Goal: Navigation & Orientation: Find specific page/section

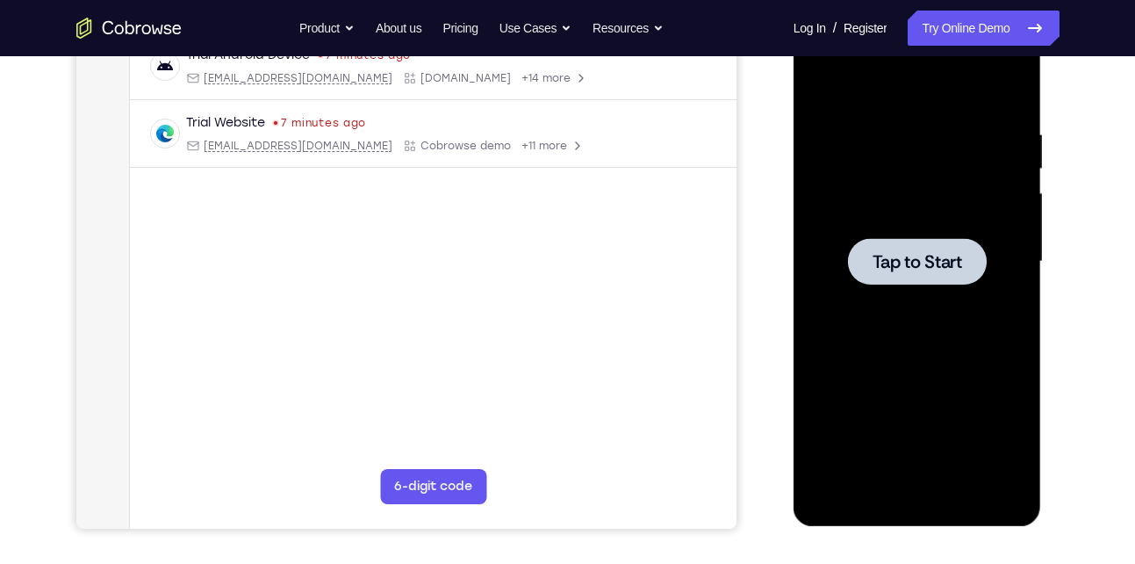
click at [984, 325] on div at bounding box center [917, 262] width 221 height 492
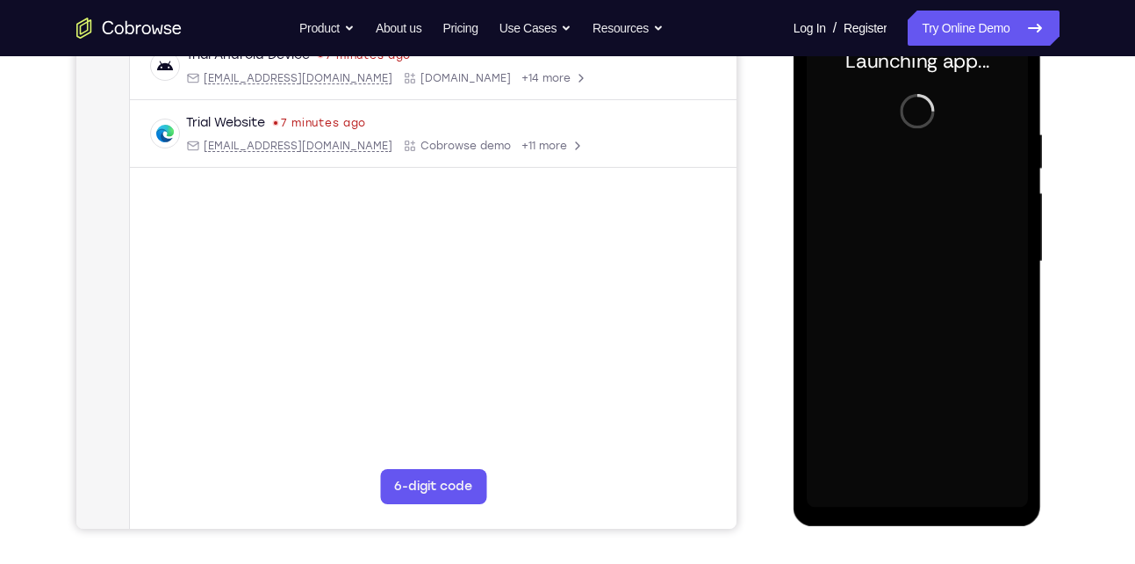
scroll to position [317, 0]
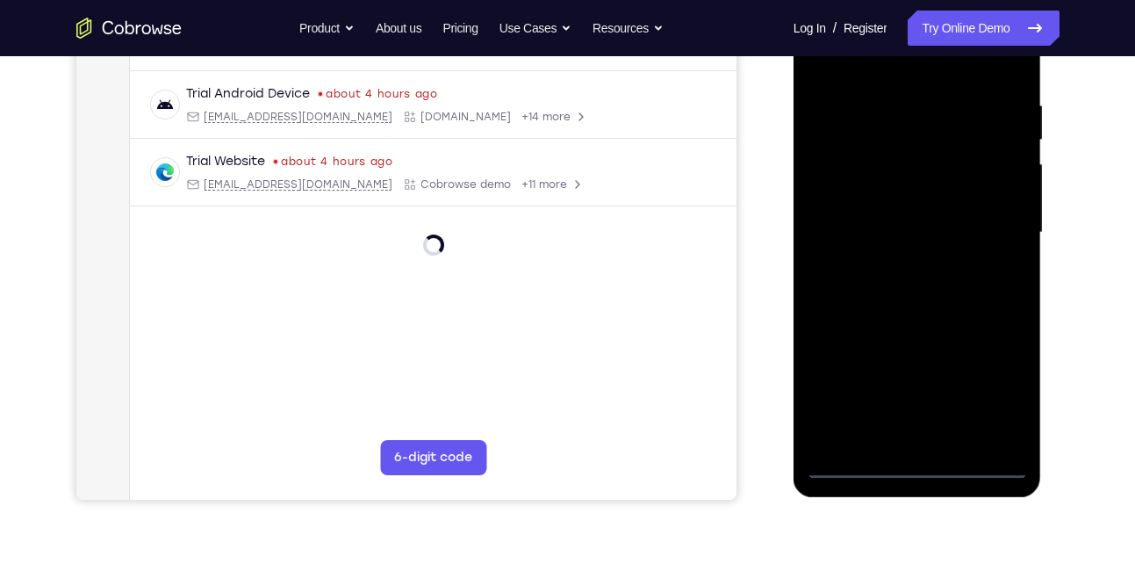
click at [919, 466] on div at bounding box center [917, 233] width 221 height 492
click at [996, 397] on div at bounding box center [917, 233] width 221 height 492
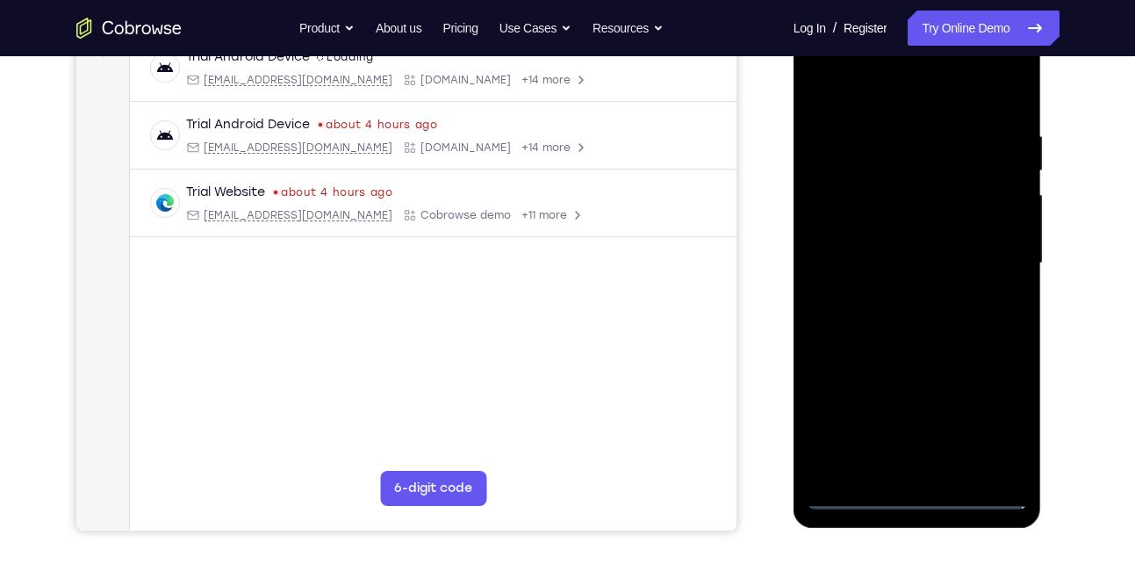
scroll to position [284, 0]
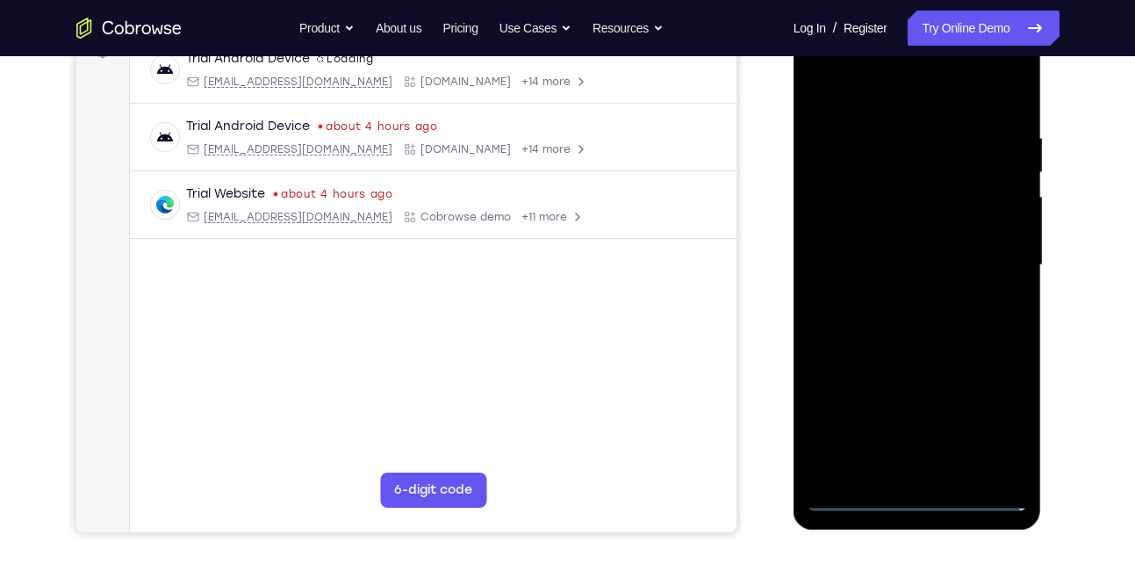
click at [894, 96] on div at bounding box center [917, 265] width 221 height 492
click at [992, 255] on div at bounding box center [917, 265] width 221 height 492
click at [897, 302] on div at bounding box center [917, 265] width 221 height 492
click at [918, 255] on div at bounding box center [917, 265] width 221 height 492
click at [913, 263] on div at bounding box center [917, 265] width 221 height 492
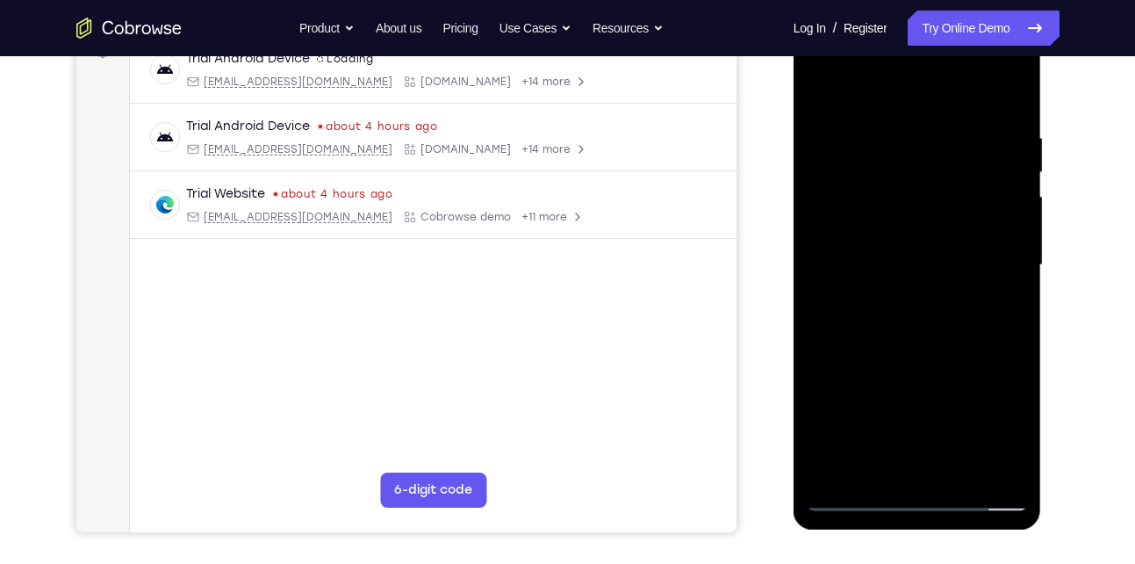
drag, startPoint x: 931, startPoint y: 87, endPoint x: 937, endPoint y: 15, distance: 72.2
click at [937, 15] on div at bounding box center [917, 267] width 248 height 523
click at [1007, 109] on div at bounding box center [917, 265] width 221 height 492
click at [1012, 472] on div at bounding box center [917, 265] width 221 height 492
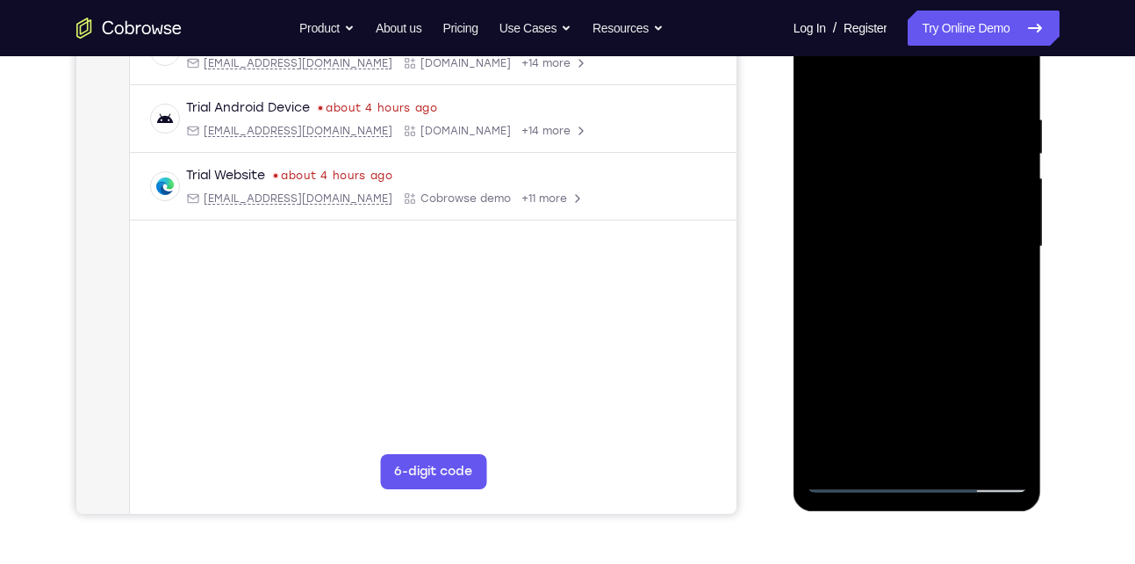
click at [966, 456] on div at bounding box center [917, 247] width 221 height 492
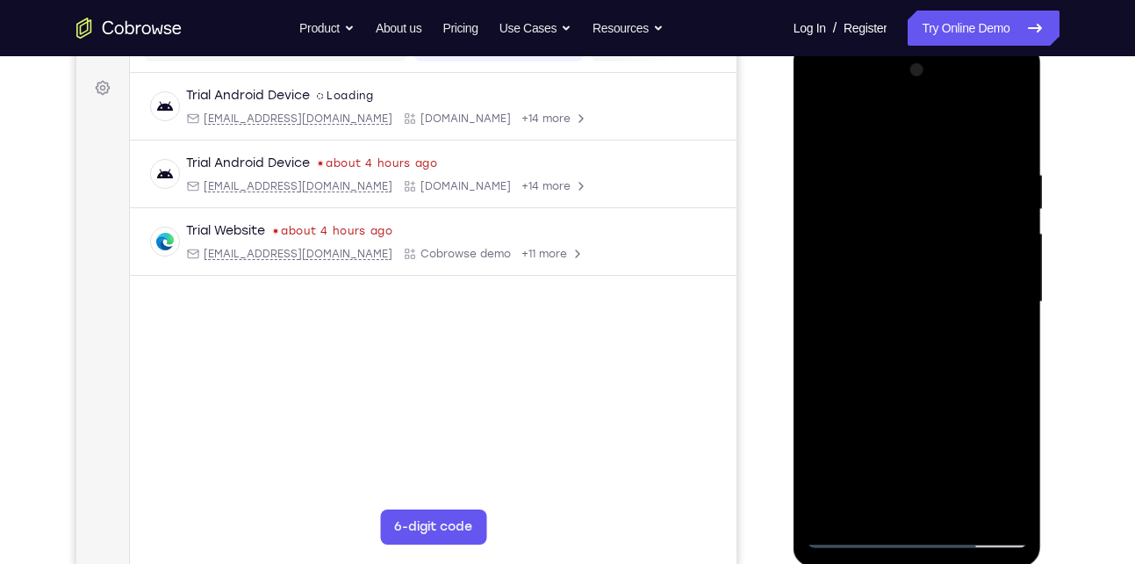
scroll to position [238, 0]
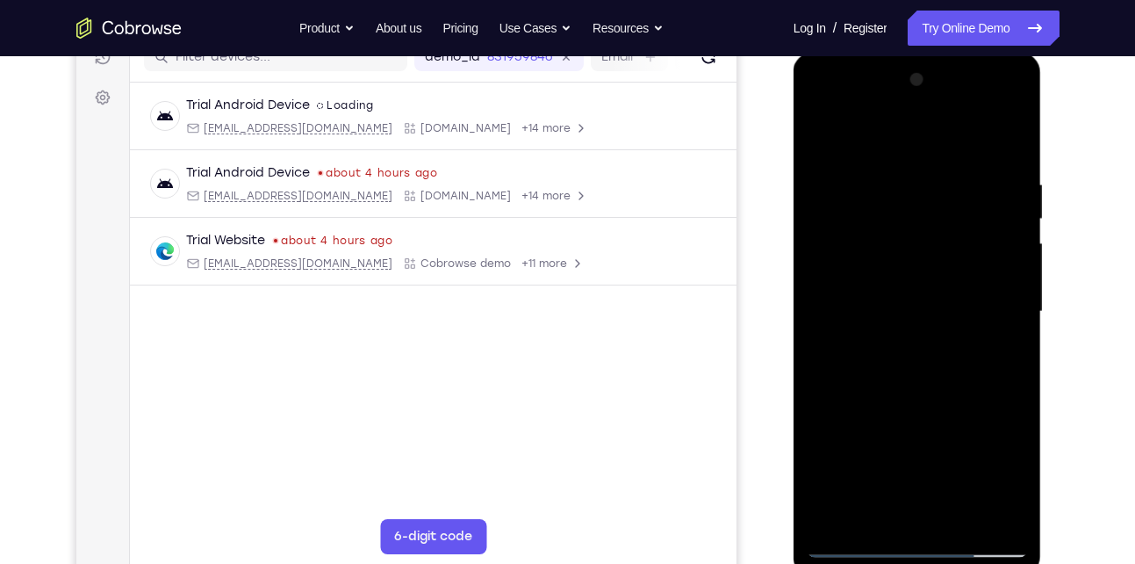
click at [884, 405] on div at bounding box center [917, 312] width 221 height 492
click at [823, 133] on div at bounding box center [917, 312] width 221 height 492
click at [878, 169] on div at bounding box center [917, 312] width 221 height 492
click at [977, 242] on div at bounding box center [917, 312] width 221 height 492
click at [1002, 240] on div at bounding box center [917, 312] width 221 height 492
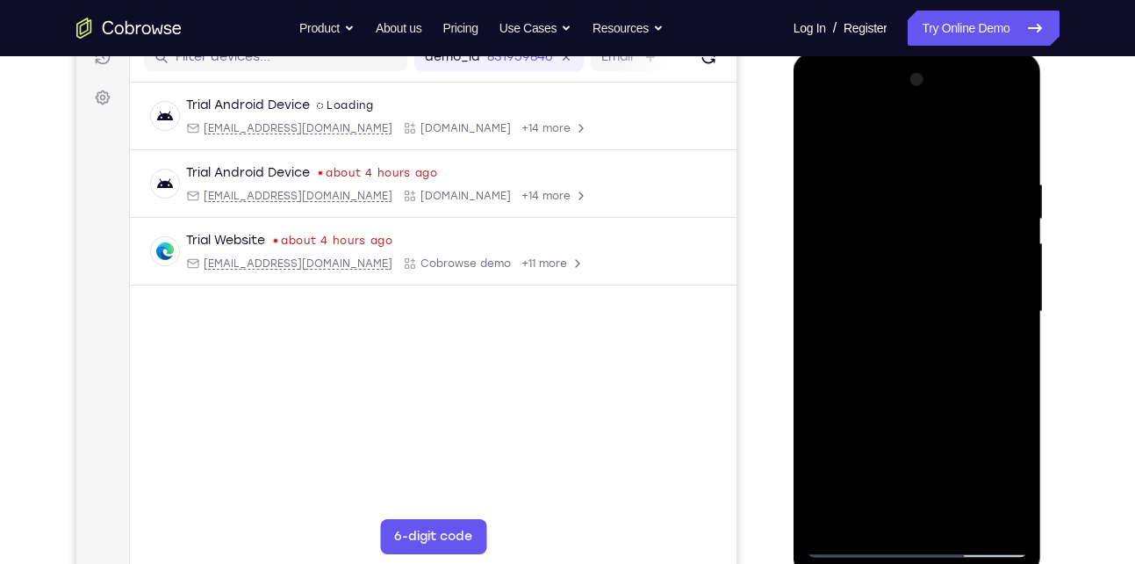
scroll to position [261, 0]
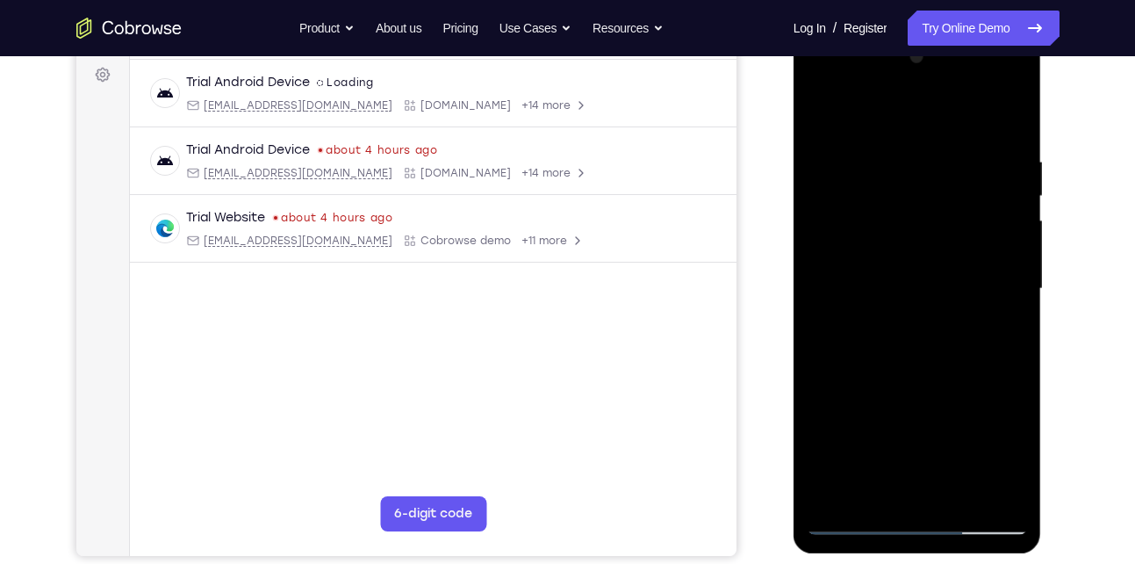
click at [1002, 240] on div at bounding box center [917, 289] width 221 height 492
drag, startPoint x: 1002, startPoint y: 217, endPoint x: 863, endPoint y: 291, distance: 157.1
click at [863, 291] on div at bounding box center [917, 289] width 221 height 492
click at [994, 245] on div at bounding box center [917, 289] width 221 height 492
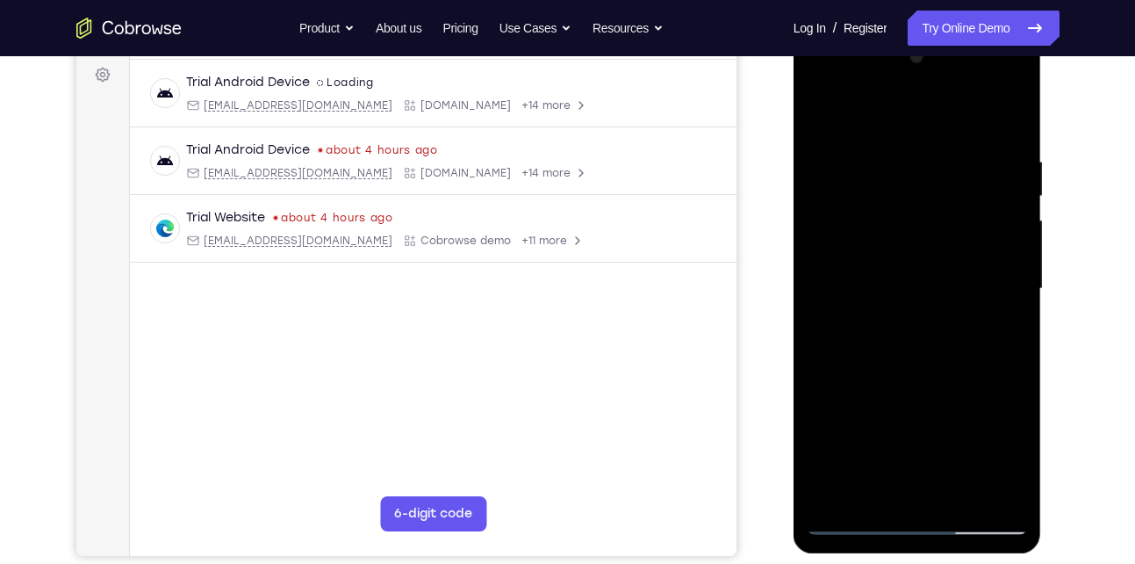
click at [820, 259] on div at bounding box center [917, 289] width 221 height 492
drag, startPoint x: 982, startPoint y: 244, endPoint x: 874, endPoint y: 251, distance: 108.2
click at [874, 251] on div at bounding box center [917, 289] width 221 height 492
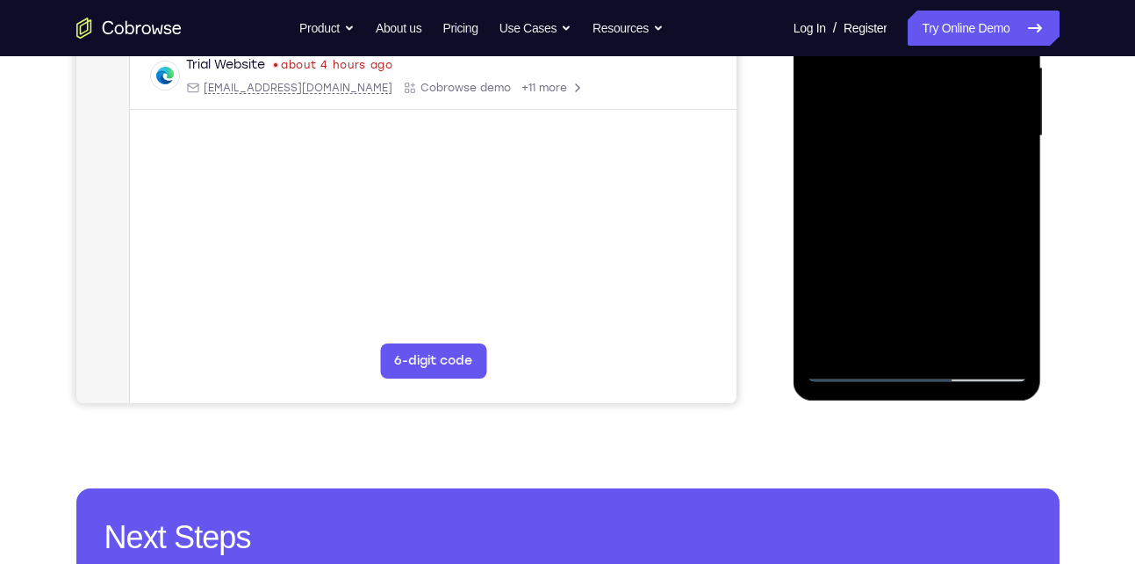
scroll to position [414, 0]
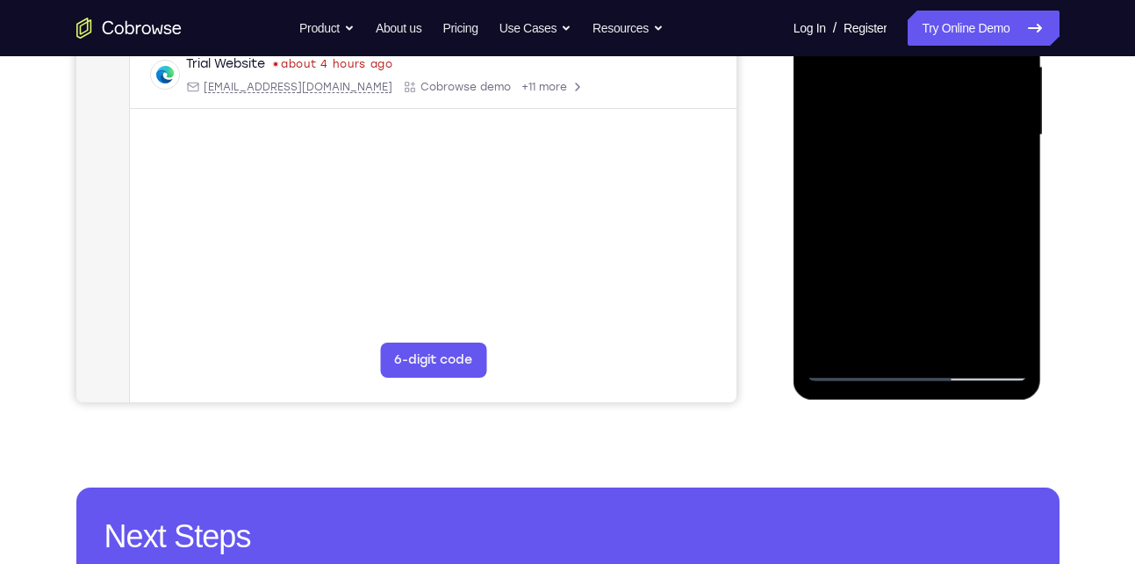
click at [982, 336] on div at bounding box center [917, 135] width 221 height 492
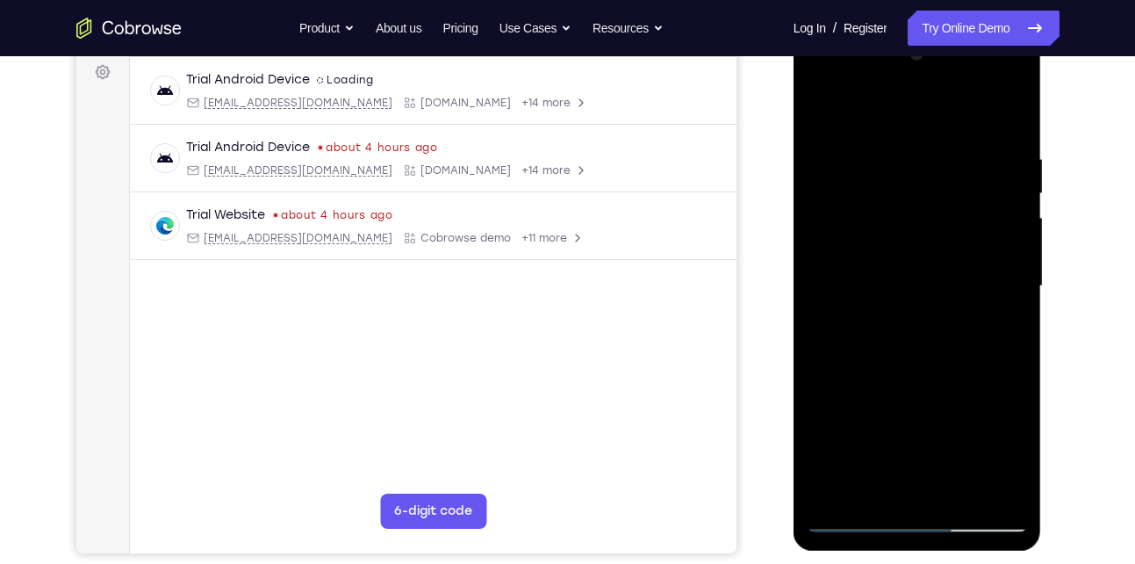
scroll to position [261, 0]
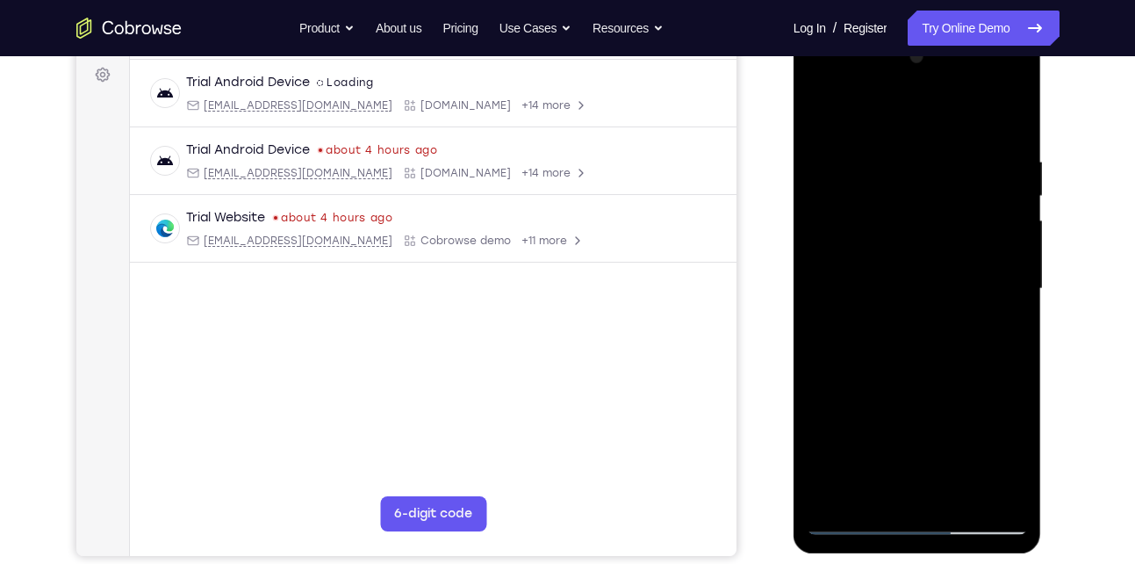
click at [1001, 285] on div at bounding box center [917, 289] width 221 height 492
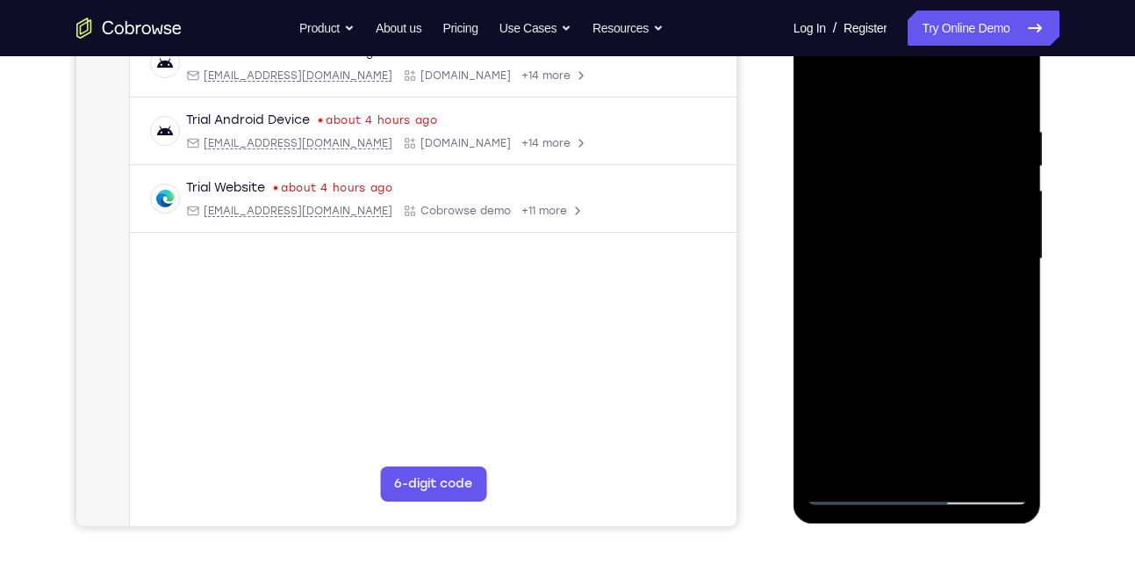
scroll to position [290, 0]
click at [1002, 198] on div at bounding box center [917, 260] width 221 height 492
click at [983, 224] on div at bounding box center [917, 260] width 221 height 492
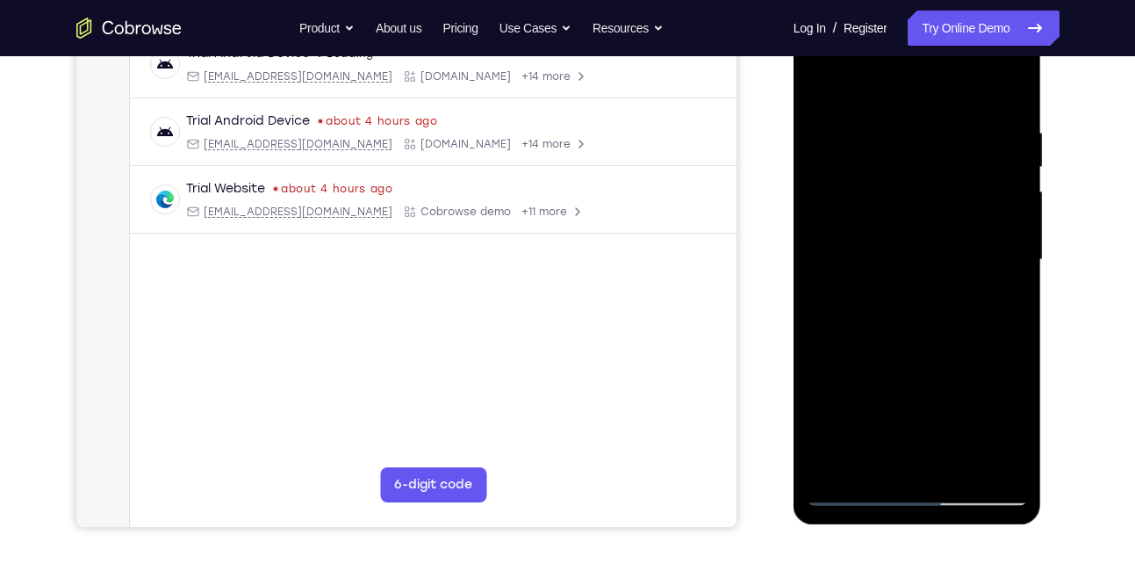
click at [992, 219] on div at bounding box center [917, 260] width 221 height 492
click at [828, 212] on div at bounding box center [917, 260] width 221 height 492
drag, startPoint x: 964, startPoint y: 231, endPoint x: 836, endPoint y: 225, distance: 127.4
click at [836, 225] on div at bounding box center [917, 260] width 221 height 492
drag, startPoint x: 992, startPoint y: 188, endPoint x: 866, endPoint y: 181, distance: 125.7
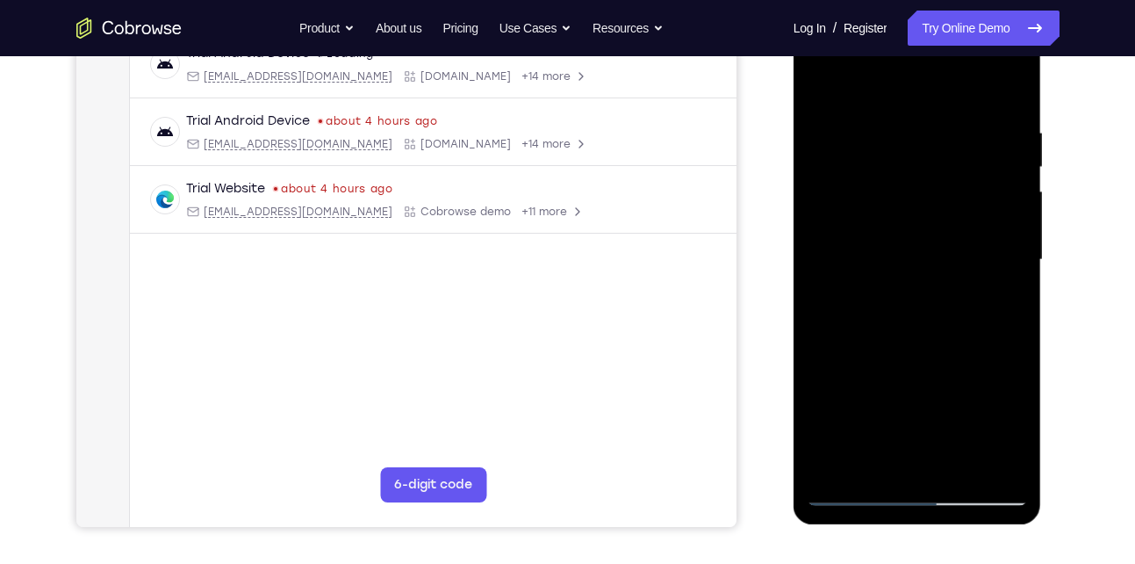
click at [866, 181] on div at bounding box center [917, 260] width 221 height 492
drag, startPoint x: 977, startPoint y: 183, endPoint x: 863, endPoint y: 183, distance: 114.1
click at [863, 183] on div at bounding box center [917, 260] width 221 height 492
click at [1002, 91] on div at bounding box center [917, 260] width 221 height 492
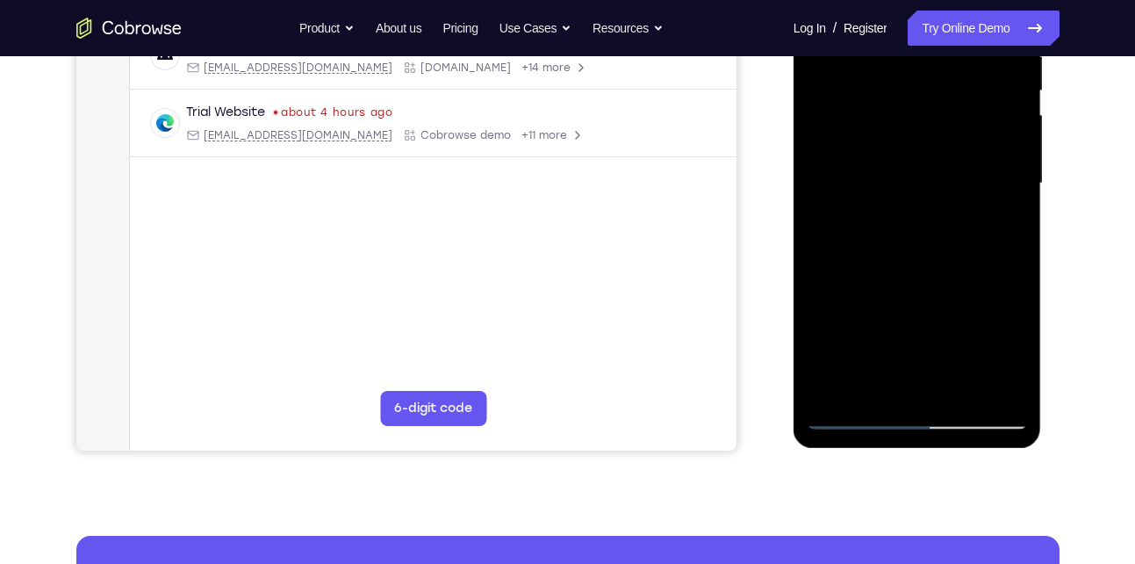
click at [959, 392] on div at bounding box center [917, 184] width 221 height 492
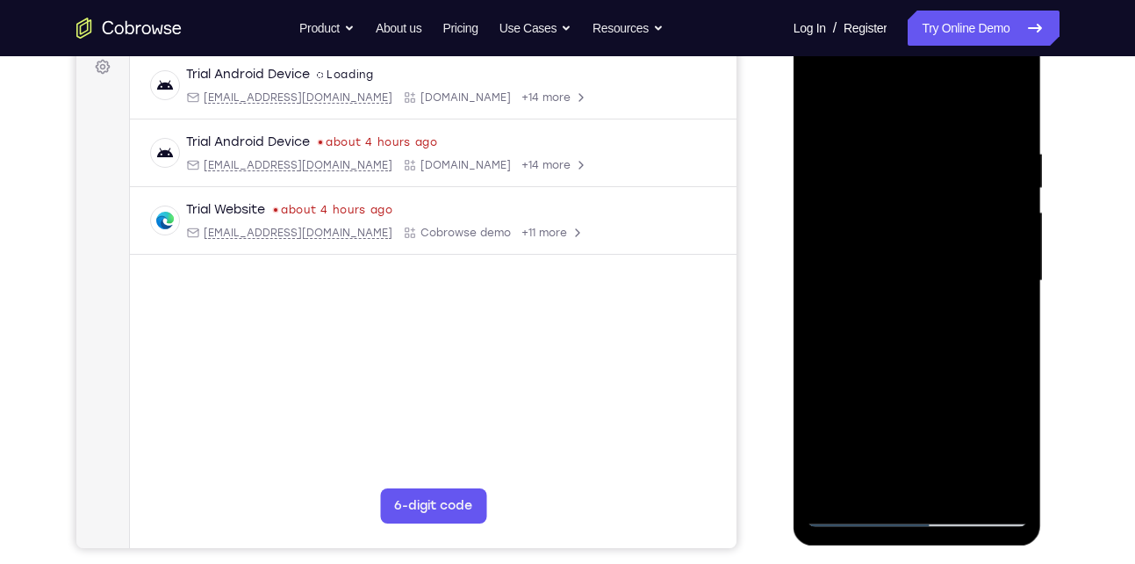
scroll to position [267, 0]
click at [828, 104] on div at bounding box center [917, 283] width 221 height 492
click at [943, 131] on div at bounding box center [917, 283] width 221 height 492
click at [1004, 114] on div at bounding box center [917, 283] width 221 height 492
click at [1011, 107] on div at bounding box center [917, 283] width 221 height 492
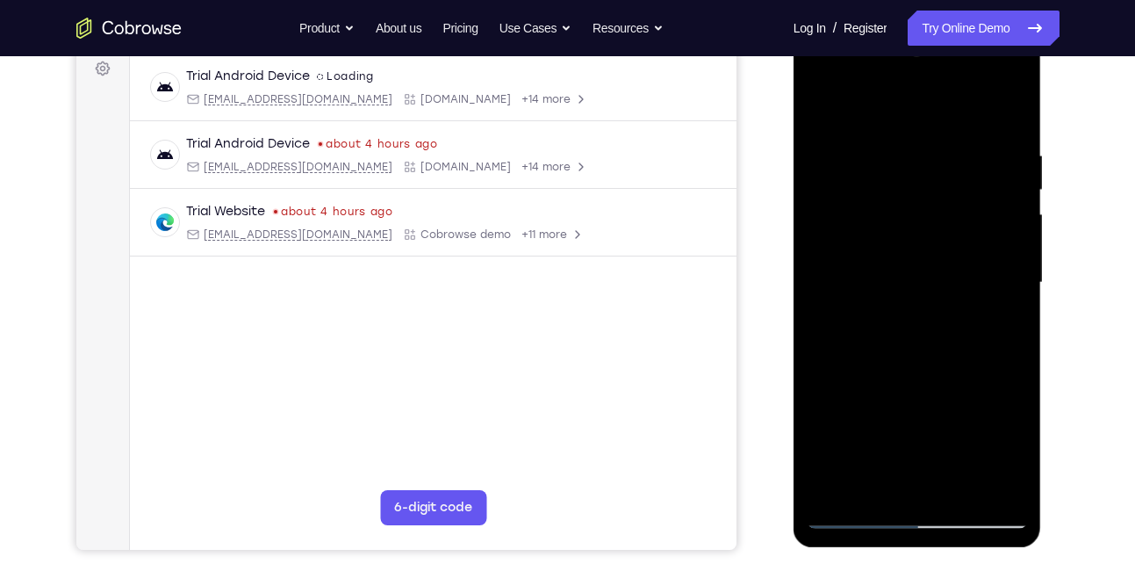
click at [914, 140] on div at bounding box center [917, 283] width 221 height 492
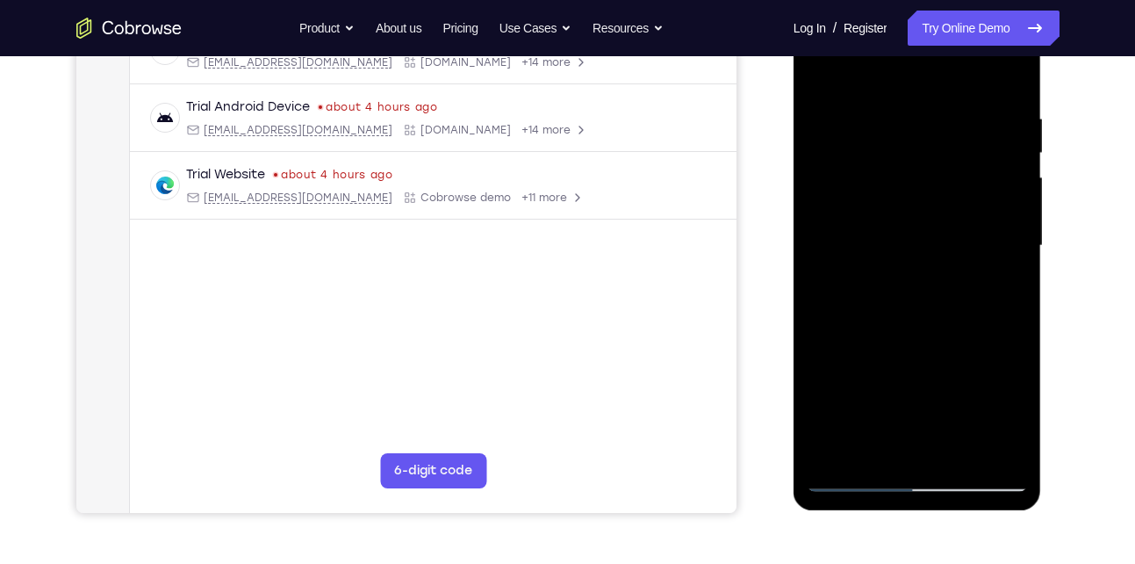
scroll to position [305, 0]
drag, startPoint x: 880, startPoint y: 277, endPoint x: 881, endPoint y: 161, distance: 116.7
click at [881, 161] on div at bounding box center [917, 245] width 221 height 492
drag, startPoint x: 883, startPoint y: 359, endPoint x: 881, endPoint y: 200, distance: 158.9
click at [881, 200] on div at bounding box center [917, 245] width 221 height 492
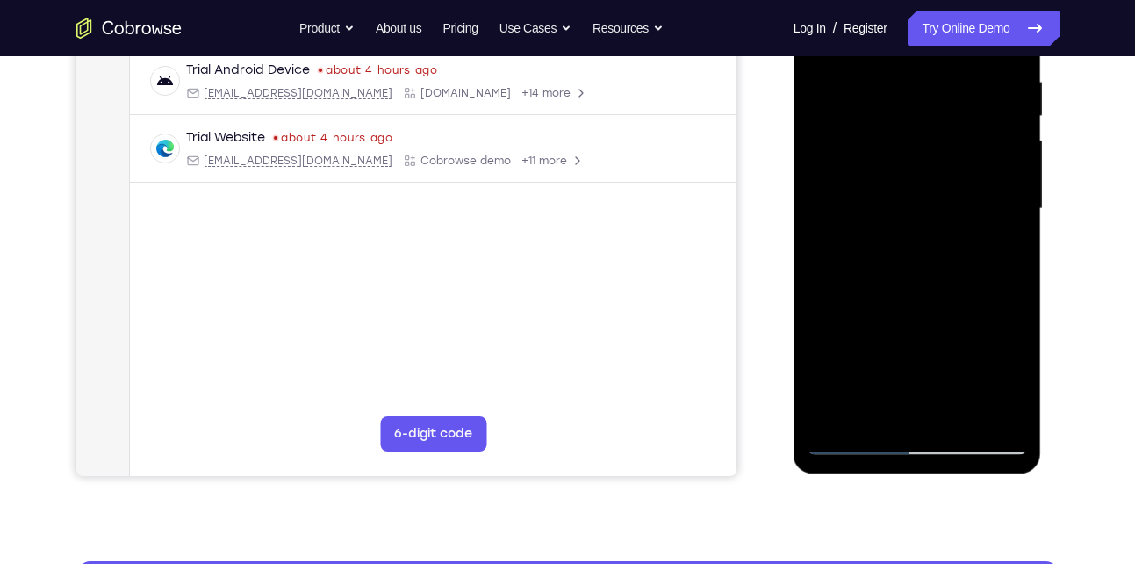
scroll to position [343, 0]
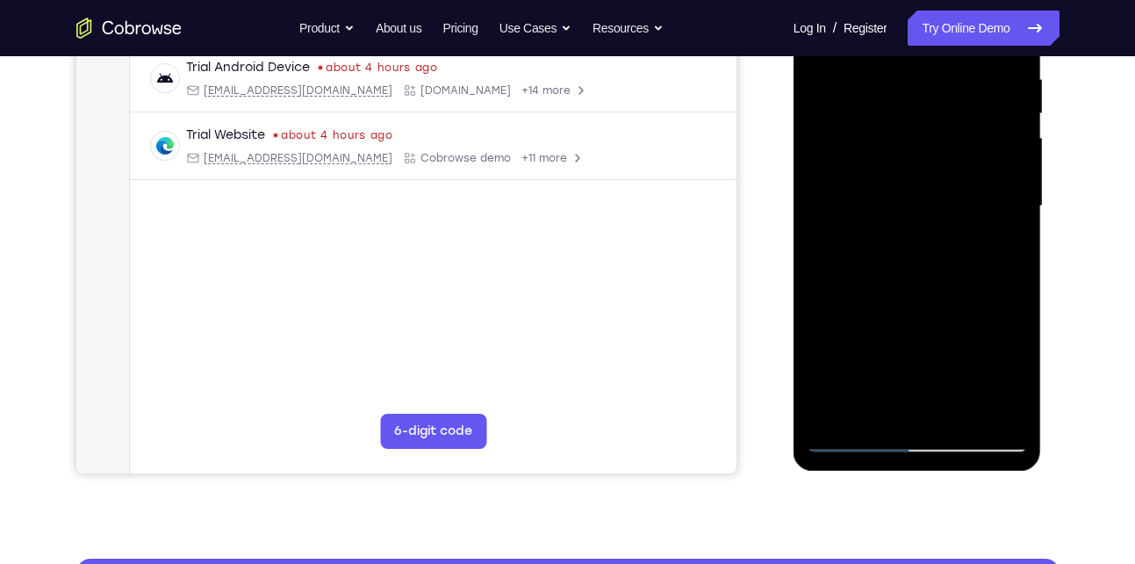
click at [992, 412] on div at bounding box center [917, 207] width 221 height 492
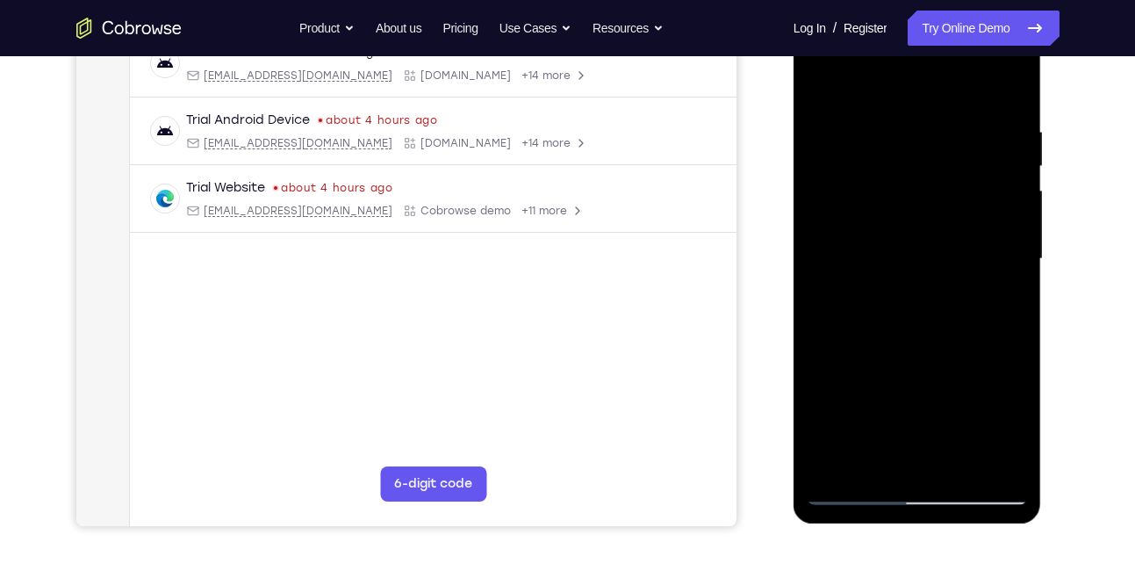
scroll to position [290, 0]
click at [918, 219] on div at bounding box center [917, 260] width 221 height 492
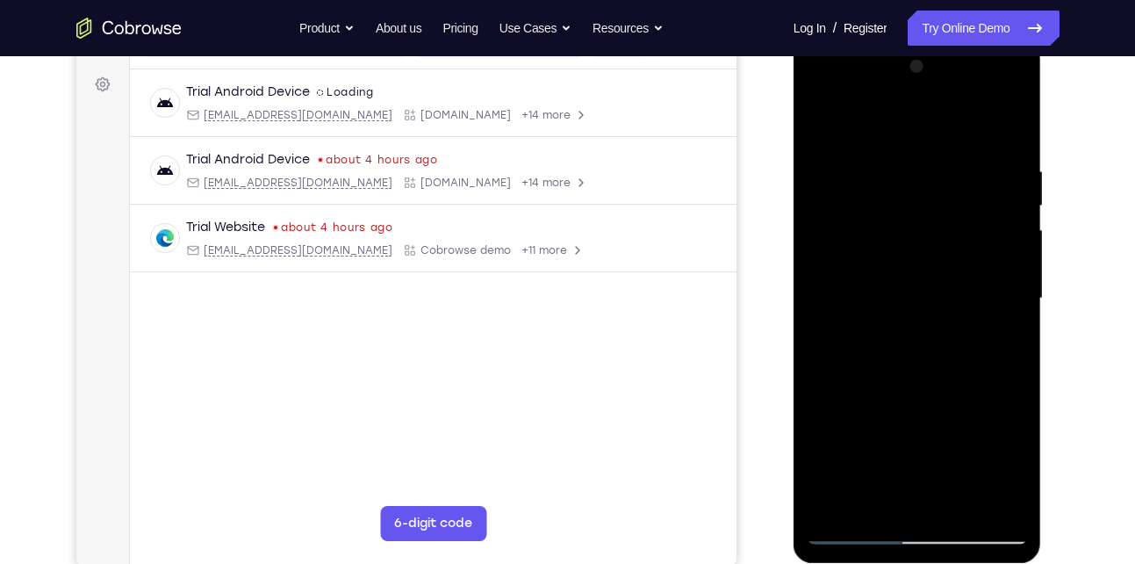
drag, startPoint x: 918, startPoint y: 257, endPoint x: 915, endPoint y: 408, distance: 151.0
click at [915, 408] on div at bounding box center [917, 299] width 221 height 492
click at [910, 147] on div at bounding box center [917, 299] width 221 height 492
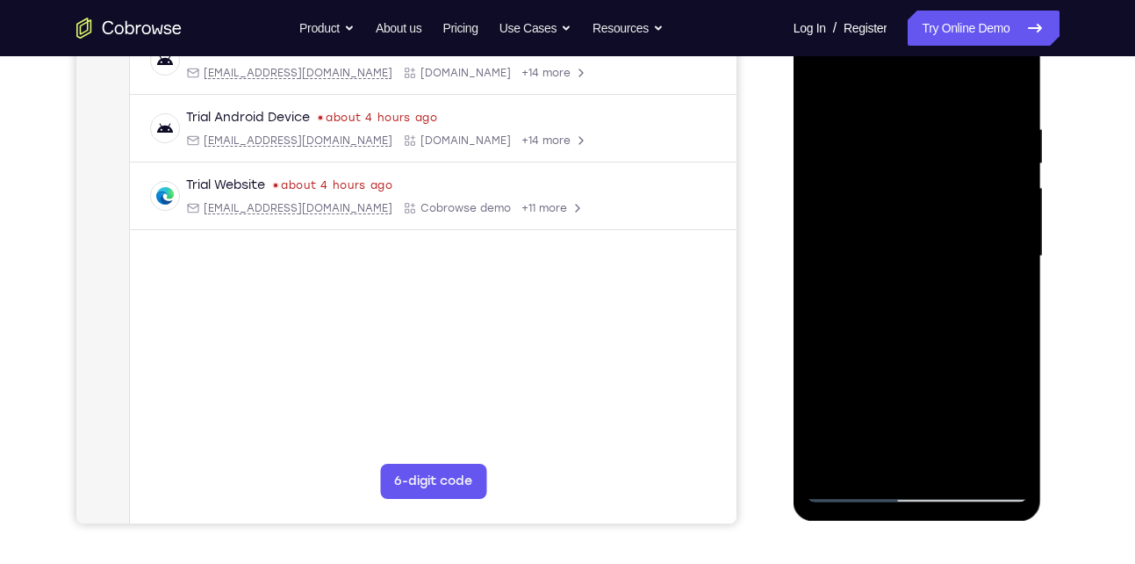
scroll to position [294, 0]
click at [1006, 422] on div at bounding box center [917, 256] width 221 height 492
click at [878, 126] on div at bounding box center [917, 256] width 221 height 492
click at [814, 117] on div at bounding box center [917, 256] width 221 height 492
click at [825, 127] on div at bounding box center [917, 256] width 221 height 492
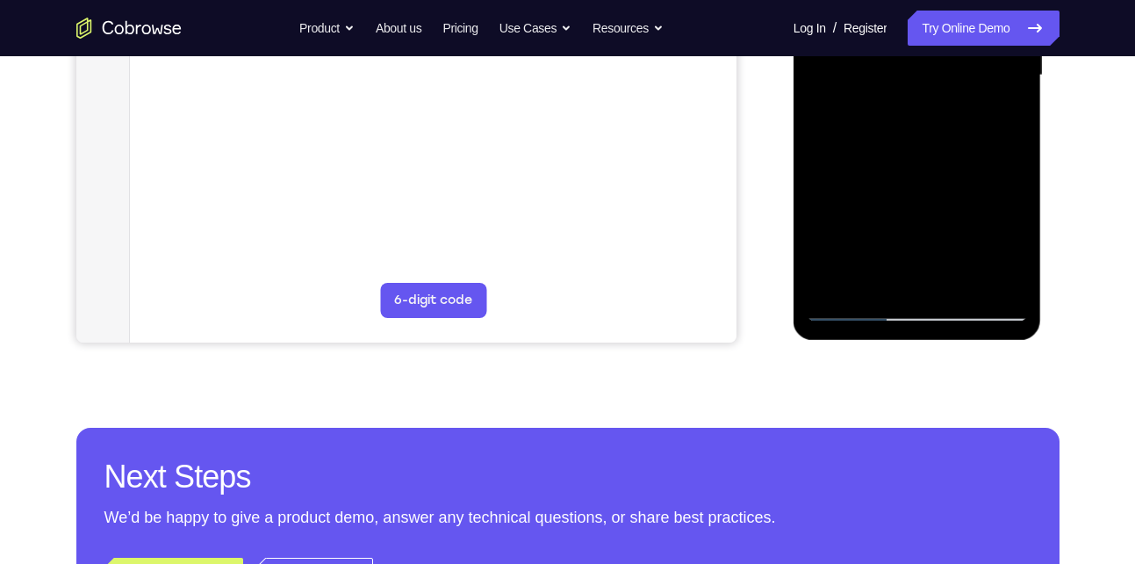
scroll to position [477, 0]
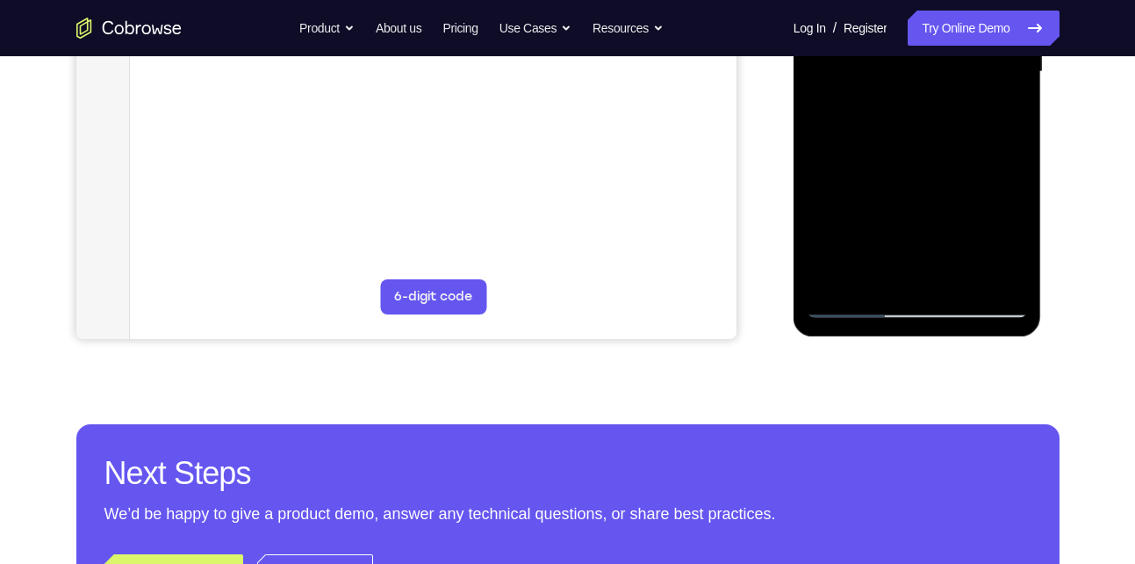
click at [1000, 279] on div at bounding box center [917, 72] width 221 height 492
click at [923, 93] on div at bounding box center [917, 72] width 221 height 492
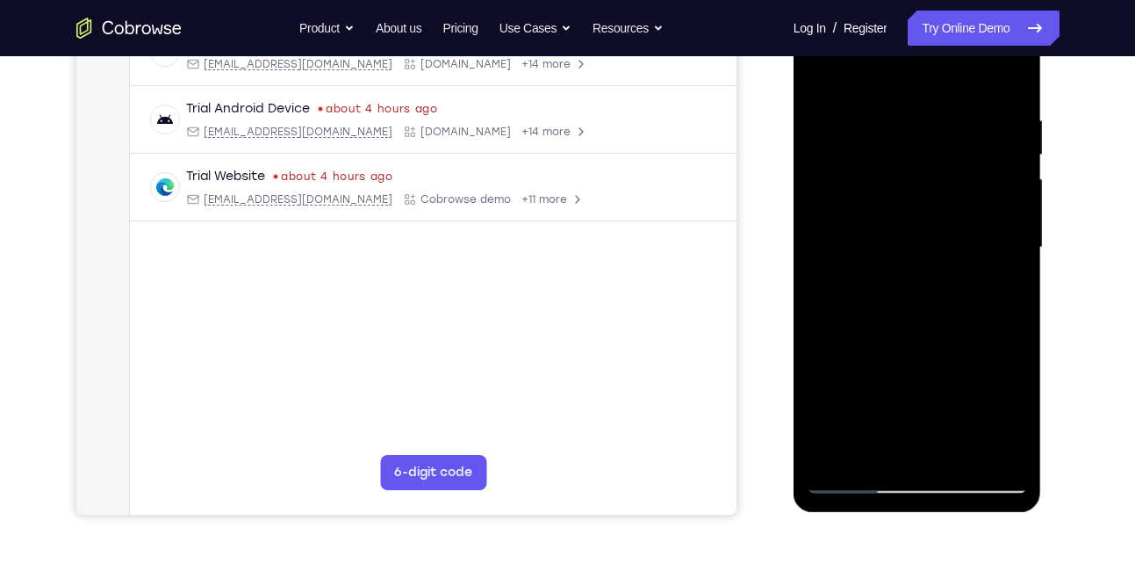
scroll to position [298, 0]
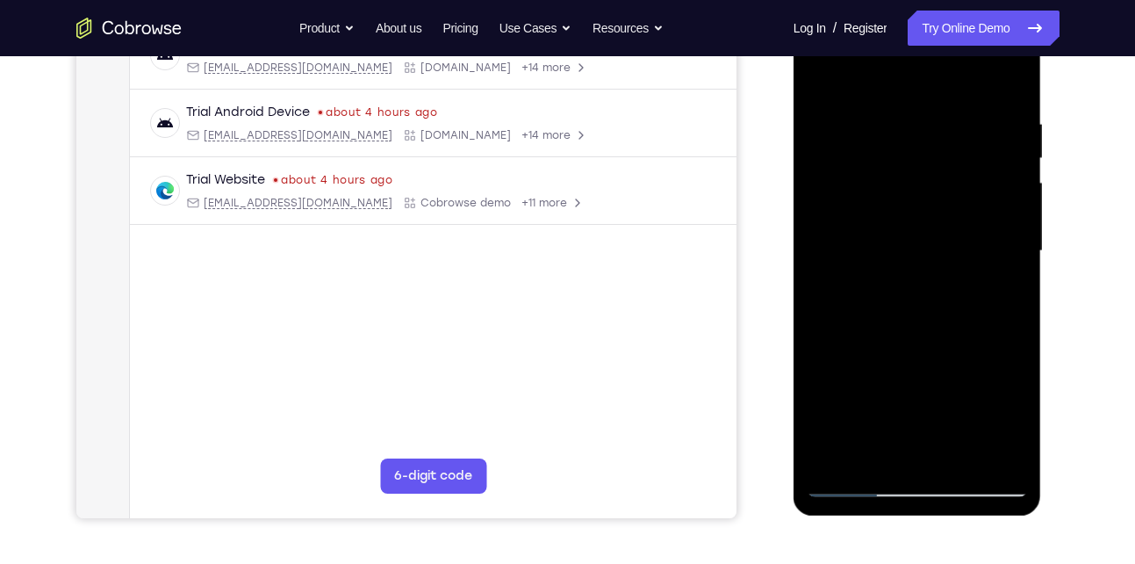
click at [911, 100] on div at bounding box center [917, 251] width 221 height 492
click at [898, 100] on div at bounding box center [917, 251] width 221 height 492
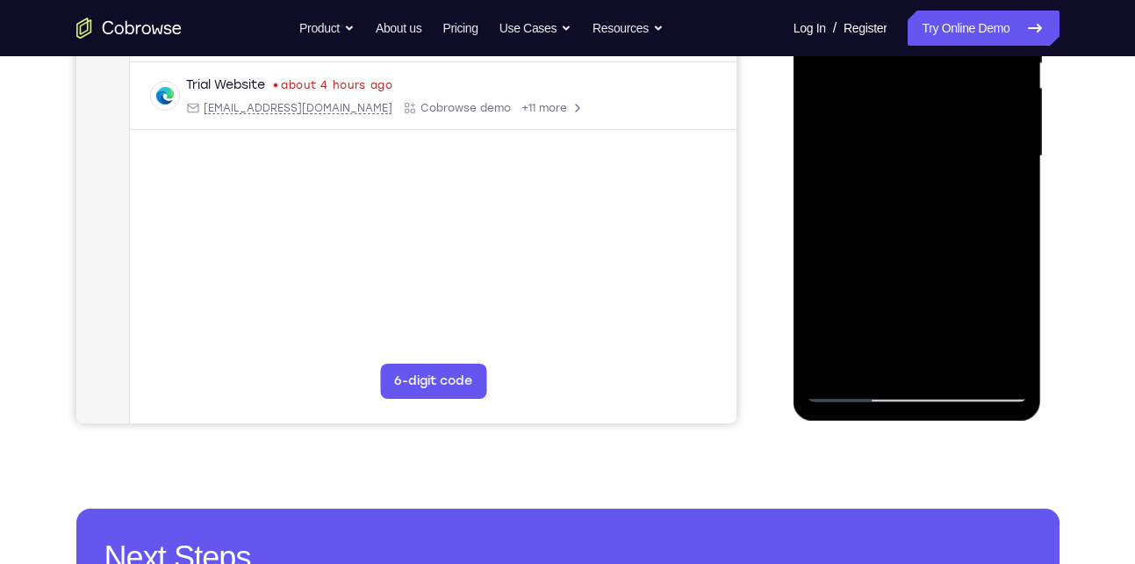
scroll to position [394, 0]
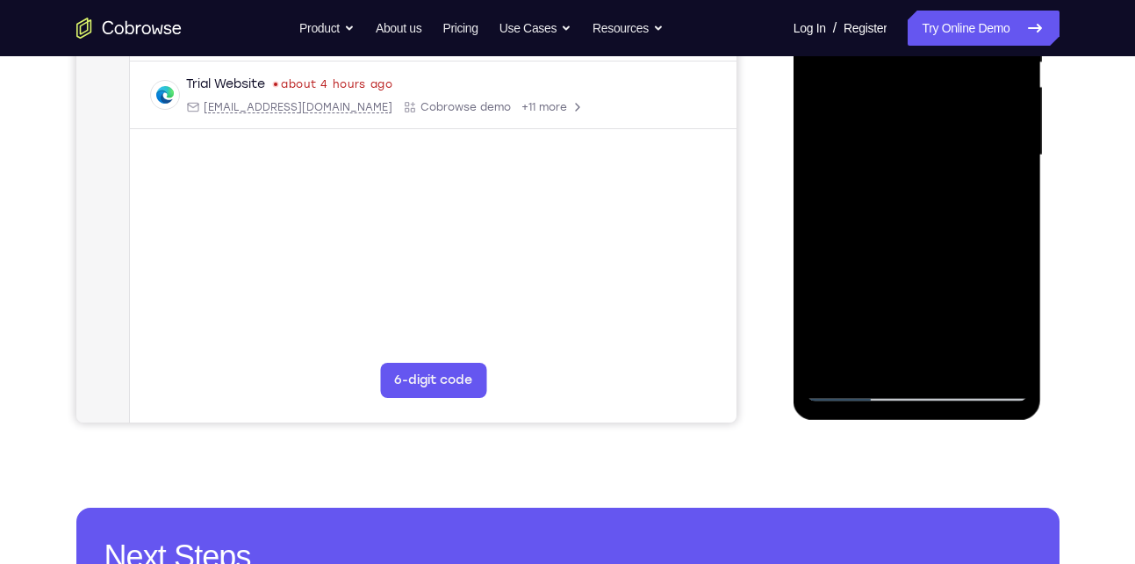
click at [854, 388] on div at bounding box center [917, 156] width 221 height 492
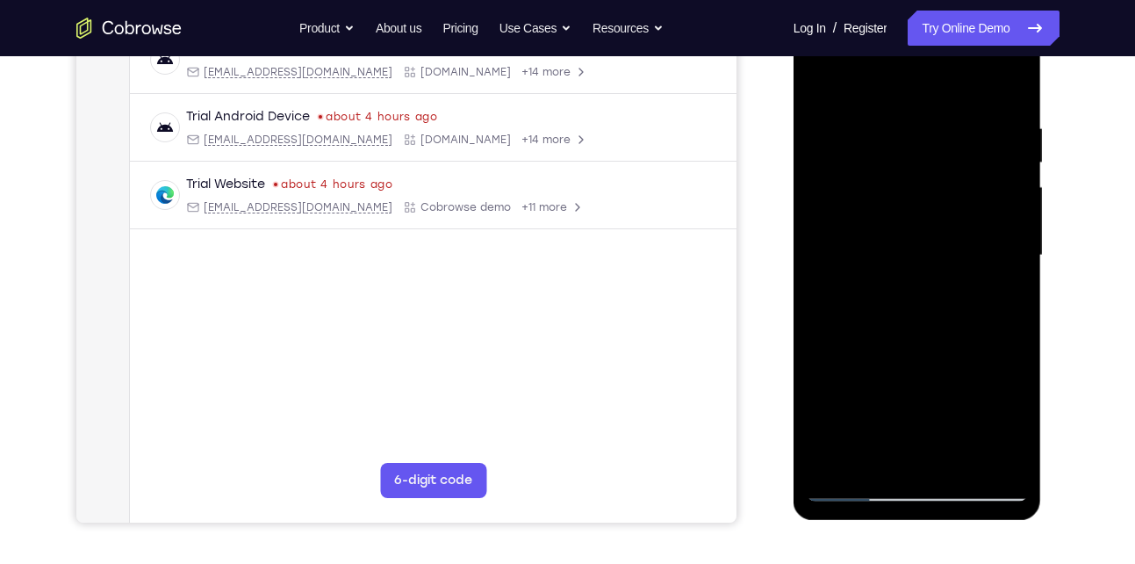
scroll to position [288, 0]
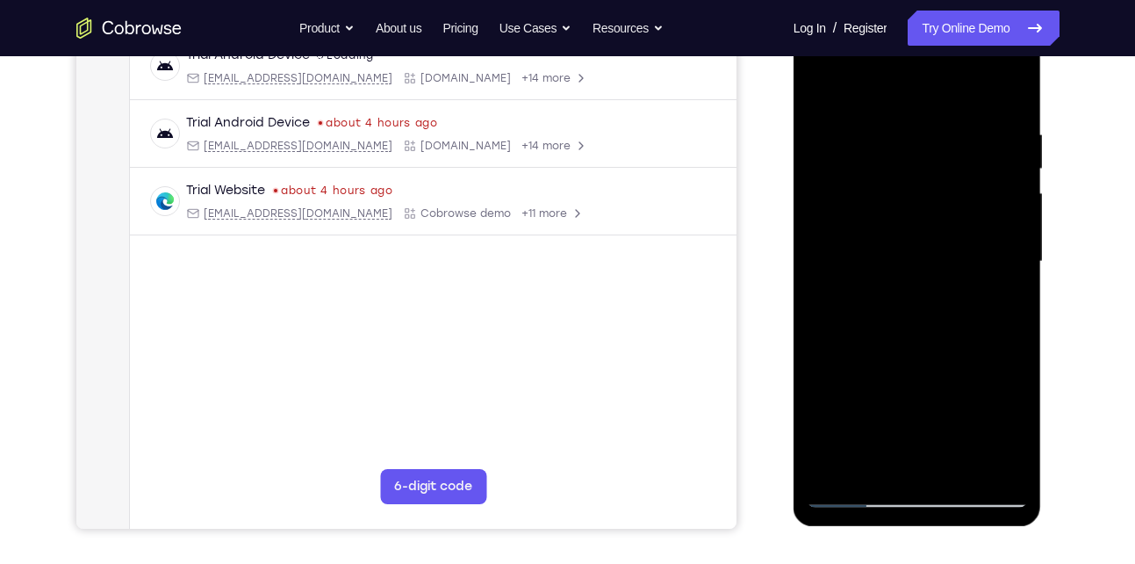
click at [1009, 109] on div at bounding box center [917, 262] width 221 height 492
click at [944, 108] on div at bounding box center [917, 262] width 221 height 492
click at [833, 289] on div at bounding box center [917, 262] width 221 height 492
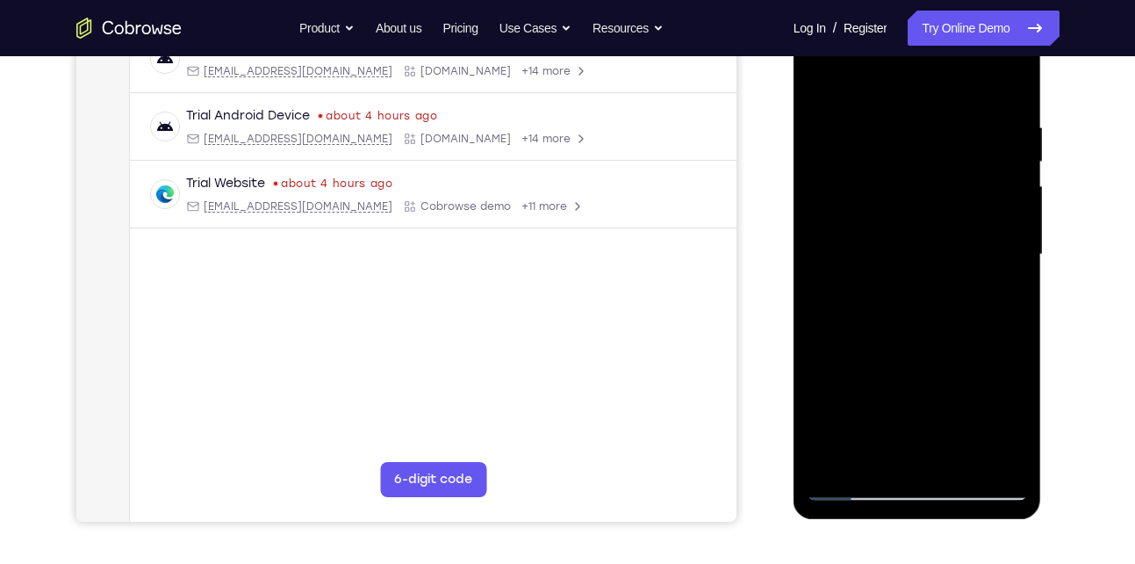
scroll to position [291, 0]
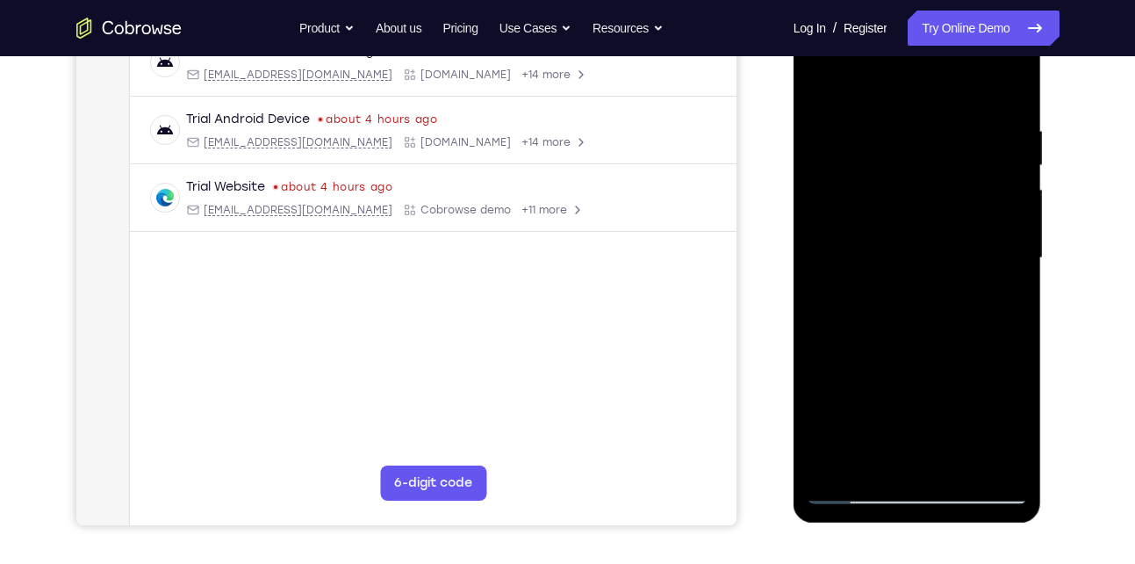
drag, startPoint x: 942, startPoint y: 189, endPoint x: 930, endPoint y: 458, distance: 269.8
click at [930, 458] on div at bounding box center [917, 258] width 221 height 492
click at [901, 127] on div at bounding box center [917, 258] width 221 height 492
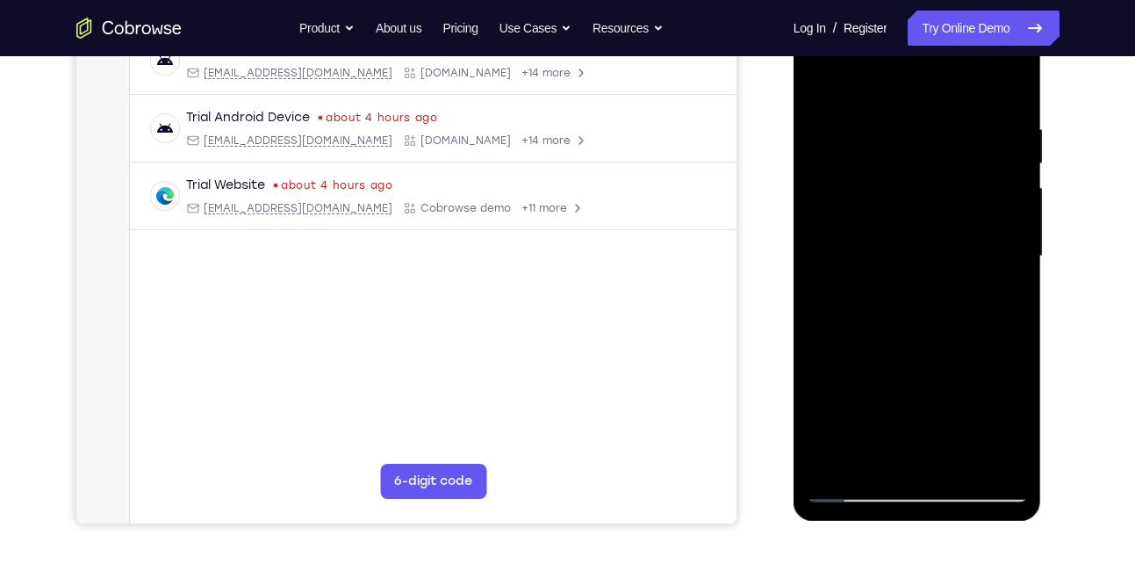
scroll to position [294, 0]
click at [894, 118] on div at bounding box center [917, 256] width 221 height 492
click at [1002, 177] on div at bounding box center [917, 256] width 221 height 492
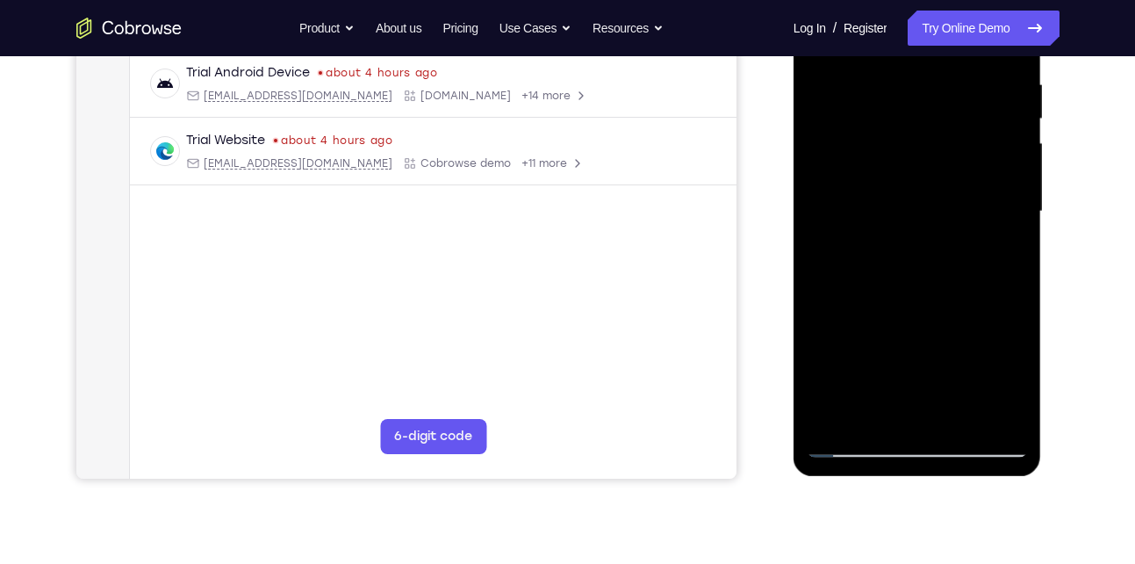
scroll to position [340, 0]
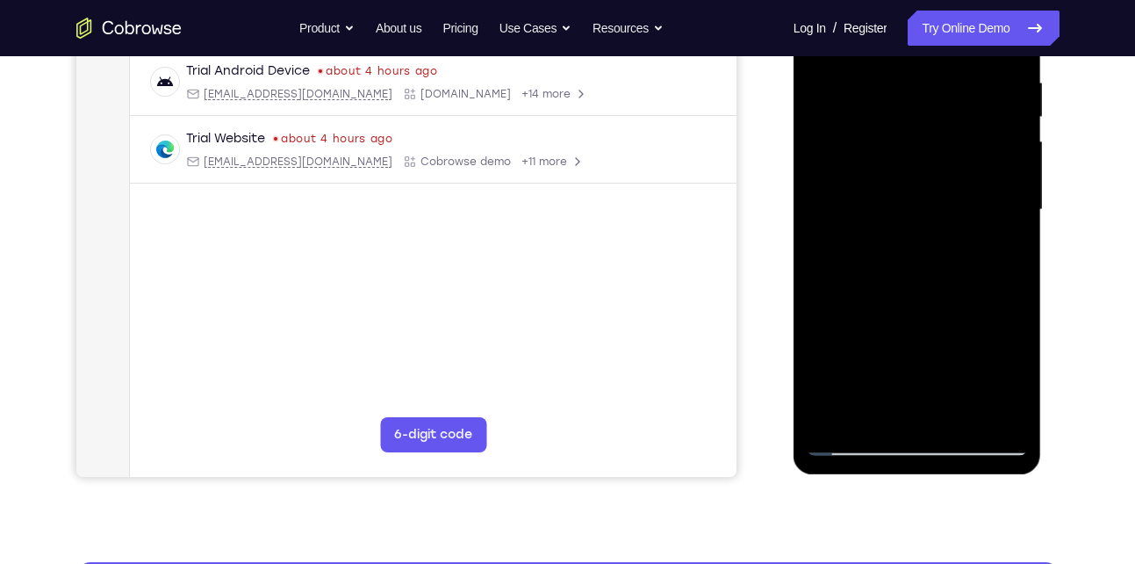
click at [1012, 411] on div at bounding box center [917, 210] width 221 height 492
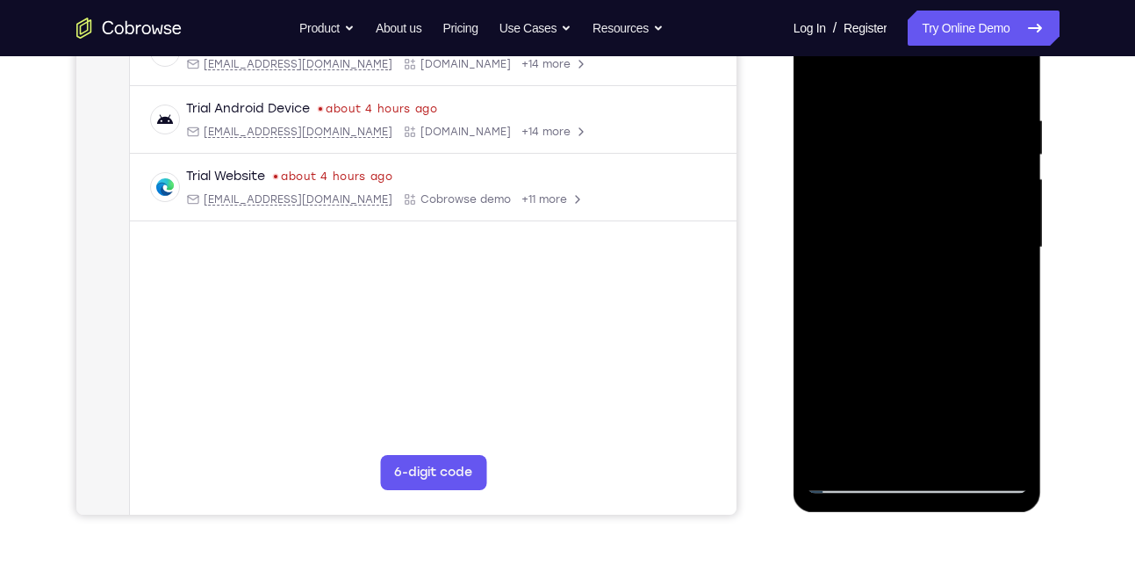
scroll to position [301, 0]
click at [836, 208] on div at bounding box center [917, 249] width 221 height 492
click at [1001, 159] on div at bounding box center [917, 249] width 221 height 492
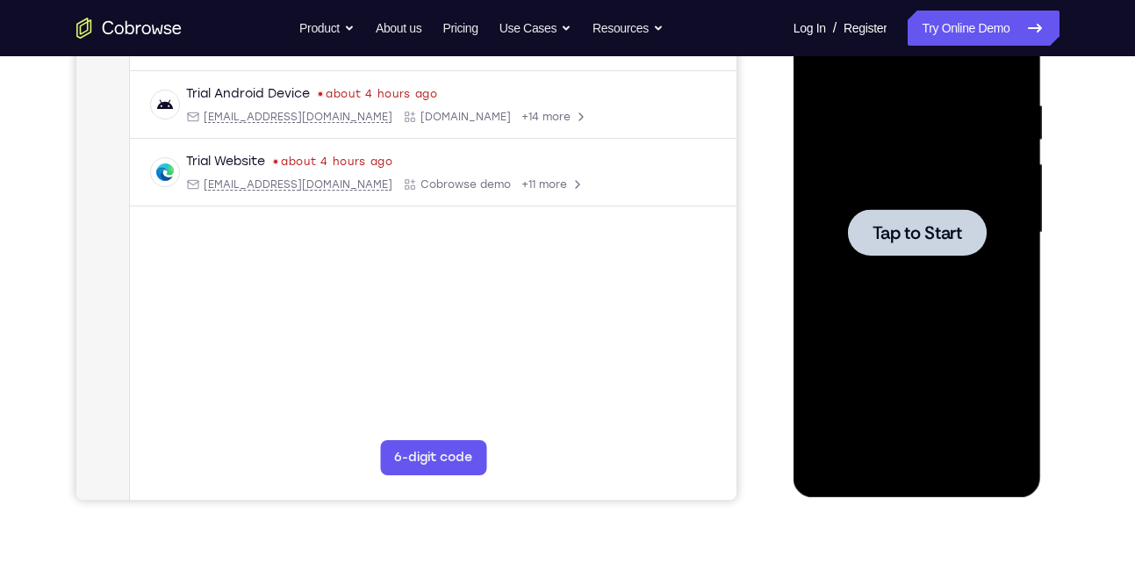
click at [858, 239] on div at bounding box center [917, 232] width 139 height 47
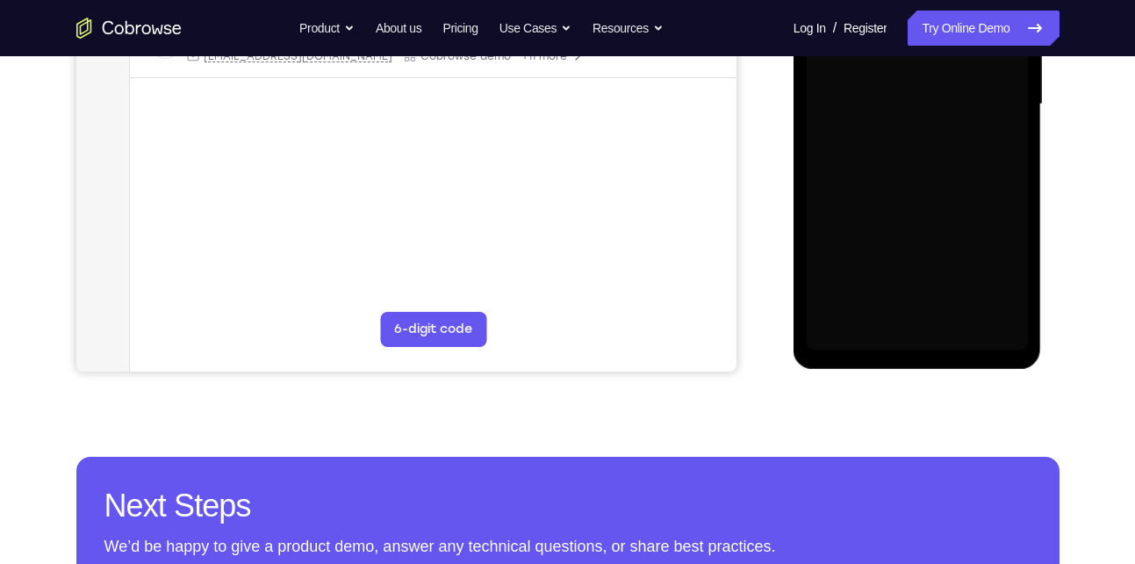
scroll to position [446, 0]
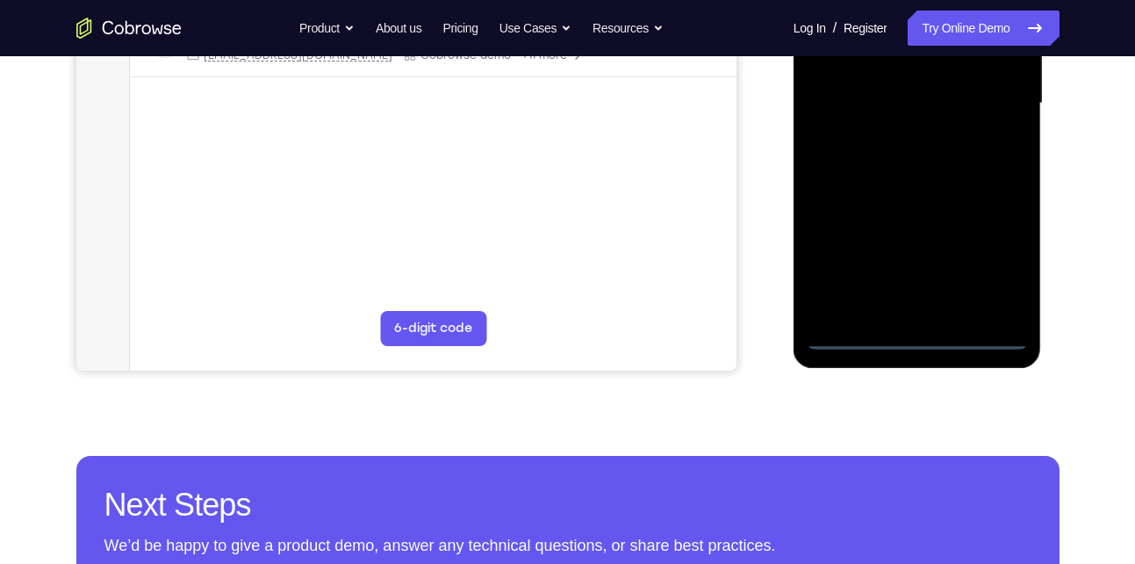
click at [920, 339] on div at bounding box center [917, 104] width 221 height 492
click at [998, 269] on div at bounding box center [917, 104] width 221 height 492
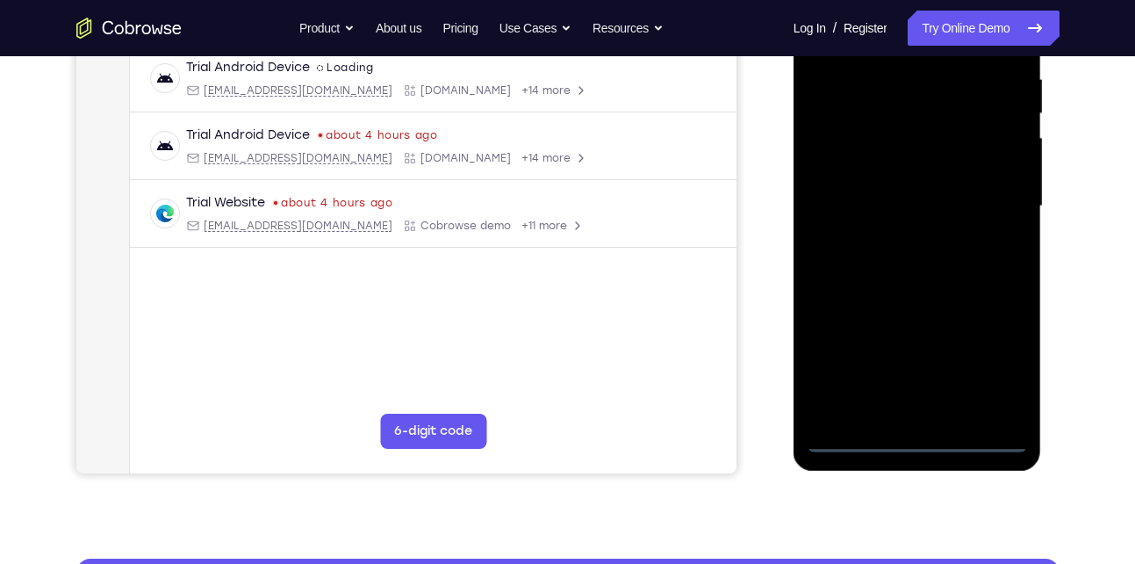
scroll to position [306, 0]
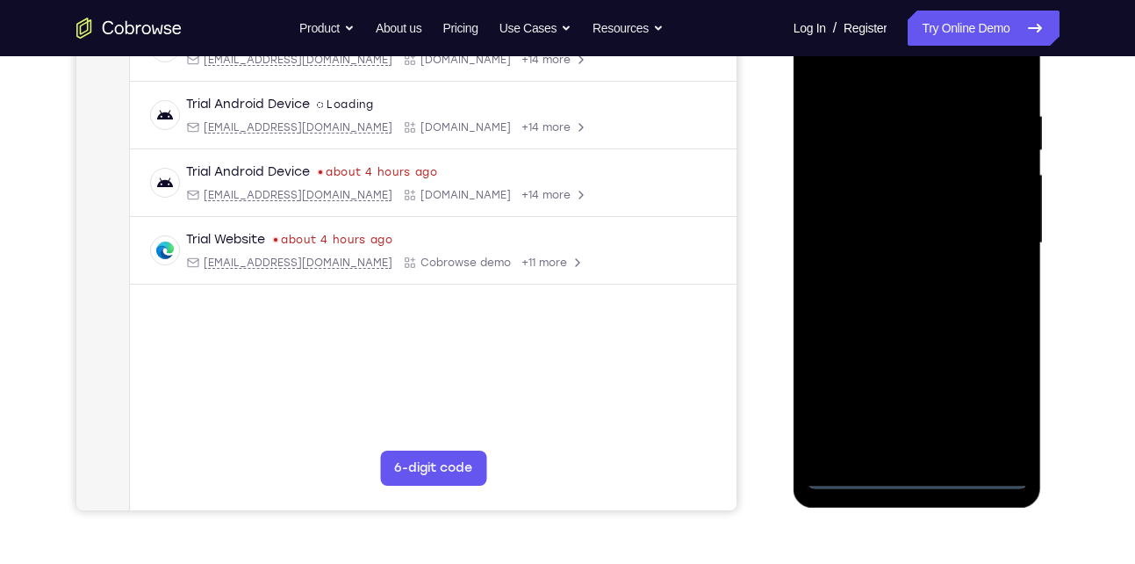
click at [901, 75] on div at bounding box center [917, 243] width 221 height 492
click at [992, 238] on div at bounding box center [917, 243] width 221 height 492
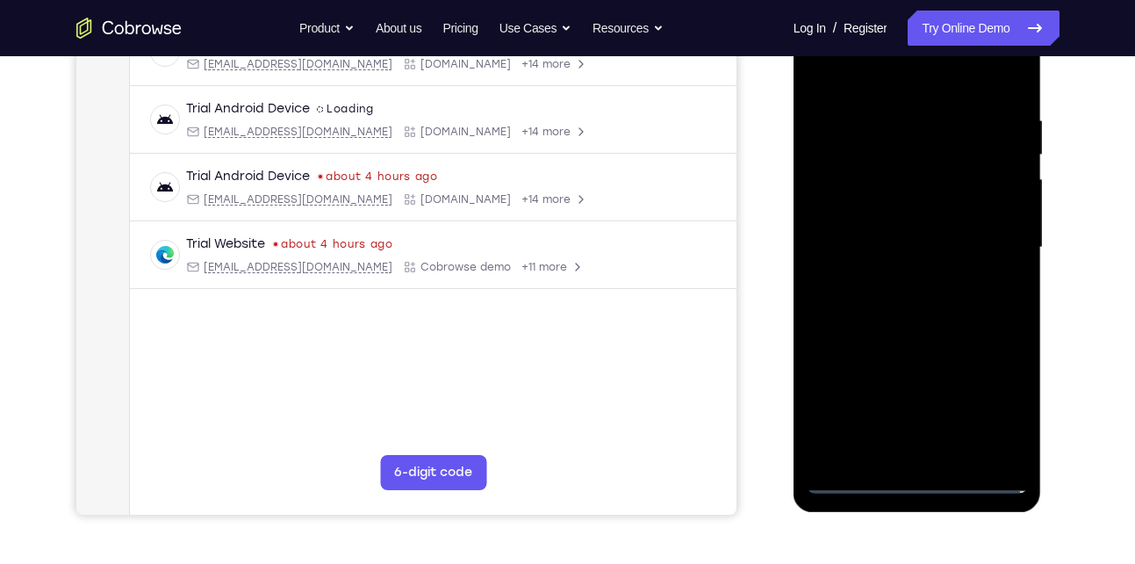
scroll to position [405, 0]
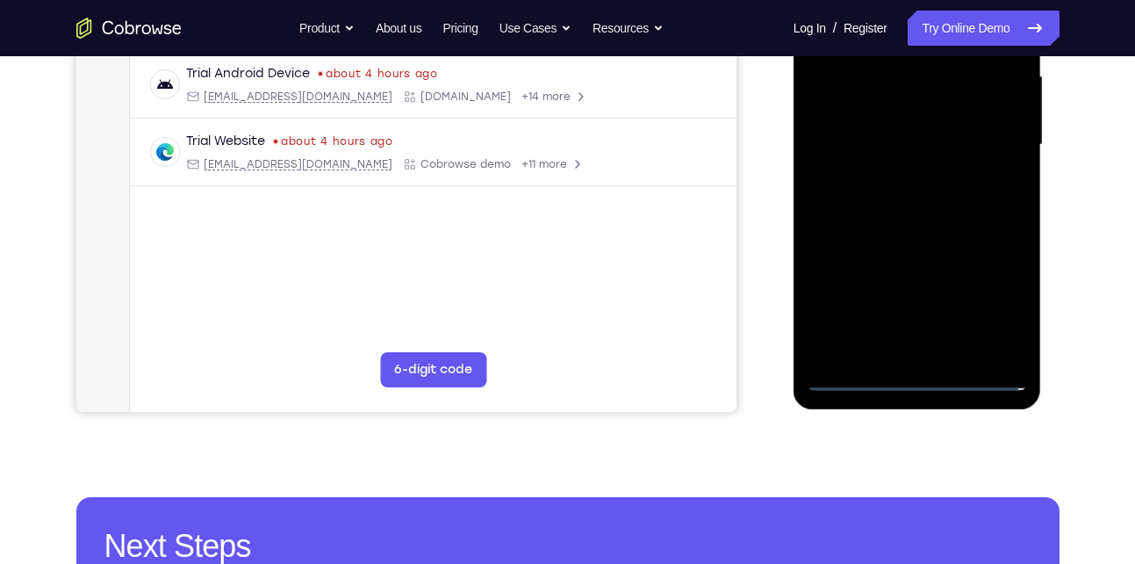
click at [937, 352] on div at bounding box center [917, 145] width 221 height 492
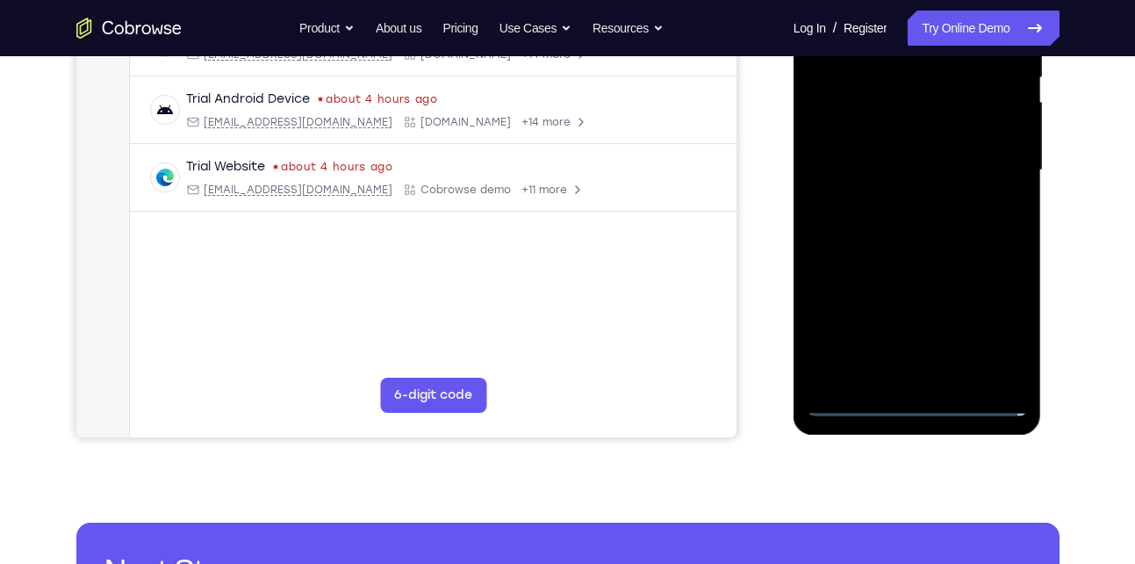
scroll to position [377, 0]
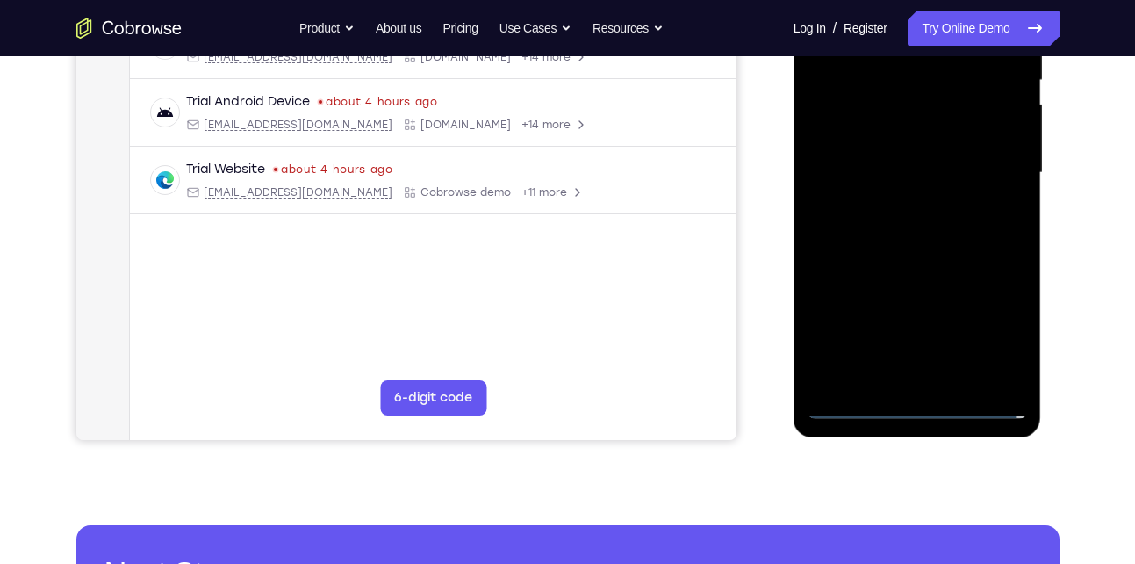
click at [915, 161] on div at bounding box center [917, 173] width 221 height 492
click at [930, 175] on div at bounding box center [917, 173] width 221 height 492
click at [928, 225] on div at bounding box center [917, 173] width 221 height 492
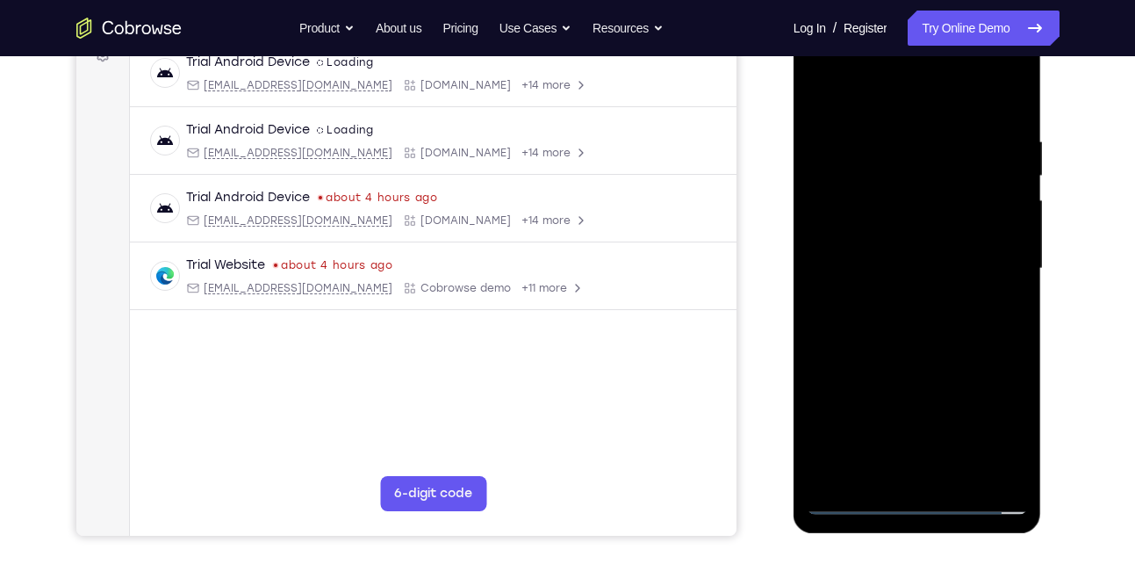
scroll to position [279, 0]
click at [898, 133] on div at bounding box center [917, 271] width 221 height 492
click at [1011, 116] on div at bounding box center [917, 271] width 221 height 492
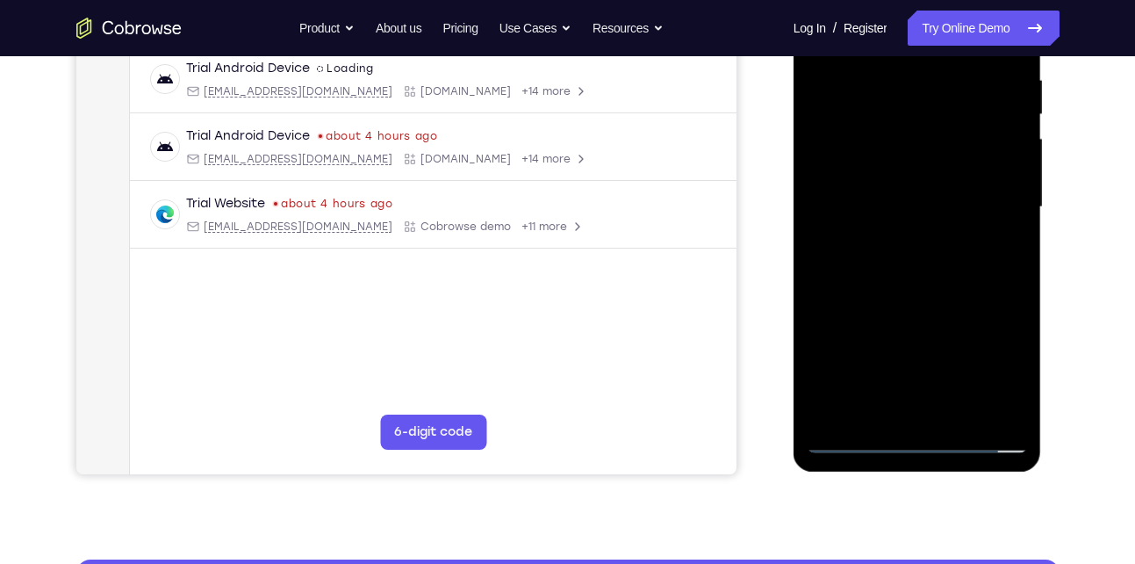
scroll to position [343, 0]
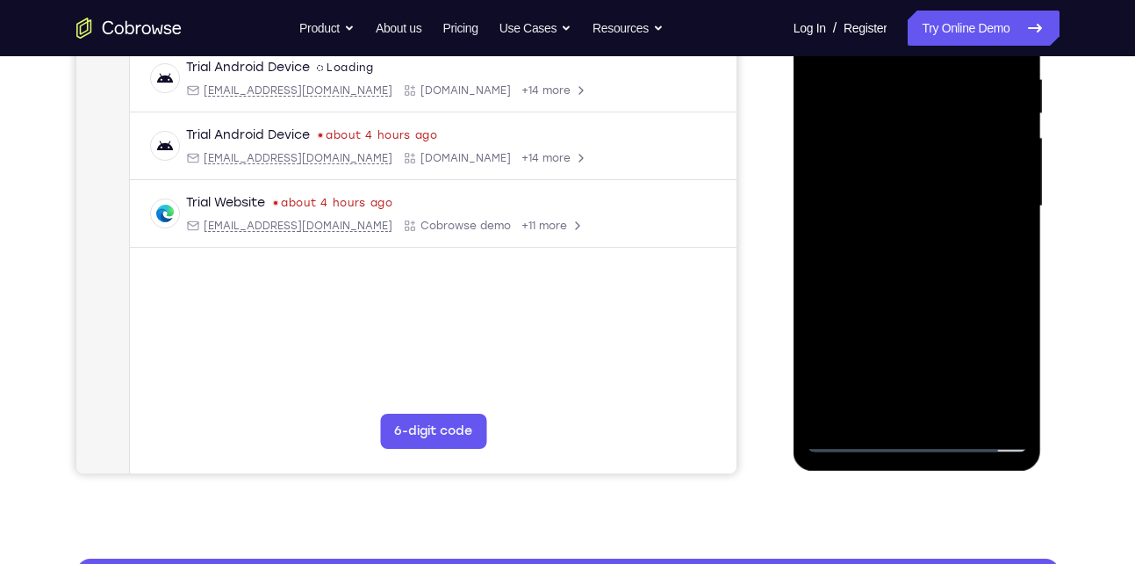
click at [1006, 280] on div at bounding box center [917, 207] width 221 height 492
drag, startPoint x: 948, startPoint y: 300, endPoint x: 944, endPoint y: 225, distance: 75.6
click at [944, 225] on div at bounding box center [917, 207] width 221 height 492
click at [858, 339] on div at bounding box center [917, 207] width 221 height 492
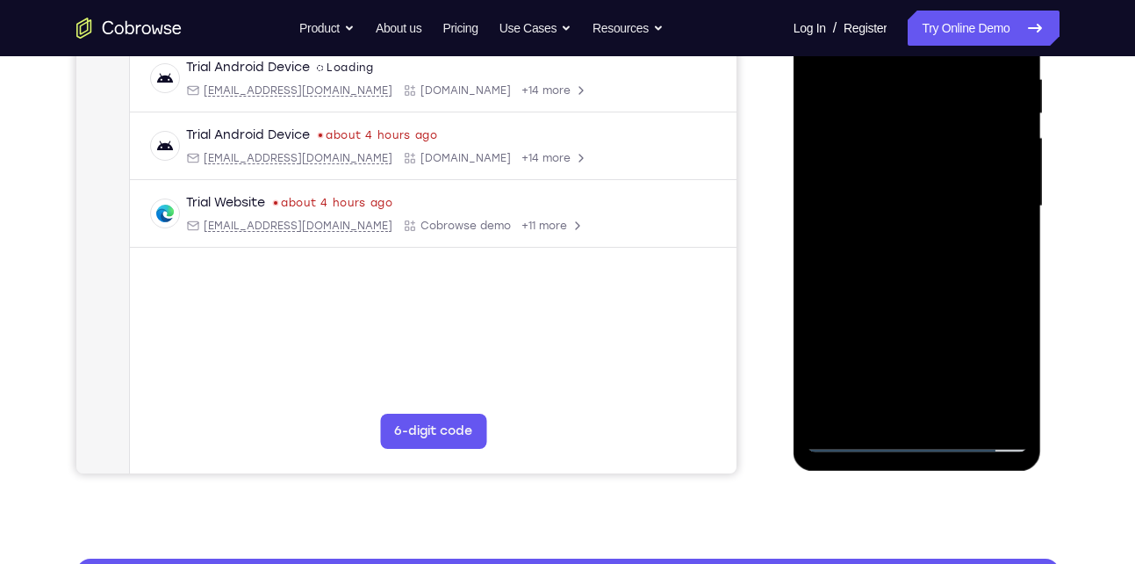
click at [858, 339] on div at bounding box center [917, 207] width 221 height 492
drag, startPoint x: 893, startPoint y: 195, endPoint x: 915, endPoint y: 372, distance: 178.8
click at [915, 372] on div at bounding box center [917, 207] width 221 height 492
click at [820, 289] on div at bounding box center [917, 207] width 221 height 492
click at [892, 76] on div at bounding box center [917, 207] width 221 height 492
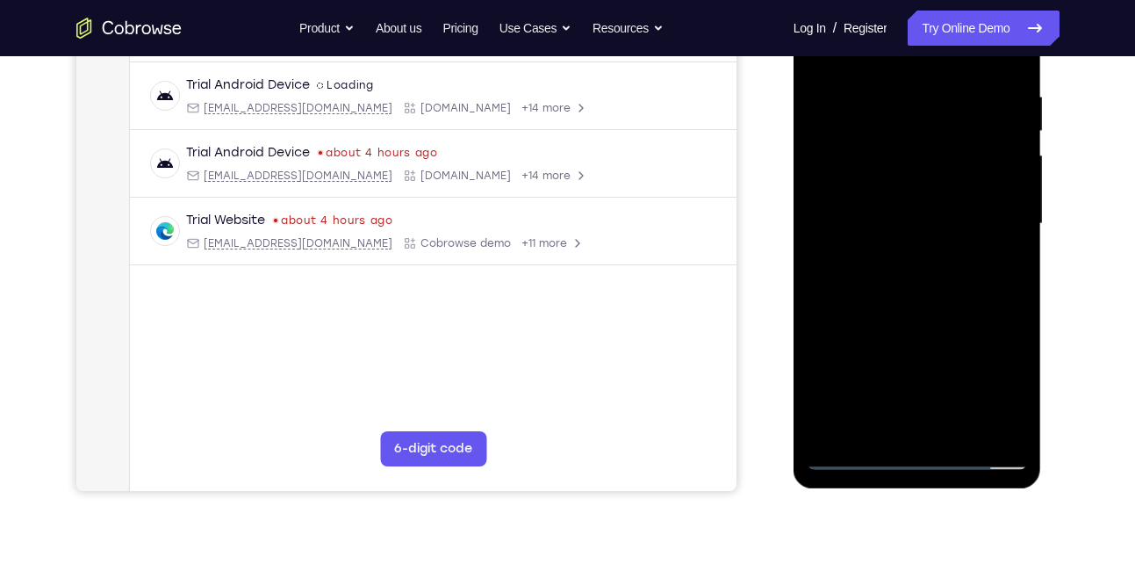
scroll to position [305, 0]
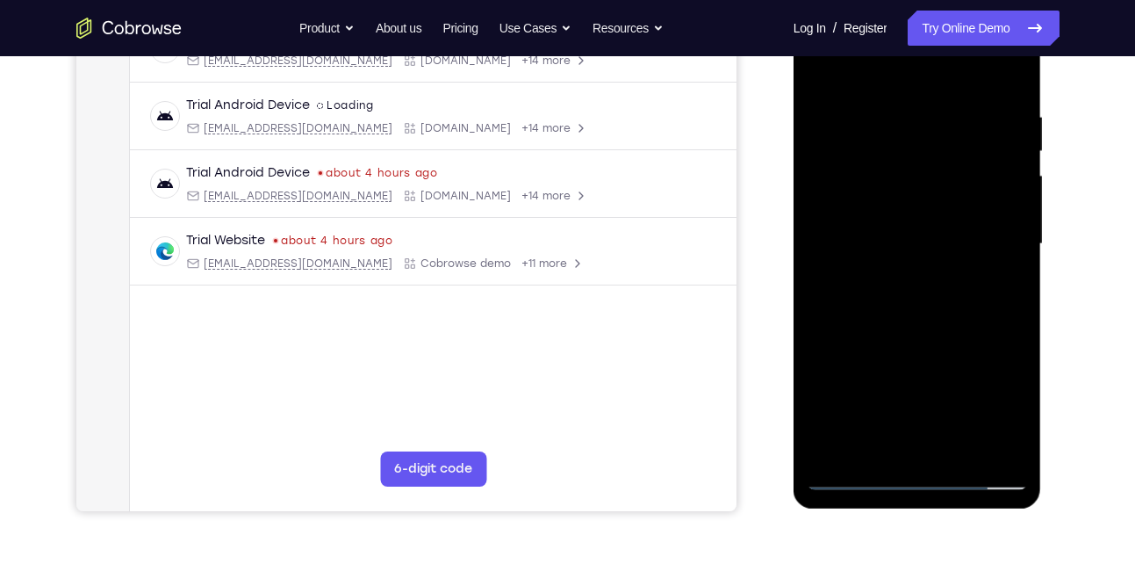
click at [1002, 166] on div at bounding box center [917, 244] width 221 height 492
drag, startPoint x: 1002, startPoint y: 166, endPoint x: 902, endPoint y: 166, distance: 99.2
click at [902, 166] on div at bounding box center [917, 244] width 221 height 492
click at [831, 167] on div at bounding box center [917, 244] width 221 height 492
click at [1002, 125] on div at bounding box center [917, 244] width 221 height 492
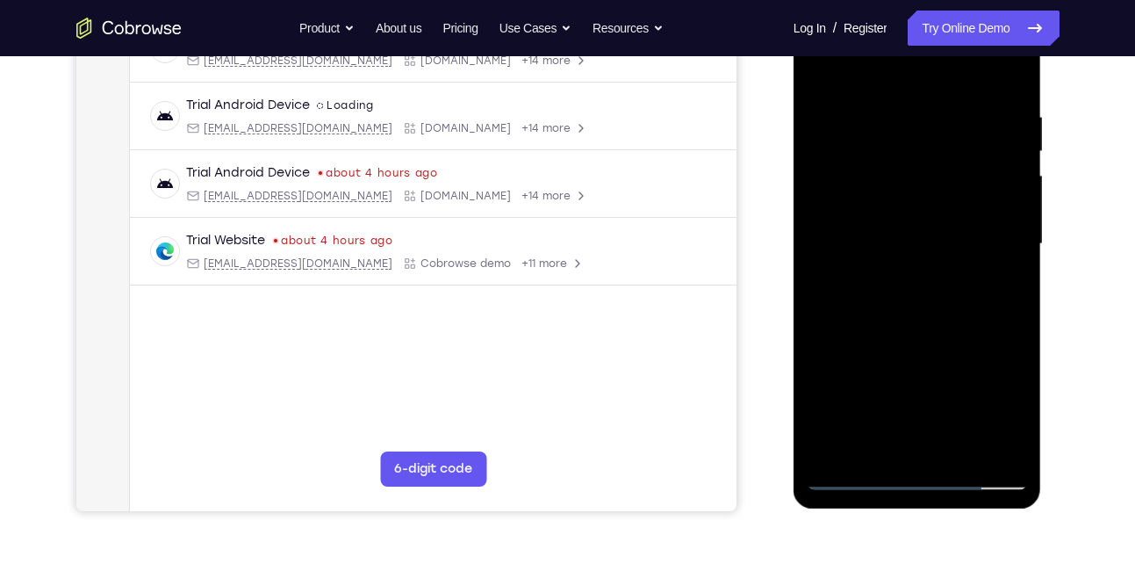
click at [820, 199] on div at bounding box center [917, 244] width 221 height 492
click at [860, 165] on div at bounding box center [917, 244] width 221 height 492
click at [923, 220] on div at bounding box center [917, 244] width 221 height 492
click at [923, 347] on div at bounding box center [917, 244] width 221 height 492
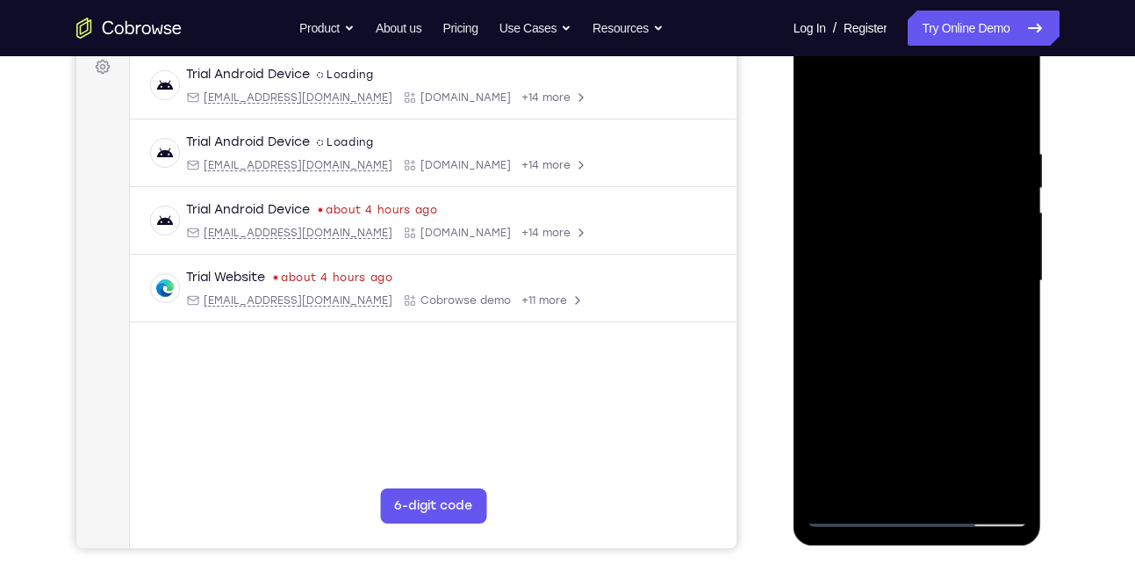
scroll to position [268, 0]
click at [1020, 293] on div at bounding box center [917, 282] width 221 height 492
click at [1007, 290] on div at bounding box center [917, 282] width 221 height 492
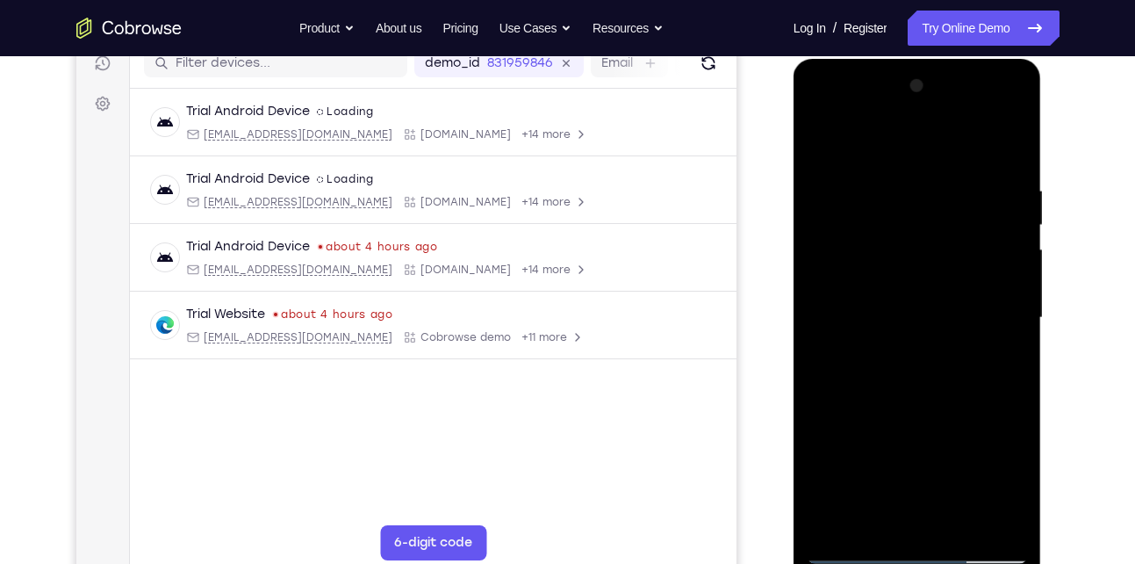
click at [827, 139] on div at bounding box center [917, 318] width 221 height 492
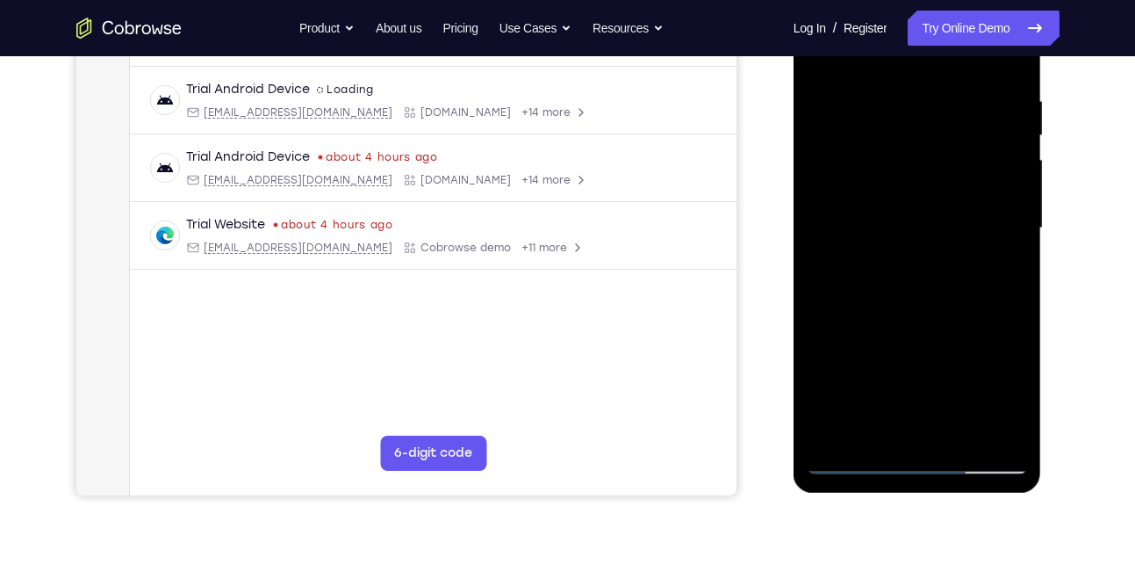
click at [985, 299] on div at bounding box center [917, 228] width 221 height 492
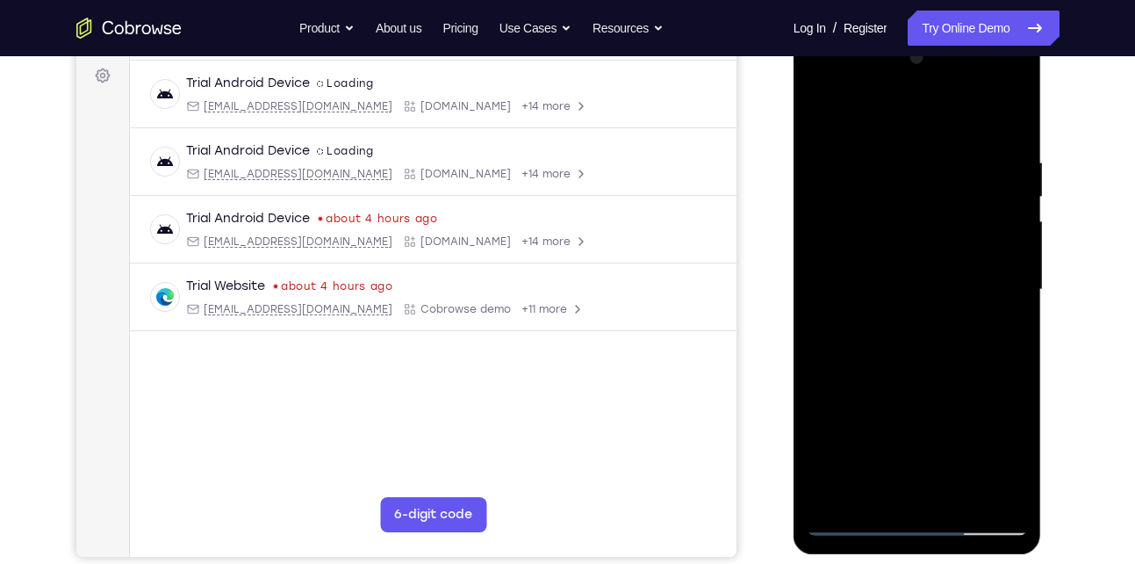
scroll to position [289, 0]
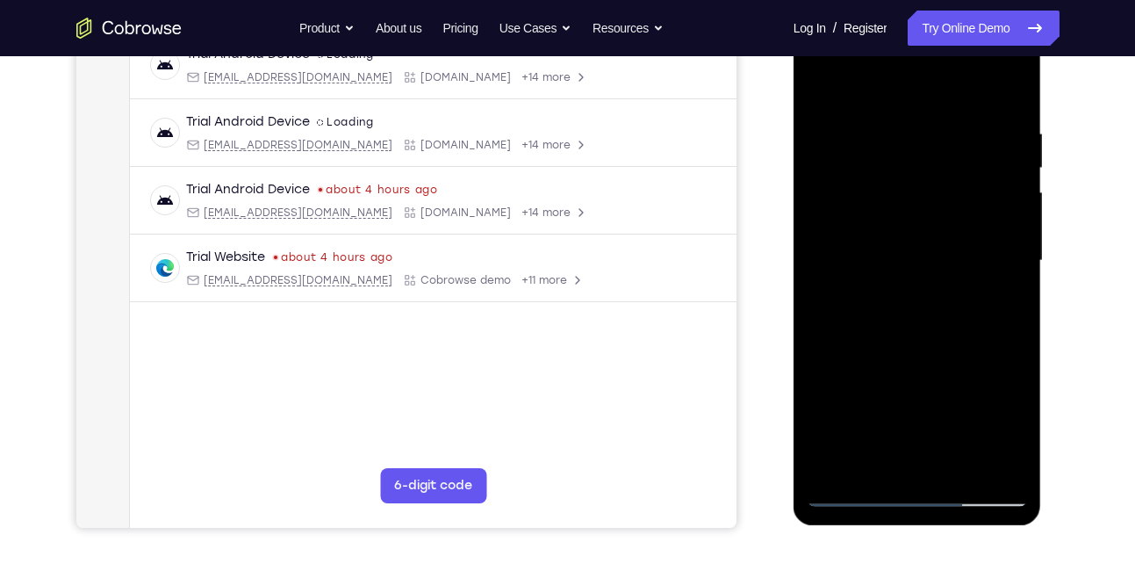
click at [1009, 264] on div at bounding box center [917, 261] width 221 height 492
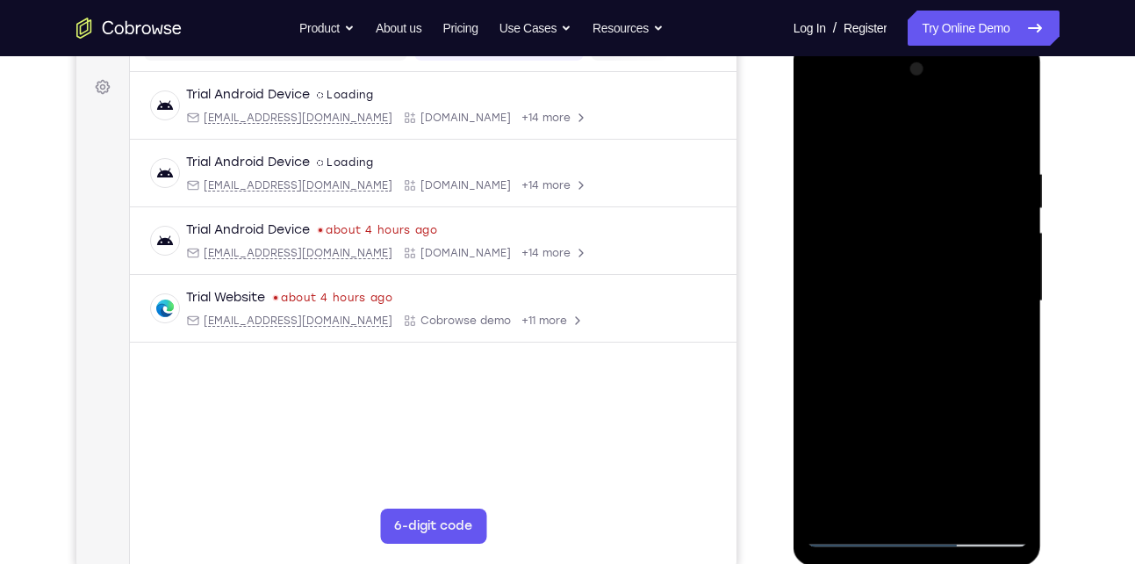
scroll to position [248, 0]
click at [822, 128] on div at bounding box center [917, 302] width 221 height 492
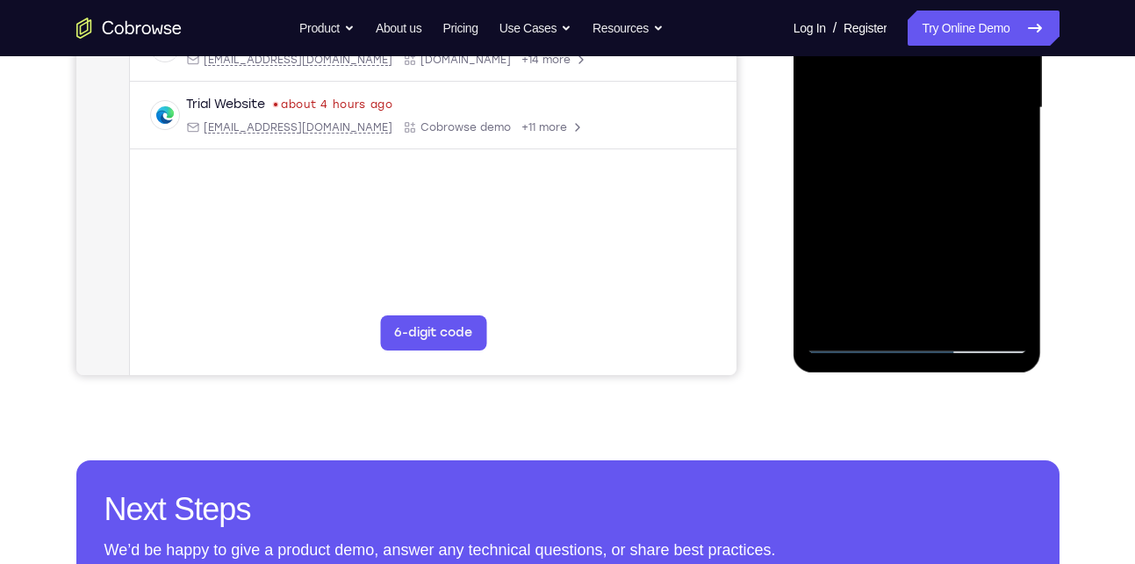
click at [861, 226] on div at bounding box center [917, 108] width 221 height 492
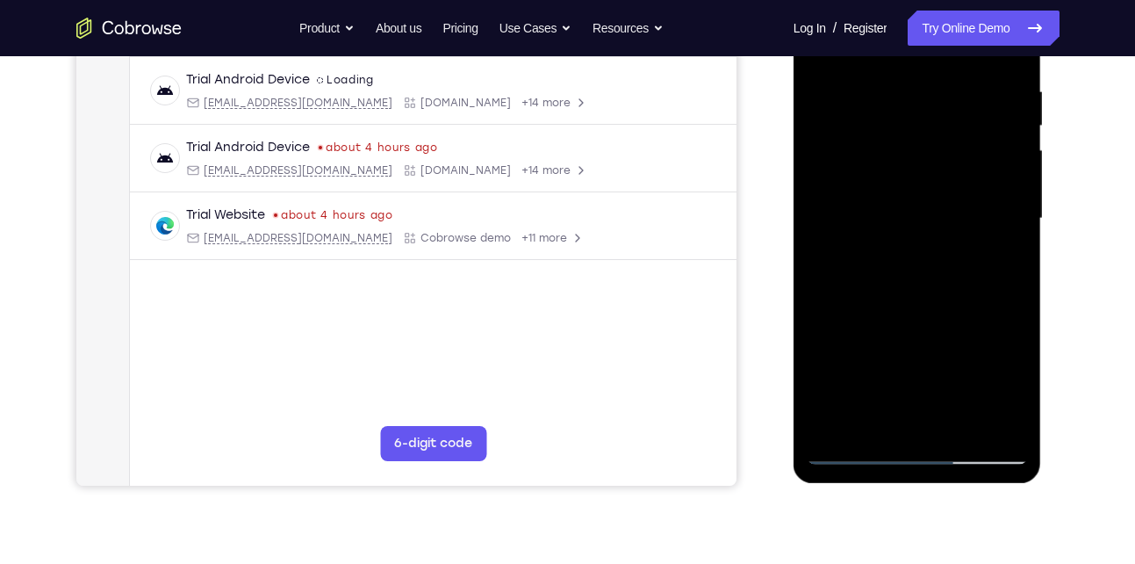
scroll to position [289, 0]
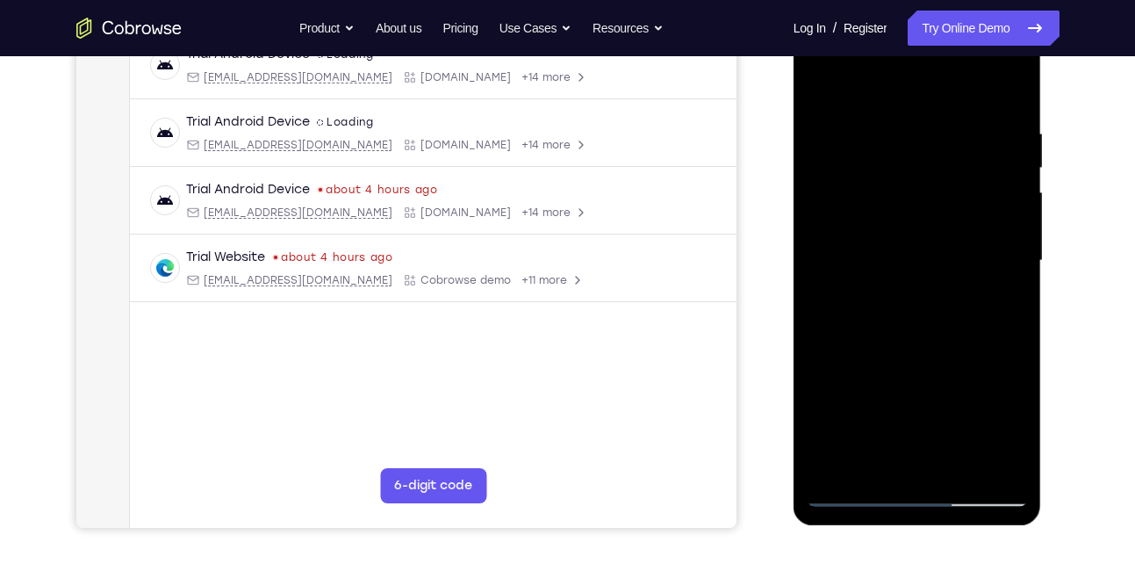
click at [1023, 264] on div at bounding box center [917, 261] width 221 height 492
click at [1015, 264] on div at bounding box center [917, 261] width 221 height 492
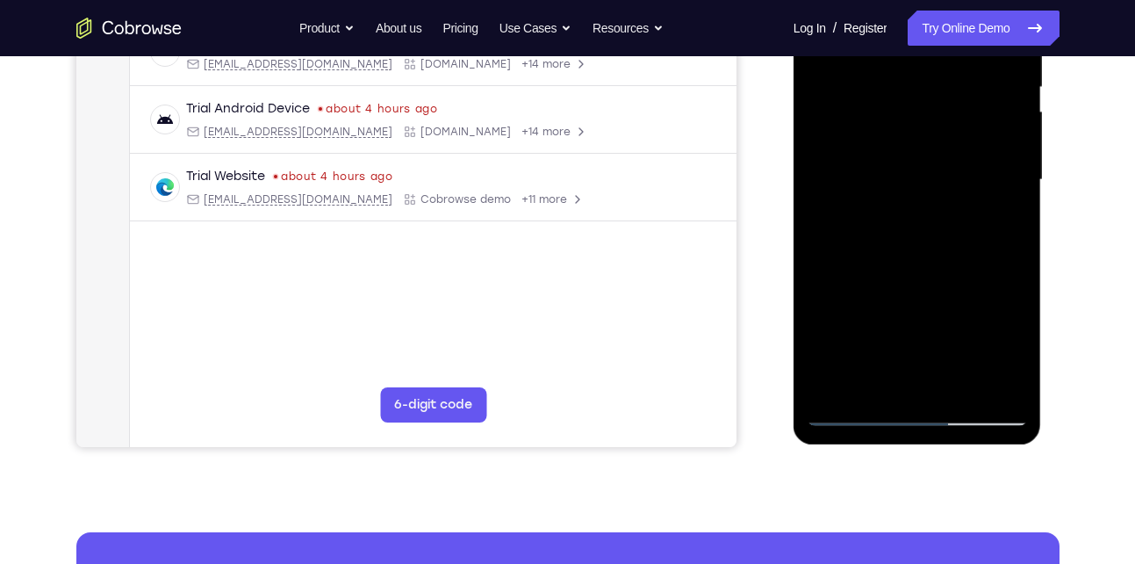
scroll to position [452, 0]
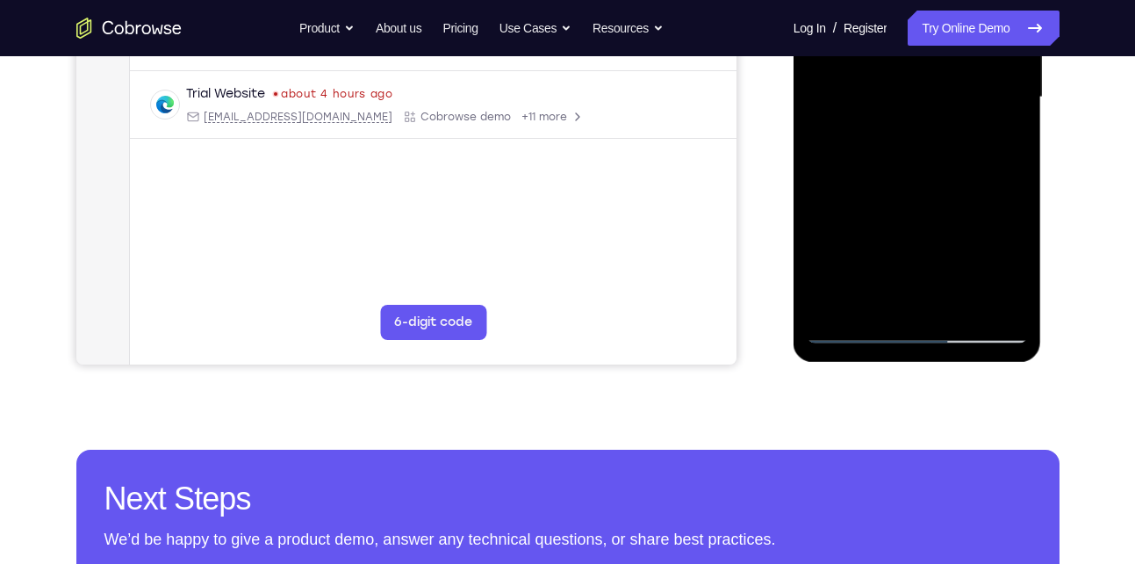
click at [844, 334] on div at bounding box center [917, 98] width 221 height 492
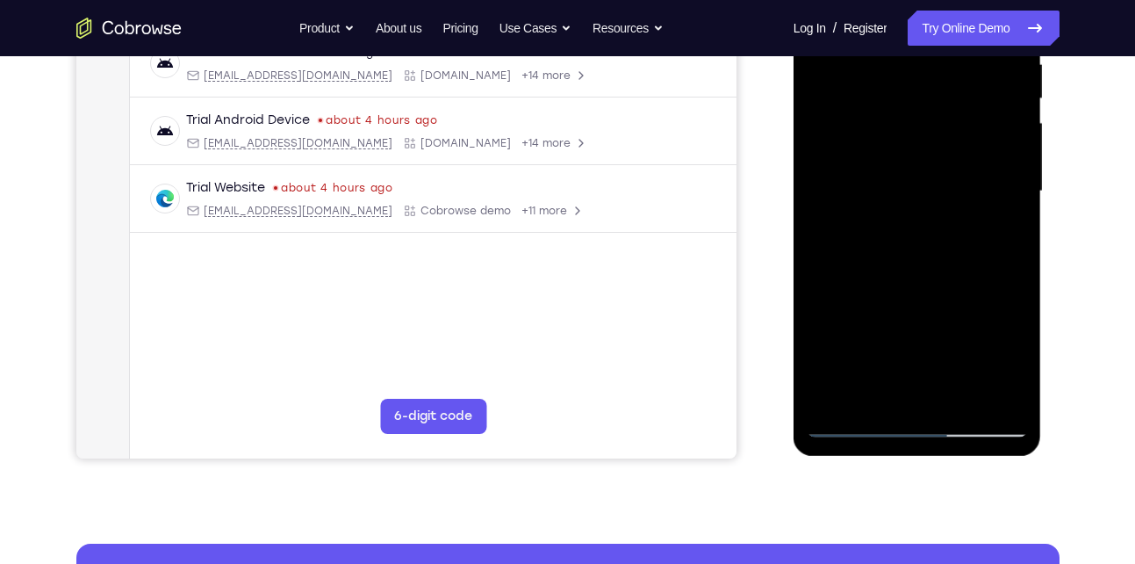
scroll to position [357, 0]
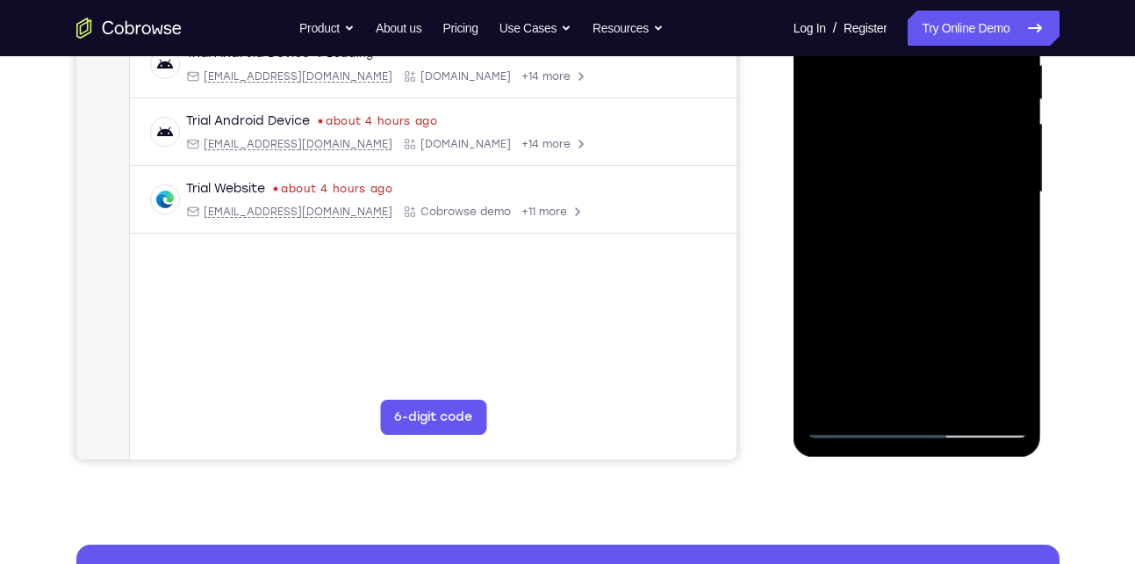
drag, startPoint x: 922, startPoint y: 308, endPoint x: 892, endPoint y: 154, distance: 157.3
click at [892, 154] on div at bounding box center [917, 192] width 221 height 492
drag, startPoint x: 959, startPoint y: 273, endPoint x: 956, endPoint y: 200, distance: 72.9
click at [956, 200] on div at bounding box center [917, 192] width 221 height 492
click at [980, 190] on div at bounding box center [917, 192] width 221 height 492
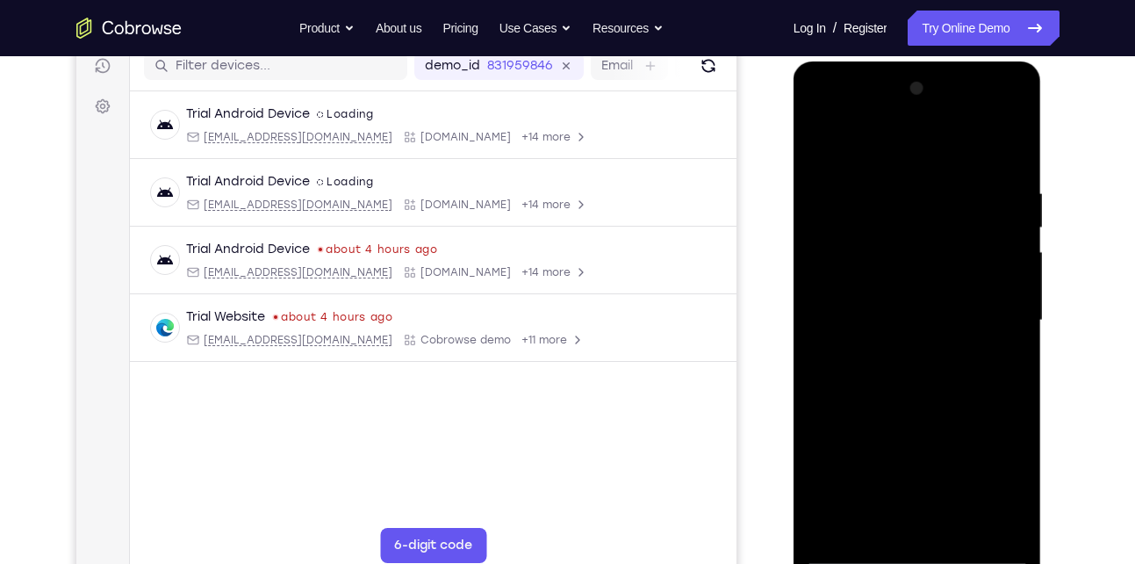
scroll to position [227, 0]
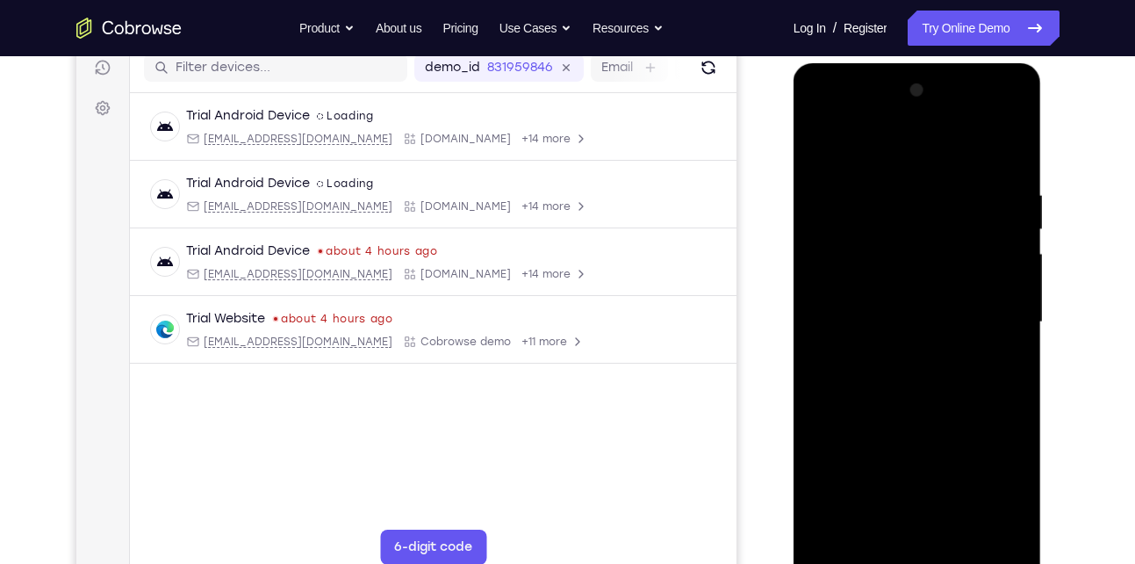
click at [1016, 226] on div at bounding box center [917, 322] width 221 height 492
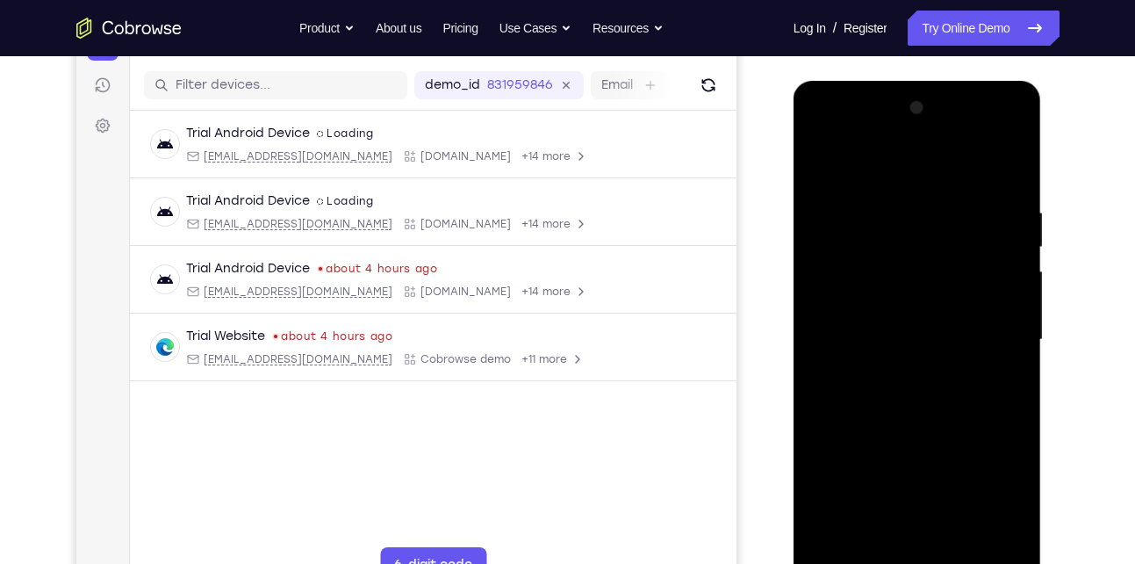
drag, startPoint x: 966, startPoint y: 256, endPoint x: 964, endPoint y: 303, distance: 46.6
click at [964, 303] on div at bounding box center [917, 340] width 221 height 492
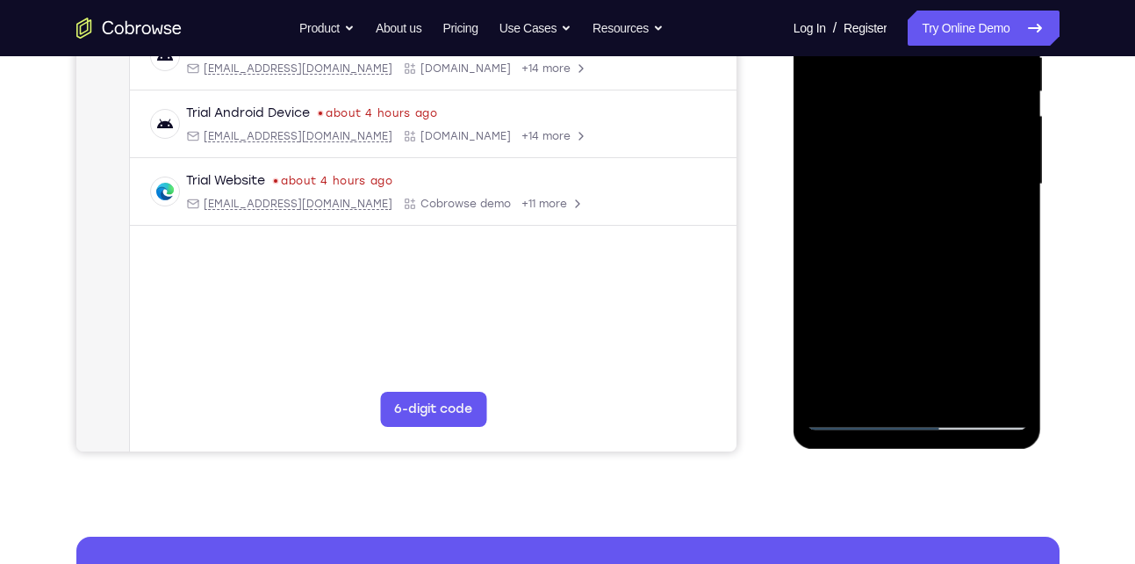
scroll to position [386, 0]
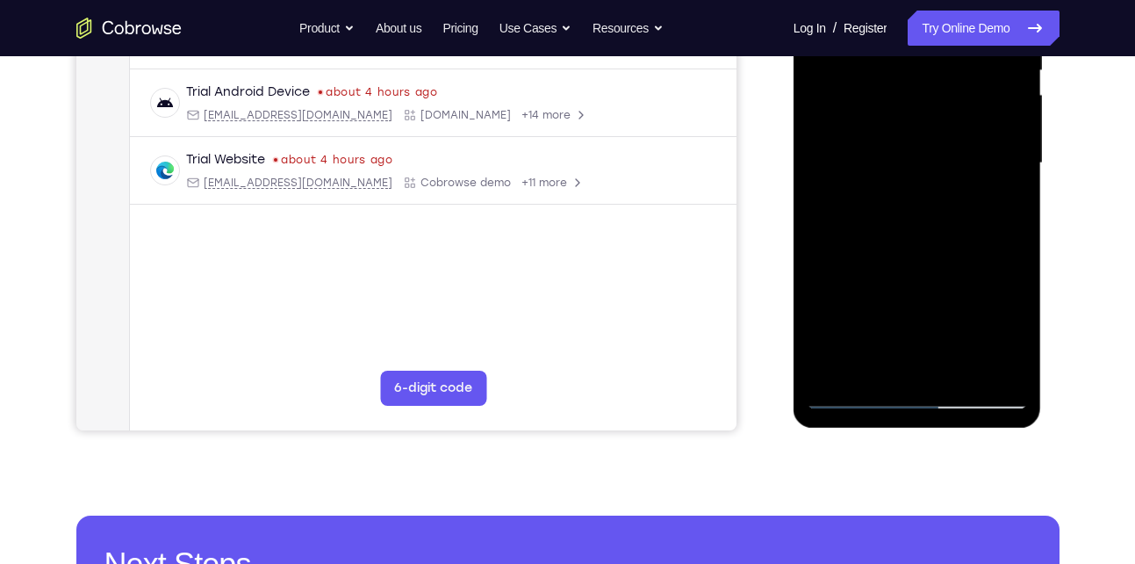
click at [836, 369] on div at bounding box center [917, 163] width 221 height 492
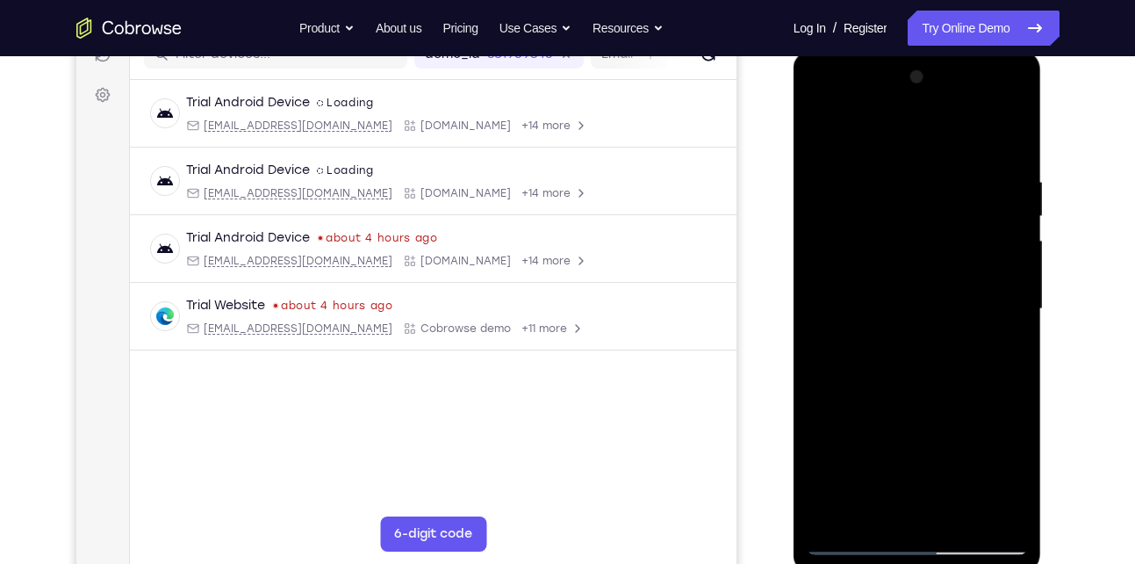
scroll to position [240, 0]
drag, startPoint x: 930, startPoint y: 175, endPoint x: 934, endPoint y: 306, distance: 131.7
click at [934, 306] on div at bounding box center [917, 310] width 221 height 492
drag, startPoint x: 918, startPoint y: 177, endPoint x: 930, endPoint y: 307, distance: 130.5
click at [930, 307] on div at bounding box center [917, 310] width 221 height 492
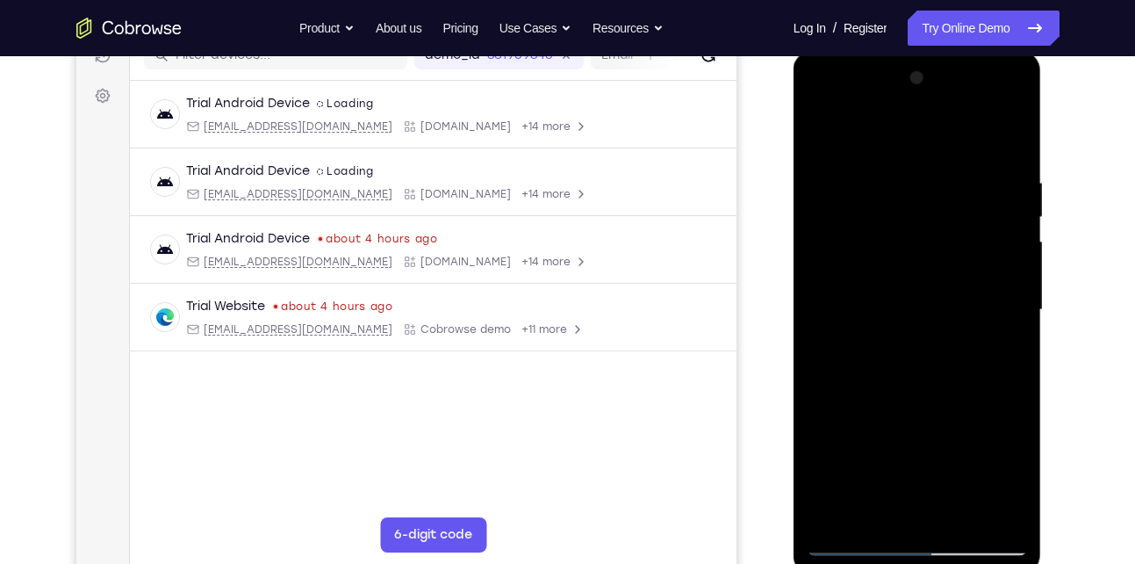
click at [893, 183] on div at bounding box center [917, 310] width 221 height 492
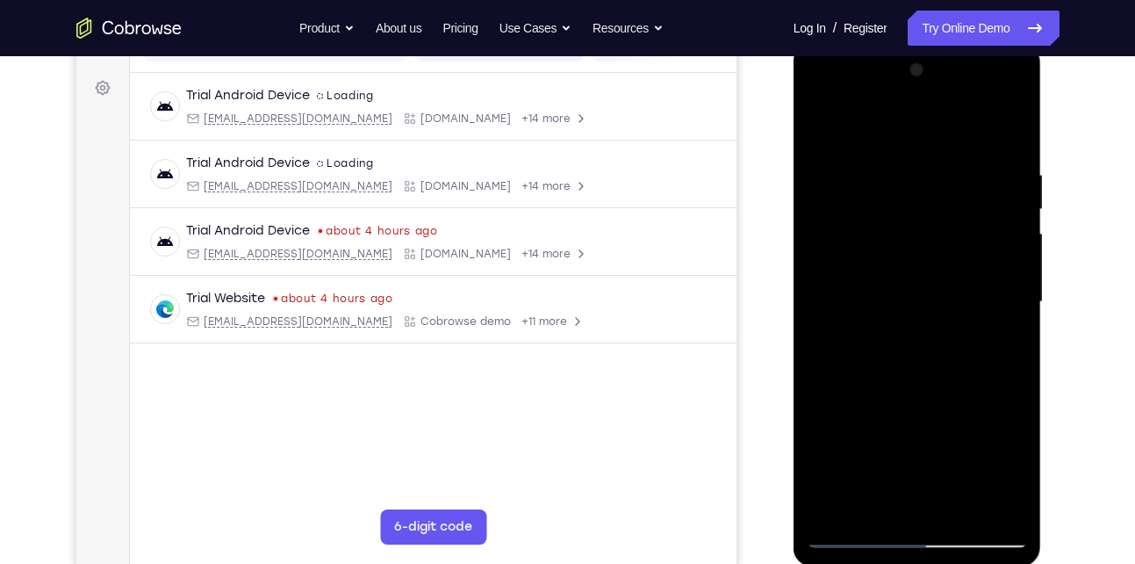
scroll to position [249, 0]
click at [997, 270] on div at bounding box center [917, 300] width 221 height 492
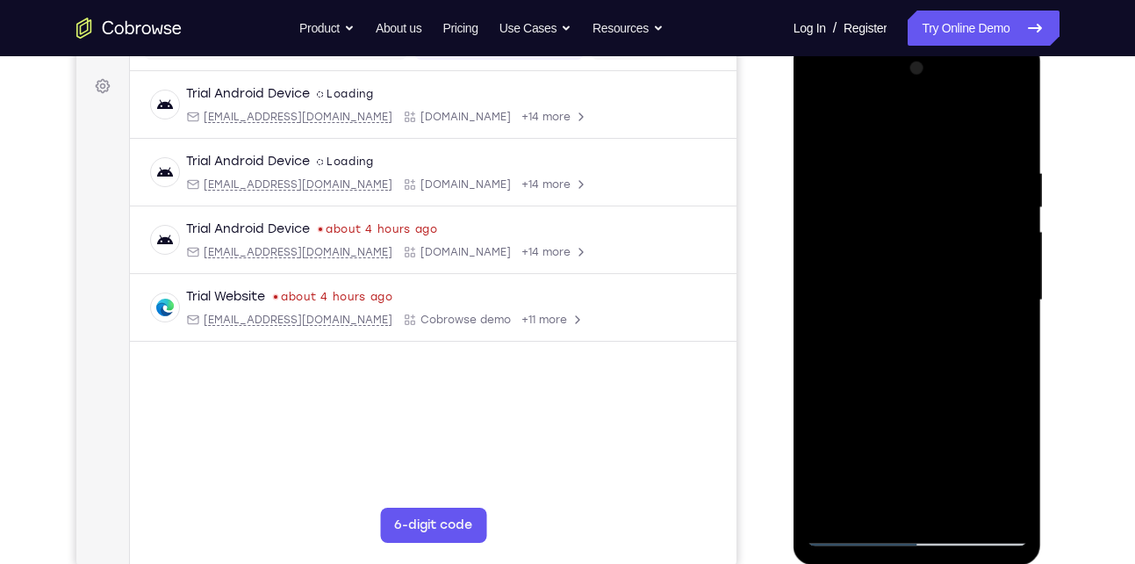
click at [997, 270] on div at bounding box center [917, 300] width 221 height 492
drag, startPoint x: 997, startPoint y: 270, endPoint x: 876, endPoint y: 273, distance: 121.2
click at [876, 273] on div at bounding box center [917, 300] width 221 height 492
drag, startPoint x: 995, startPoint y: 235, endPoint x: 827, endPoint y: 248, distance: 169.0
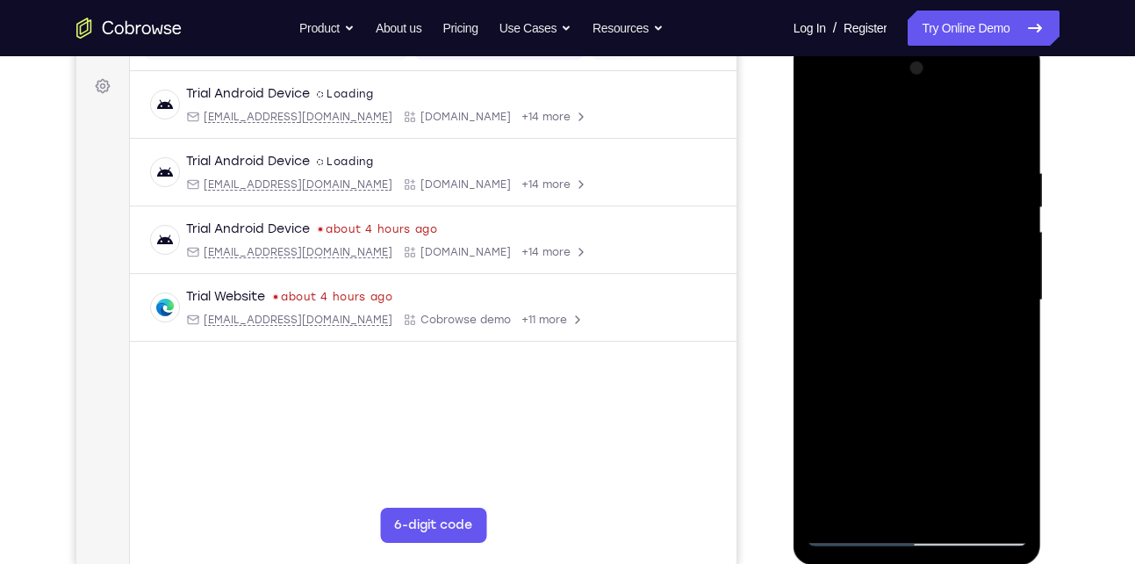
click at [827, 248] on div at bounding box center [917, 300] width 221 height 492
drag, startPoint x: 820, startPoint y: 234, endPoint x: 1009, endPoint y: 247, distance: 190.0
click at [1009, 247] on div at bounding box center [917, 300] width 221 height 492
click at [1008, 229] on div at bounding box center [917, 300] width 221 height 492
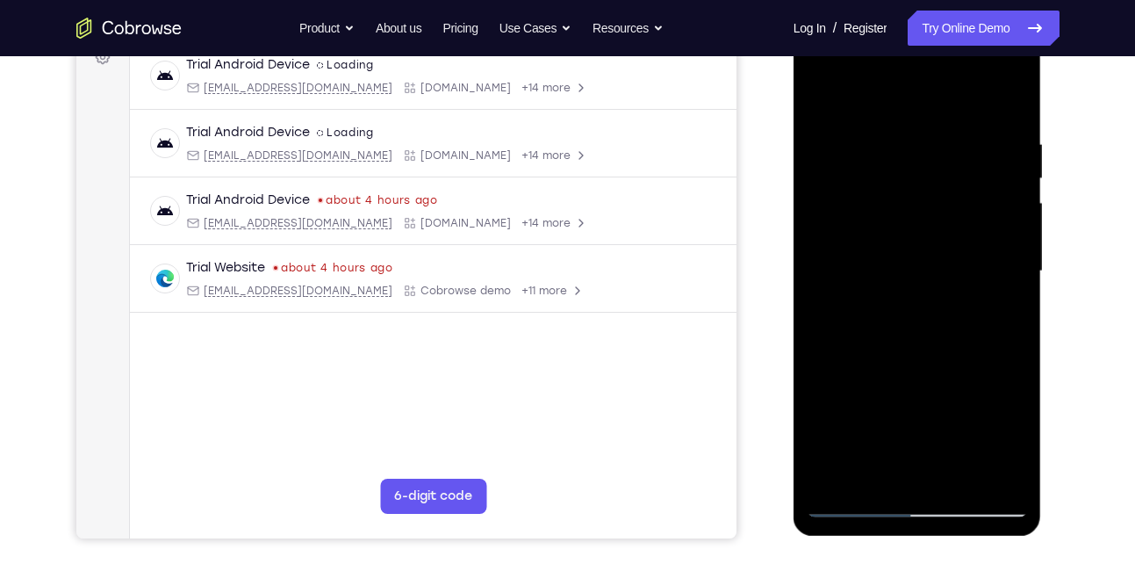
click at [1008, 229] on div at bounding box center [917, 271] width 221 height 492
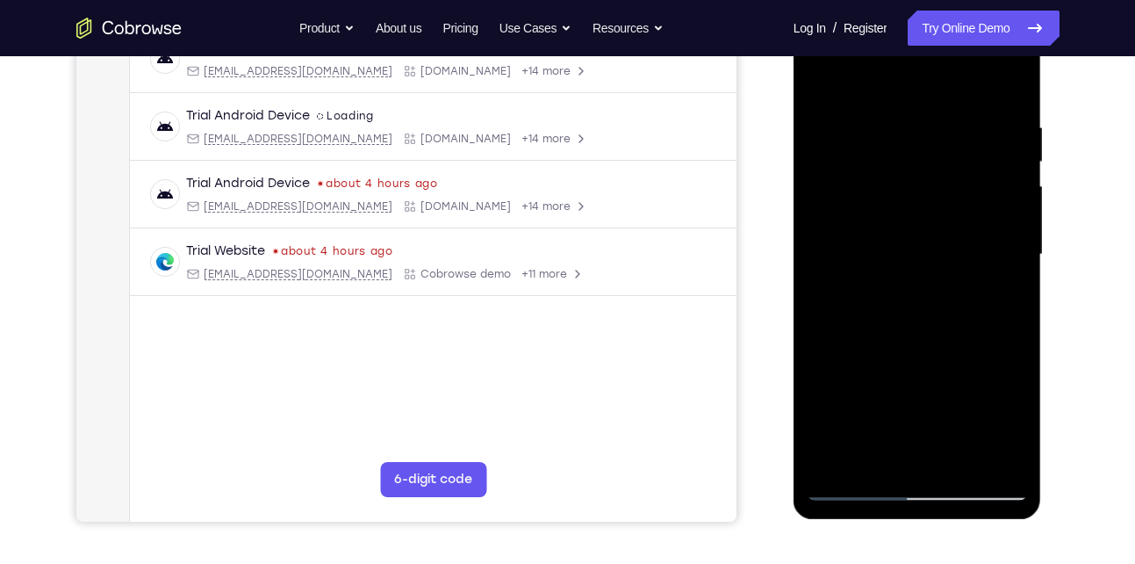
scroll to position [296, 0]
click at [1008, 229] on div at bounding box center [917, 254] width 221 height 492
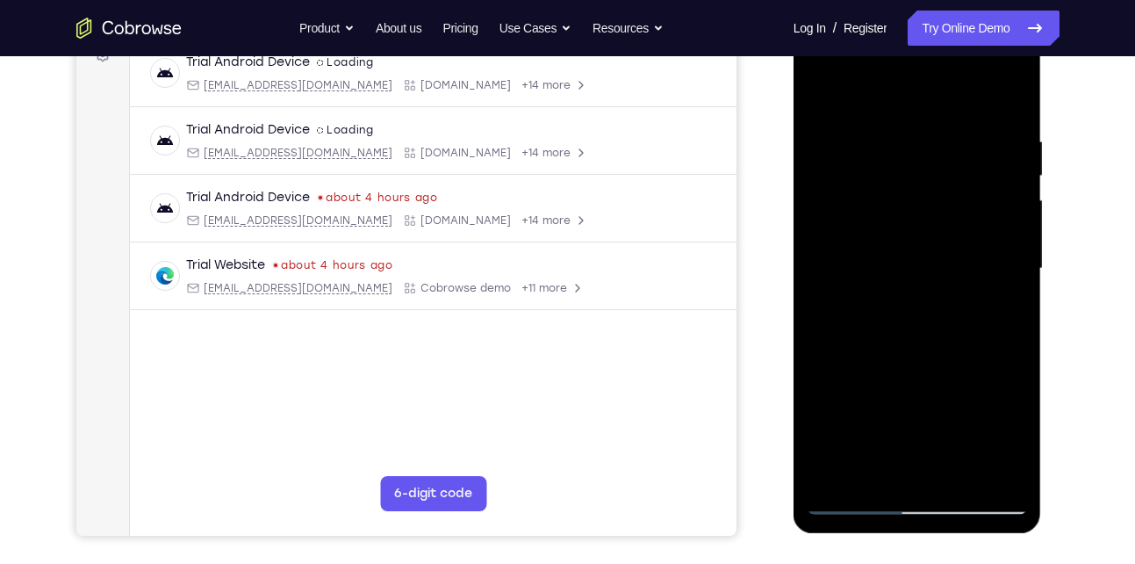
scroll to position [280, 0]
click at [1008, 229] on div at bounding box center [917, 270] width 221 height 492
drag, startPoint x: 1008, startPoint y: 198, endPoint x: 816, endPoint y: 232, distance: 194.2
click at [816, 232] on div at bounding box center [917, 270] width 221 height 492
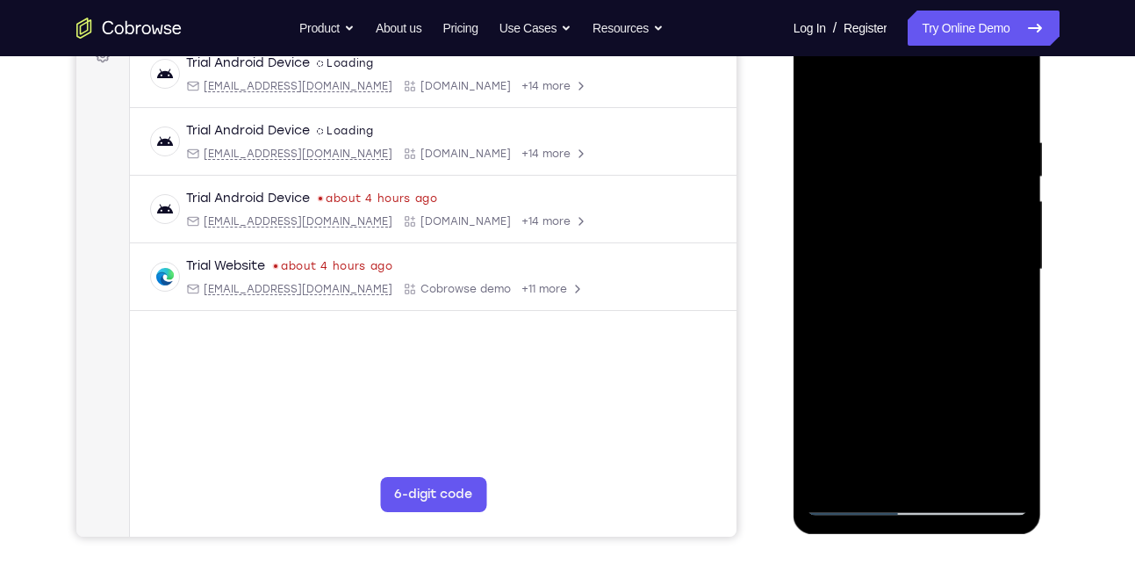
click at [972, 203] on div at bounding box center [917, 270] width 221 height 492
click at [998, 205] on div at bounding box center [917, 270] width 221 height 492
click at [997, 177] on div at bounding box center [917, 270] width 221 height 492
drag, startPoint x: 997, startPoint y: 177, endPoint x: 848, endPoint y: 190, distance: 149.7
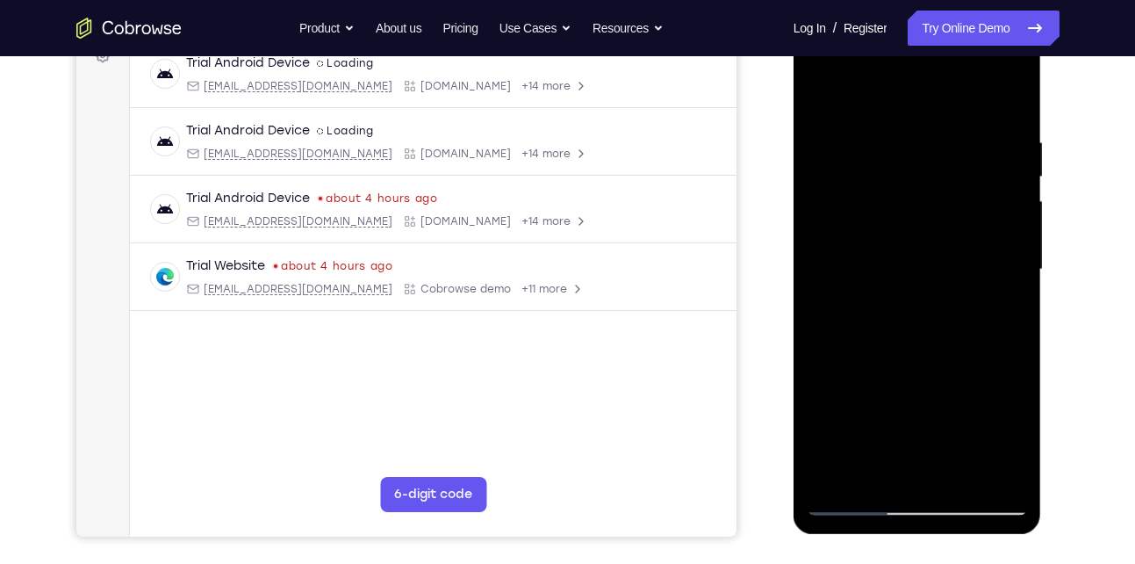
click at [848, 190] on div at bounding box center [917, 270] width 221 height 492
click at [992, 189] on div at bounding box center [917, 270] width 221 height 492
click at [1008, 101] on div at bounding box center [917, 270] width 221 height 492
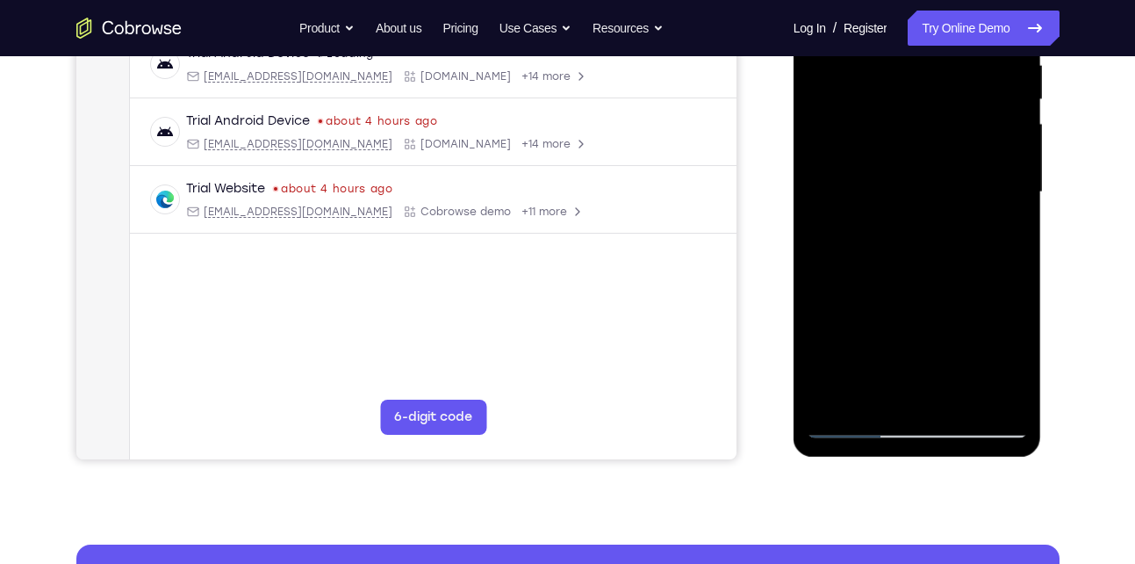
scroll to position [277, 0]
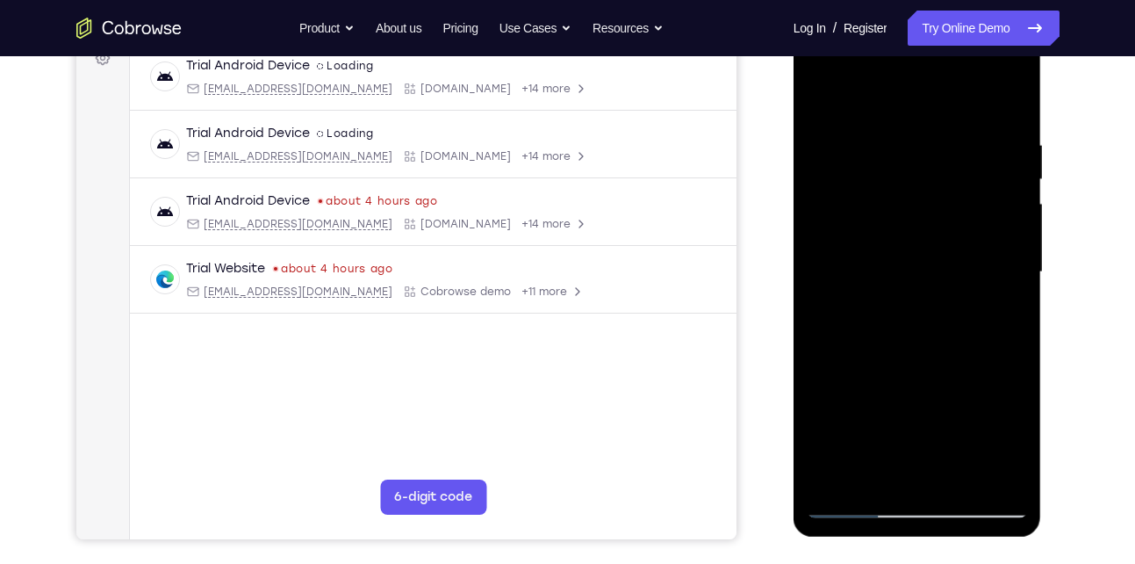
click at [822, 190] on div at bounding box center [917, 272] width 221 height 492
click at [996, 212] on div at bounding box center [917, 272] width 221 height 492
click at [1012, 101] on div at bounding box center [917, 272] width 221 height 492
drag, startPoint x: 941, startPoint y: 167, endPoint x: 928, endPoint y: 367, distance: 200.6
click at [928, 367] on div at bounding box center [917, 272] width 221 height 492
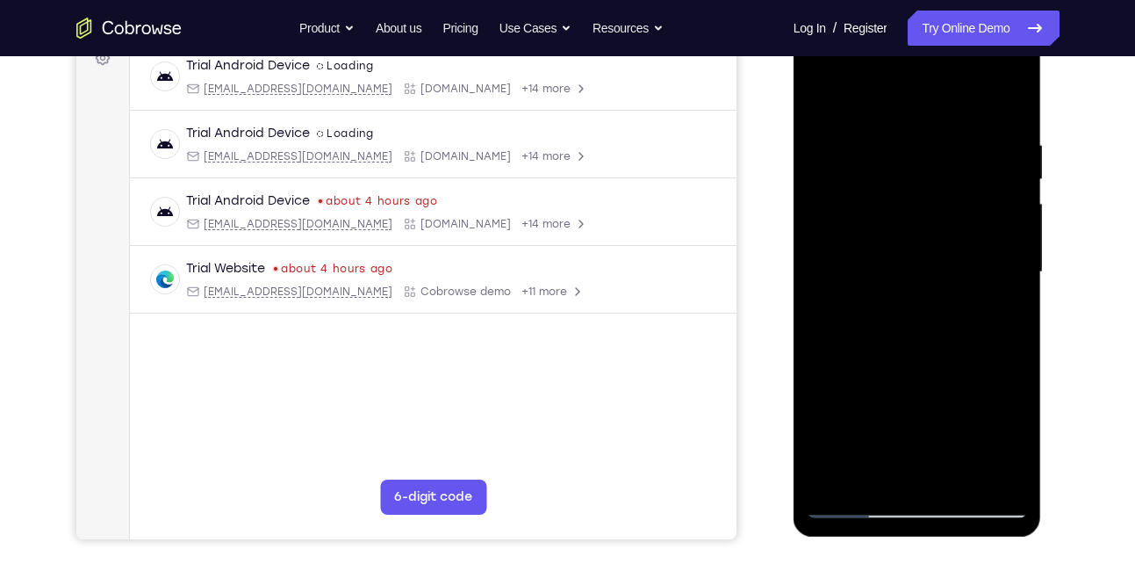
click at [887, 140] on div at bounding box center [917, 272] width 221 height 492
click at [1010, 177] on div at bounding box center [917, 272] width 221 height 492
drag, startPoint x: 1010, startPoint y: 177, endPoint x: 896, endPoint y: 174, distance: 114.2
click at [896, 174] on div at bounding box center [917, 272] width 221 height 492
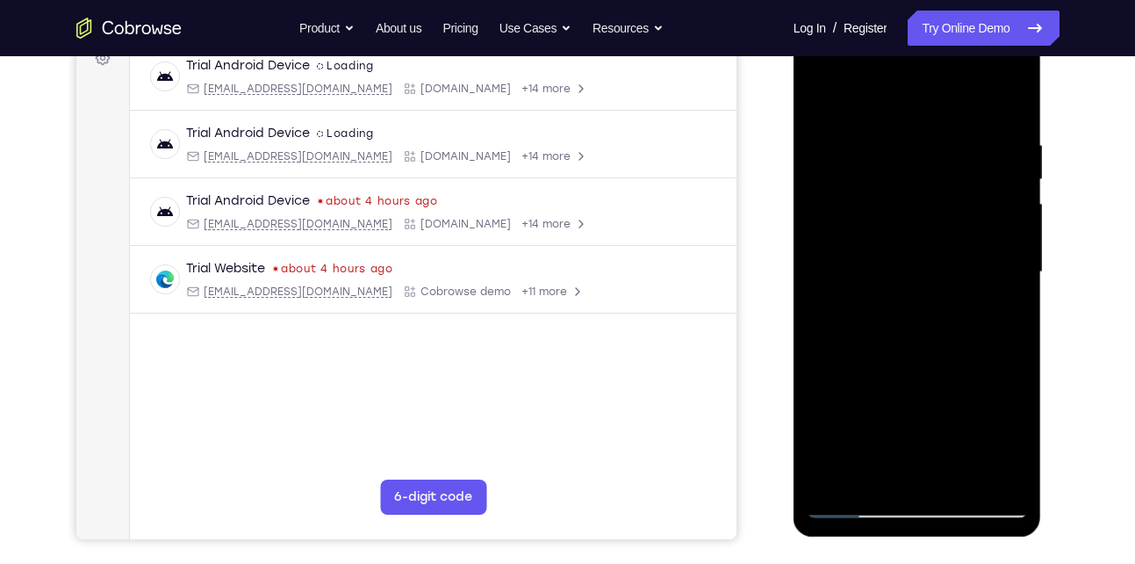
click at [988, 177] on div at bounding box center [917, 272] width 221 height 492
click at [900, 109] on div at bounding box center [917, 272] width 221 height 492
click at [828, 97] on div at bounding box center [917, 272] width 221 height 492
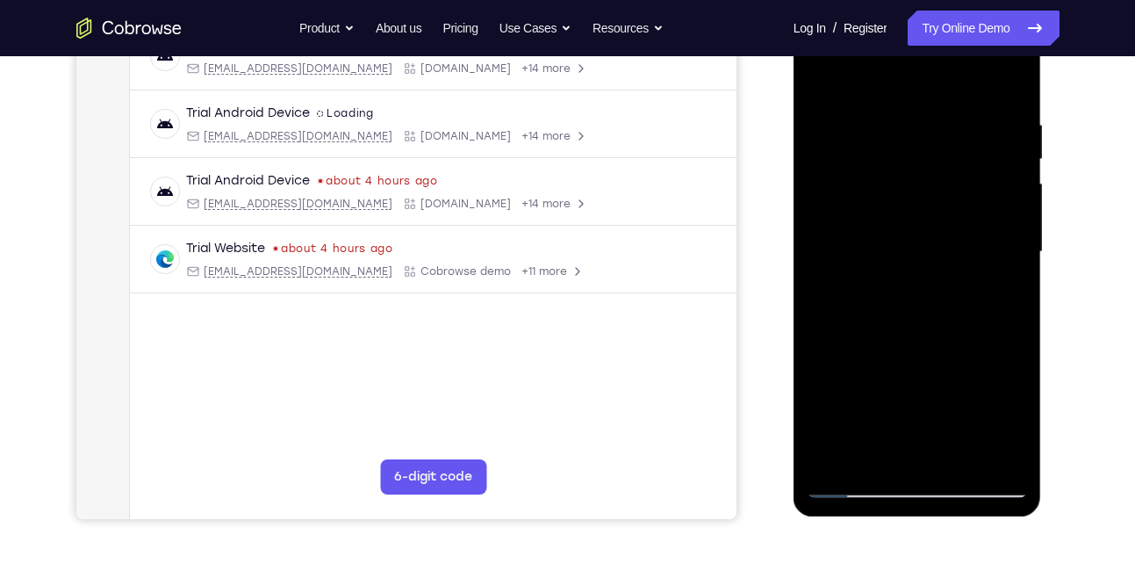
scroll to position [297, 0]
click at [898, 90] on div at bounding box center [917, 253] width 221 height 492
click at [824, 80] on div at bounding box center [917, 253] width 221 height 492
click at [998, 244] on div at bounding box center [917, 253] width 221 height 492
click at [983, 224] on div at bounding box center [917, 253] width 221 height 492
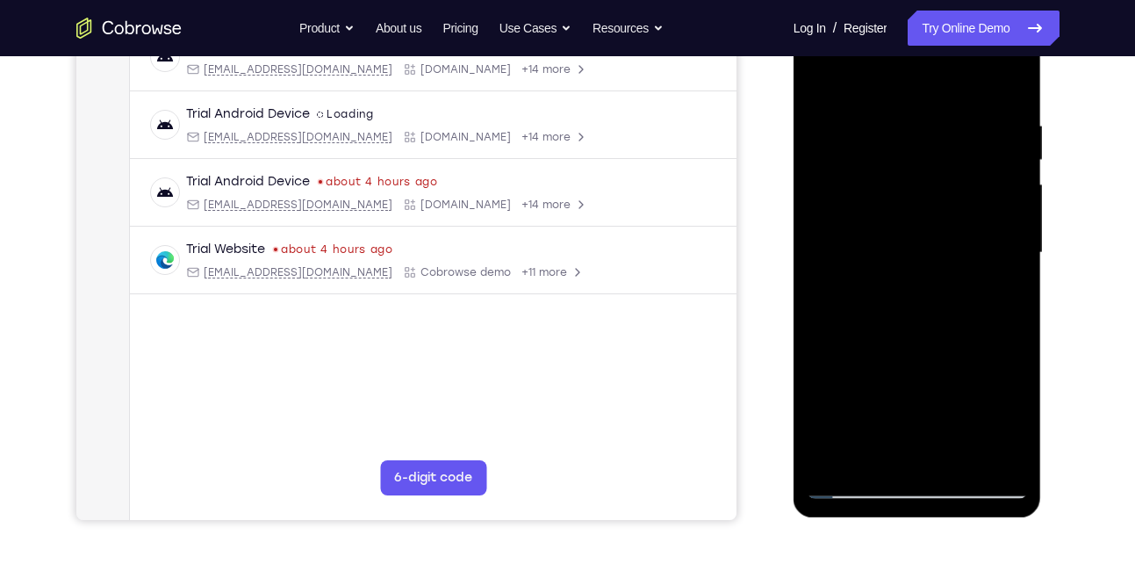
click at [993, 207] on div at bounding box center [917, 253] width 221 height 492
drag, startPoint x: 993, startPoint y: 207, endPoint x: 817, endPoint y: 189, distance: 176.5
click at [817, 189] on div at bounding box center [917, 253] width 221 height 492
drag, startPoint x: 994, startPoint y: 182, endPoint x: 860, endPoint y: 185, distance: 133.5
click at [860, 185] on div at bounding box center [917, 253] width 221 height 492
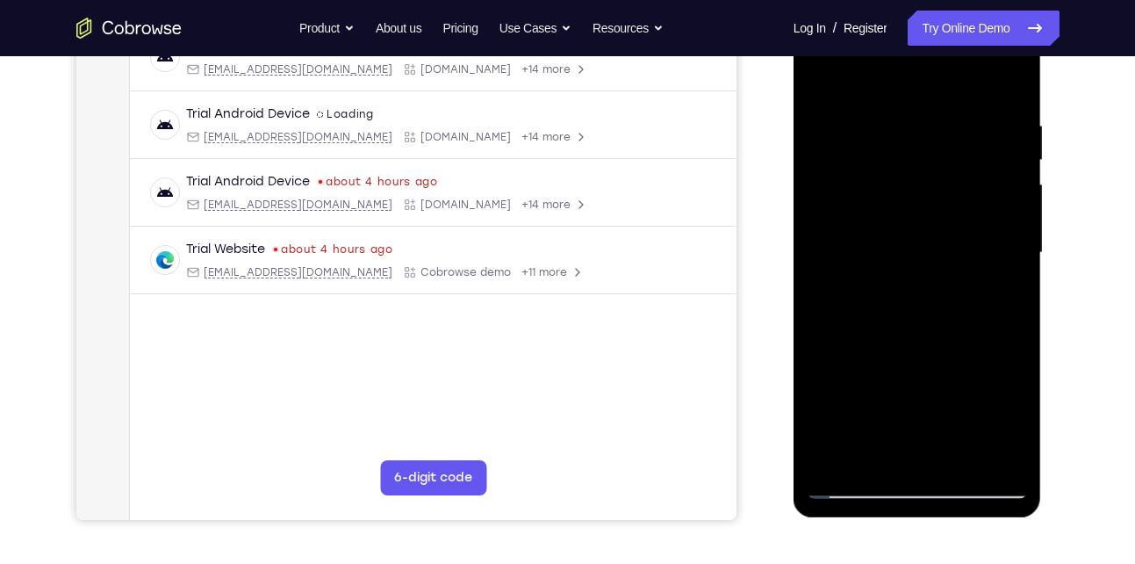
click at [986, 172] on div at bounding box center [917, 253] width 221 height 492
drag, startPoint x: 994, startPoint y: 143, endPoint x: 779, endPoint y: 182, distance: 218.5
click at [793, 182] on html "Online web based iOS Simulators and Android Emulators. Run iPhone, iPad, Mobile…" at bounding box center [918, 257] width 250 height 527
click at [981, 152] on div at bounding box center [917, 253] width 221 height 492
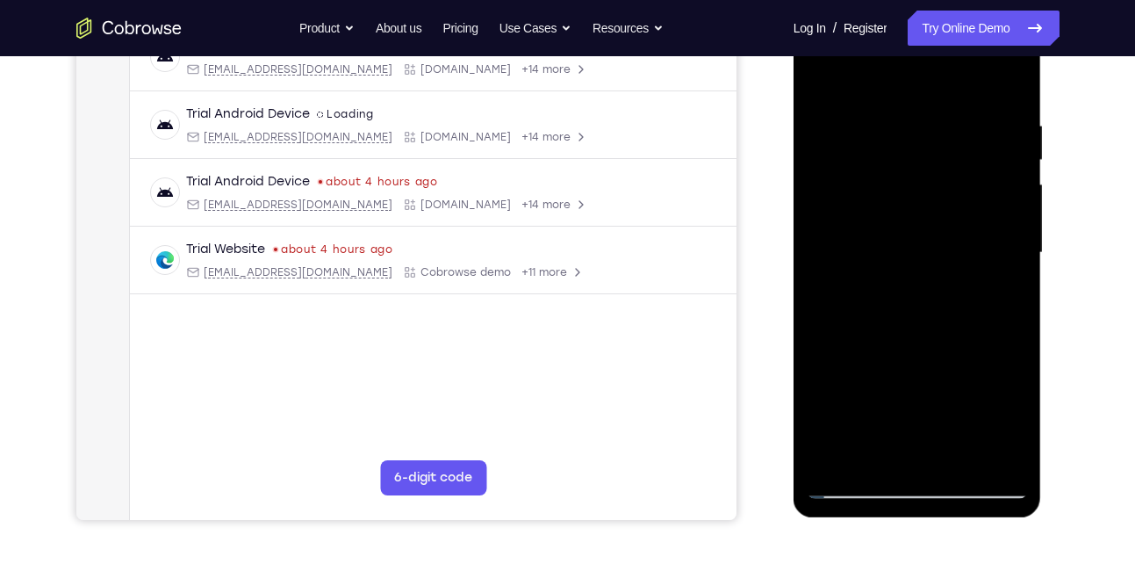
click at [997, 147] on div at bounding box center [917, 253] width 221 height 492
drag, startPoint x: 997, startPoint y: 147, endPoint x: 801, endPoint y: 153, distance: 195.8
click at [801, 153] on div at bounding box center [917, 255] width 248 height 523
click at [991, 166] on div at bounding box center [917, 253] width 221 height 492
drag, startPoint x: 991, startPoint y: 166, endPoint x: 844, endPoint y: 167, distance: 147.5
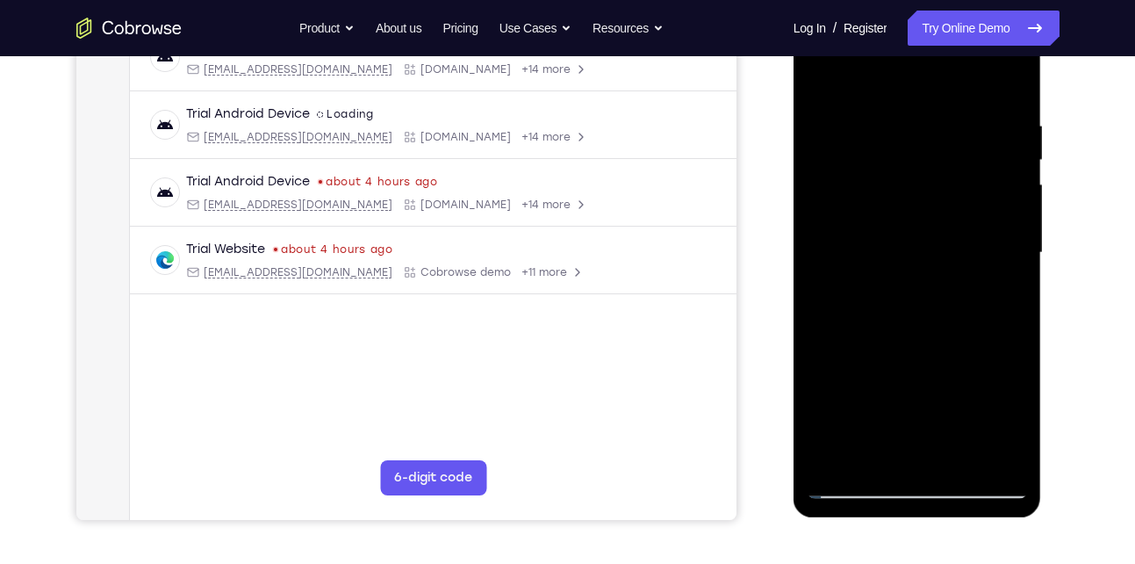
click at [844, 167] on div at bounding box center [917, 253] width 221 height 492
drag, startPoint x: 966, startPoint y: 177, endPoint x: 830, endPoint y: 193, distance: 137.0
click at [830, 193] on div at bounding box center [917, 253] width 221 height 492
click at [998, 259] on div at bounding box center [917, 253] width 221 height 492
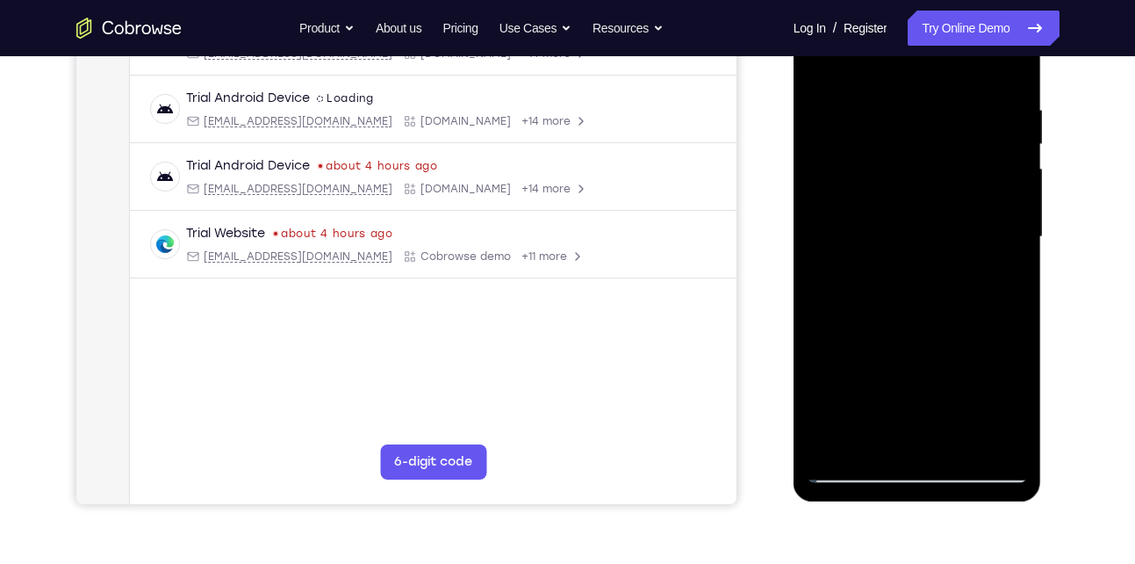
scroll to position [313, 0]
drag, startPoint x: 870, startPoint y: 194, endPoint x: 1038, endPoint y: 220, distance: 170.6
click at [1038, 220] on div at bounding box center [917, 238] width 248 height 523
drag, startPoint x: 869, startPoint y: 174, endPoint x: 709, endPoint y: 201, distance: 162.1
click at [793, 201] on html "Online web based iOS Simulators and Android Emulators. Run iPhone, iPad, Mobile…" at bounding box center [918, 240] width 250 height 527
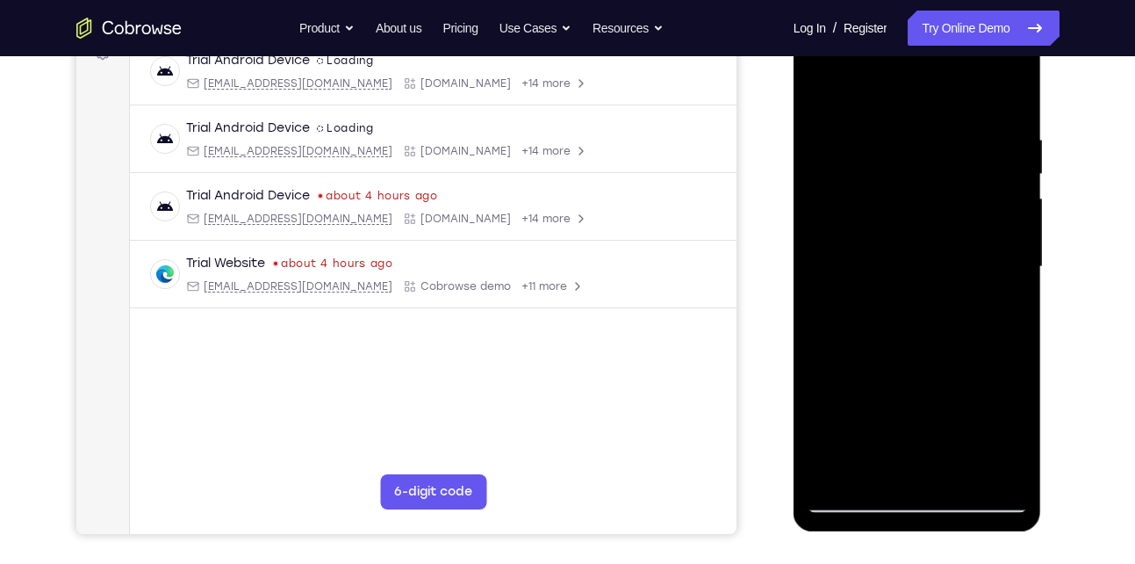
scroll to position [282, 0]
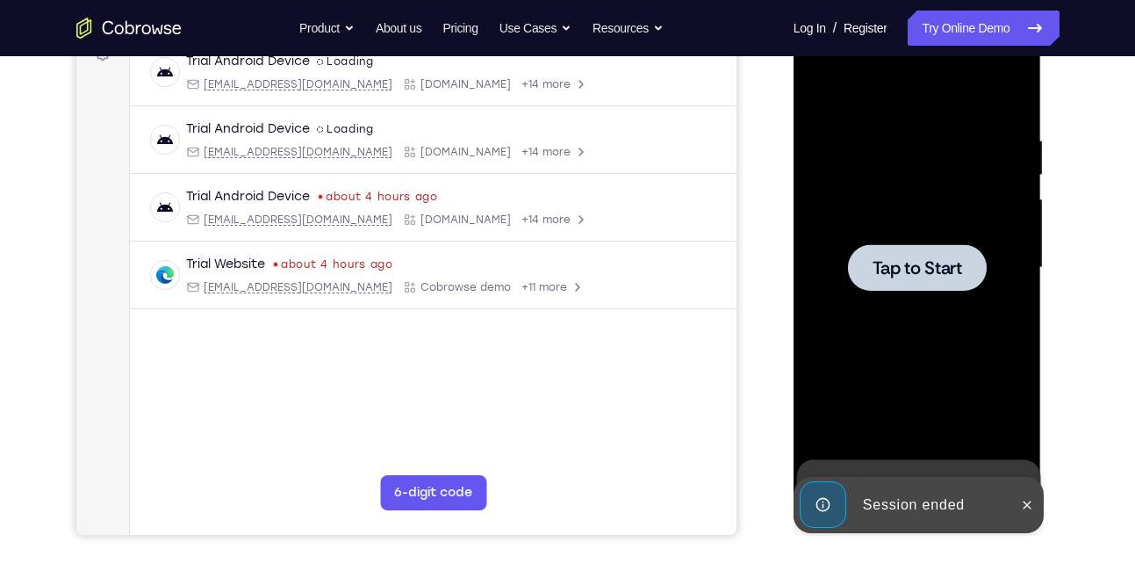
click at [967, 158] on div at bounding box center [917, 268] width 221 height 492
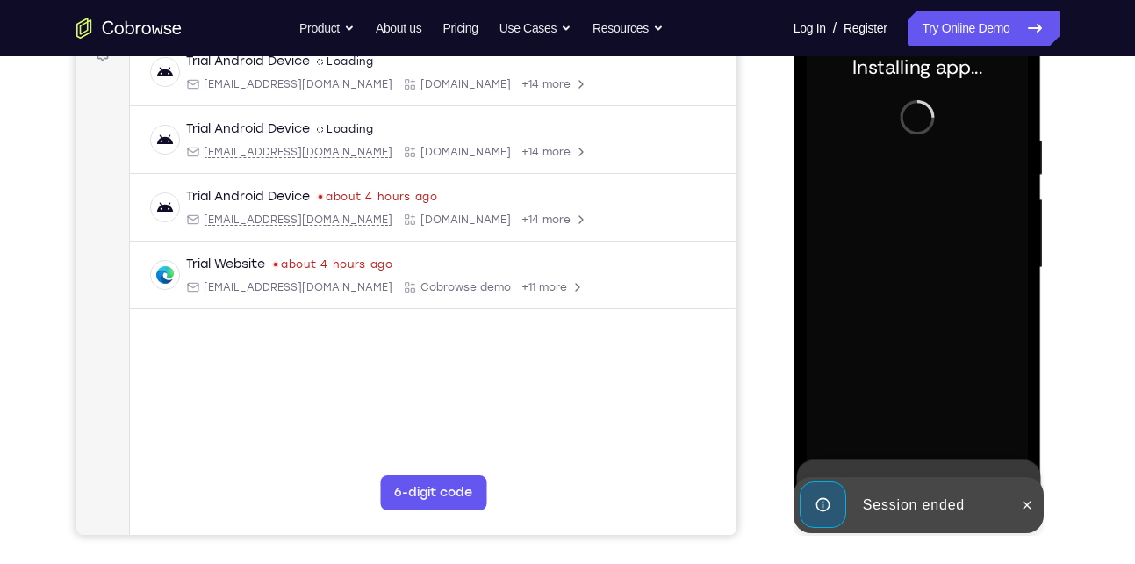
scroll to position [391, 0]
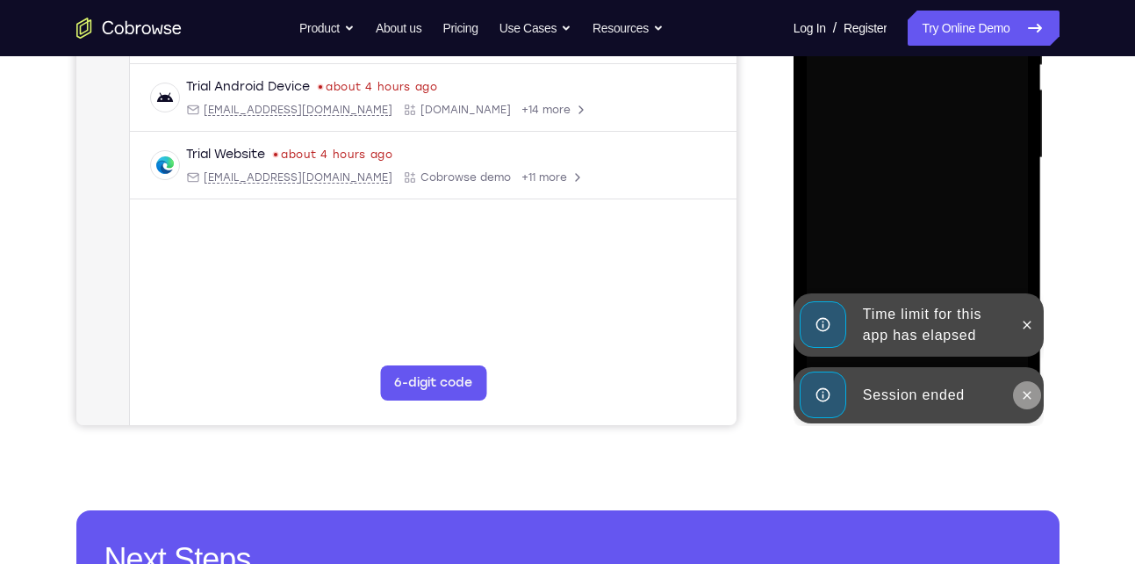
click at [1030, 385] on button at bounding box center [1027, 395] width 28 height 28
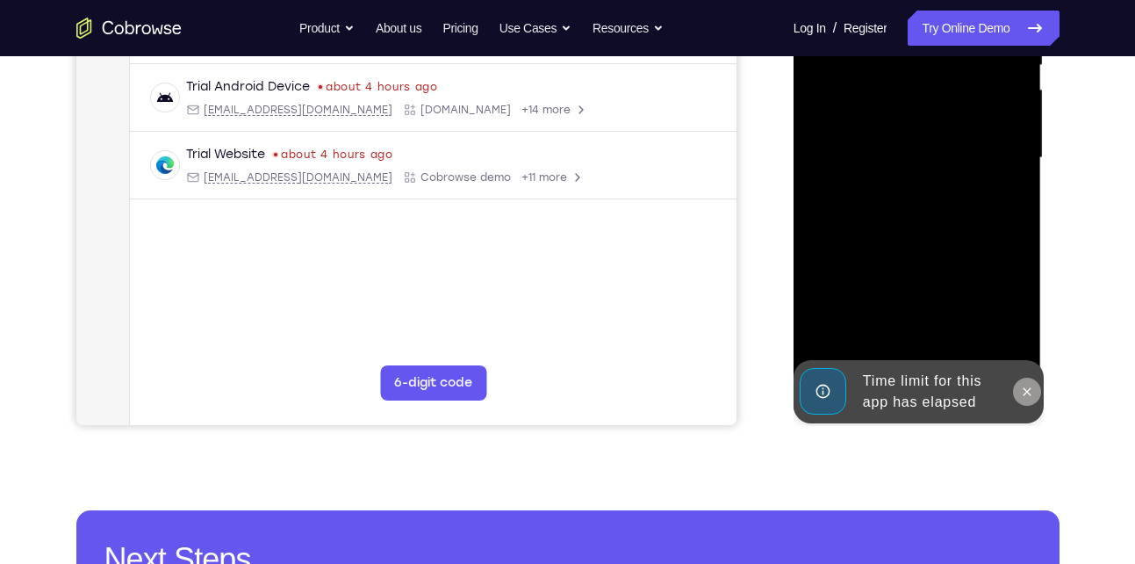
click at [1022, 385] on icon at bounding box center [1027, 391] width 14 height 14
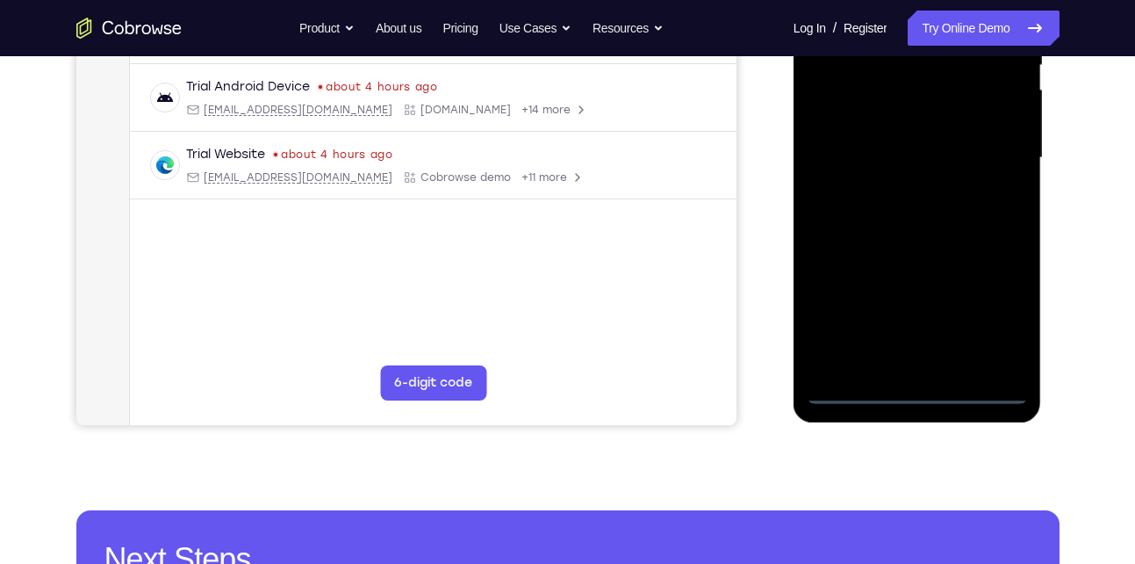
click at [917, 391] on div at bounding box center [917, 158] width 221 height 492
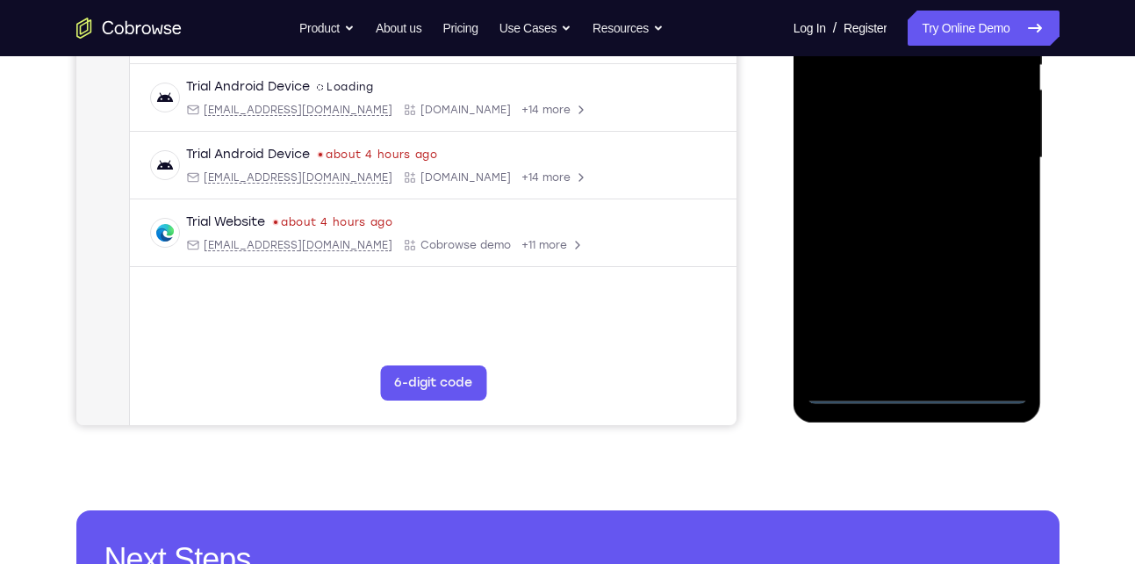
click at [998, 320] on div at bounding box center [917, 158] width 221 height 492
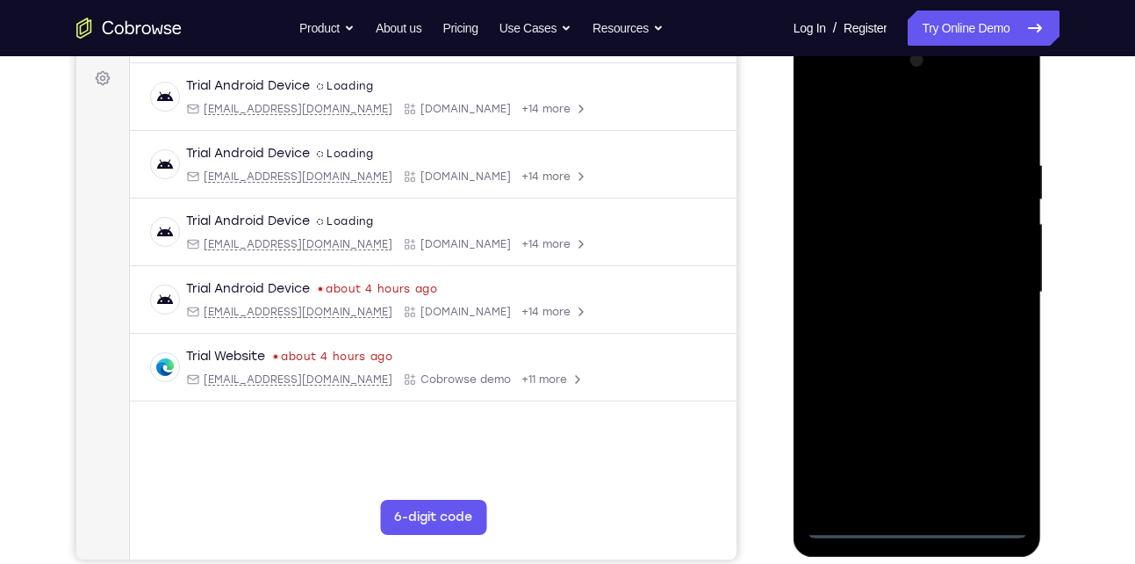
scroll to position [248, 0]
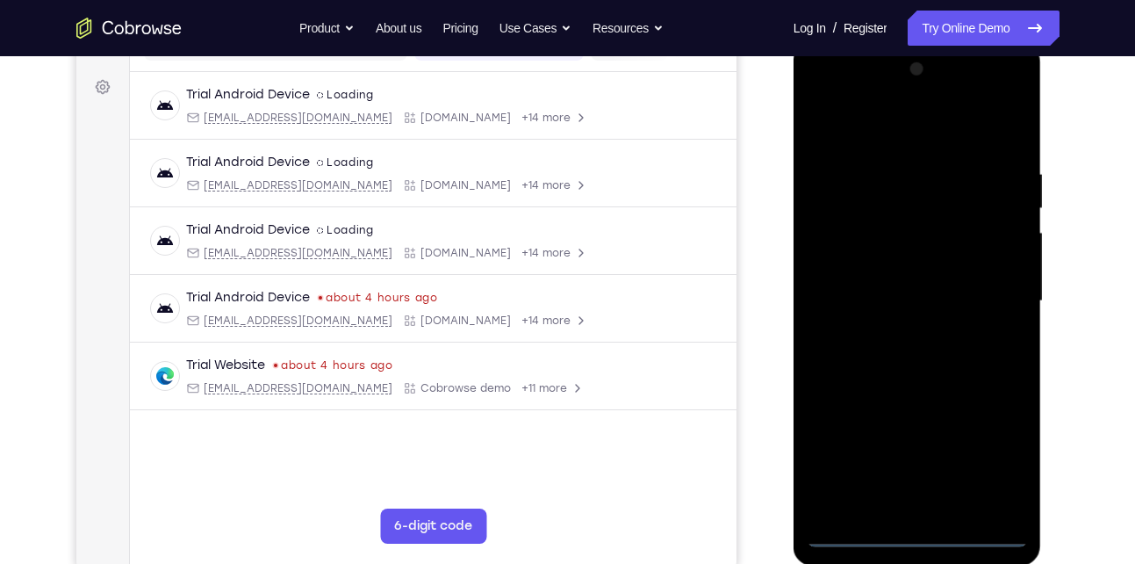
click at [919, 123] on div at bounding box center [917, 301] width 221 height 492
click at [990, 300] on div at bounding box center [917, 301] width 221 height 492
click at [896, 338] on div at bounding box center [917, 301] width 221 height 492
click at [910, 282] on div at bounding box center [917, 301] width 221 height 492
click at [907, 270] on div at bounding box center [917, 301] width 221 height 492
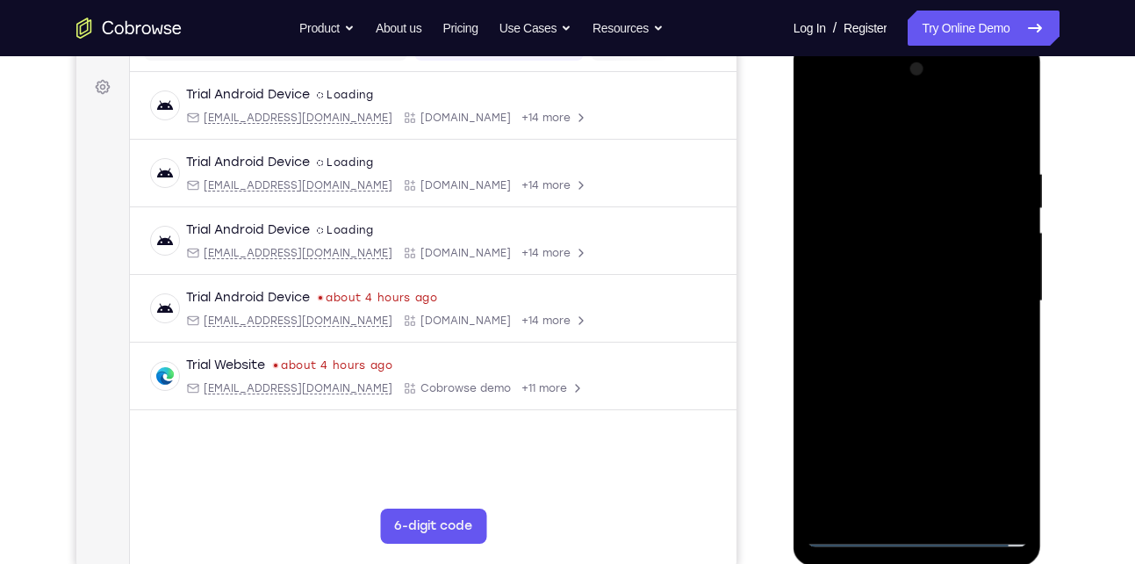
click at [902, 298] on div at bounding box center [917, 301] width 221 height 492
click at [890, 358] on div at bounding box center [917, 301] width 221 height 492
click at [892, 350] on div at bounding box center [917, 301] width 221 height 492
click at [1012, 143] on div at bounding box center [917, 301] width 221 height 492
click at [827, 213] on div at bounding box center [917, 301] width 221 height 492
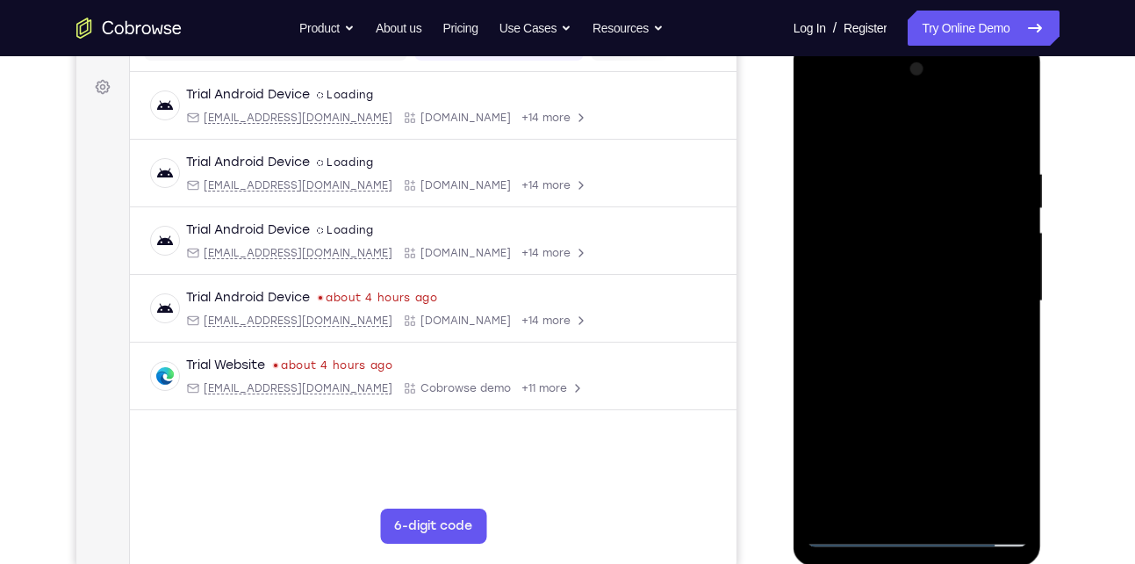
click at [1002, 230] on div at bounding box center [917, 301] width 221 height 492
click at [902, 160] on div at bounding box center [917, 301] width 221 height 492
click at [1004, 170] on div at bounding box center [917, 301] width 221 height 492
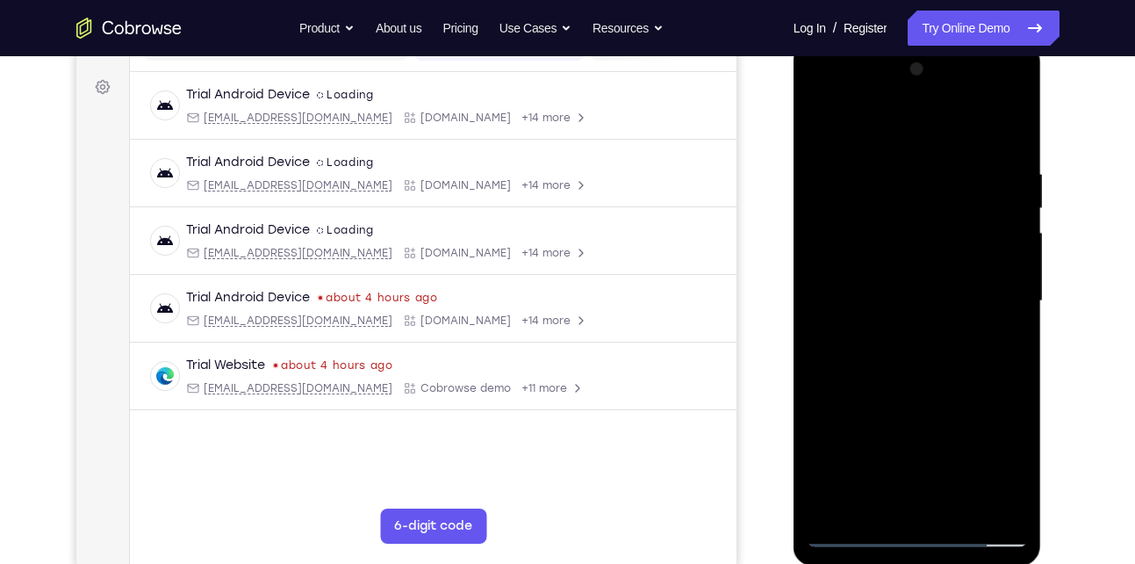
click at [1004, 170] on div at bounding box center [917, 301] width 221 height 492
drag, startPoint x: 1004, startPoint y: 170, endPoint x: 900, endPoint y: 183, distance: 105.2
click at [900, 183] on div at bounding box center [917, 301] width 221 height 492
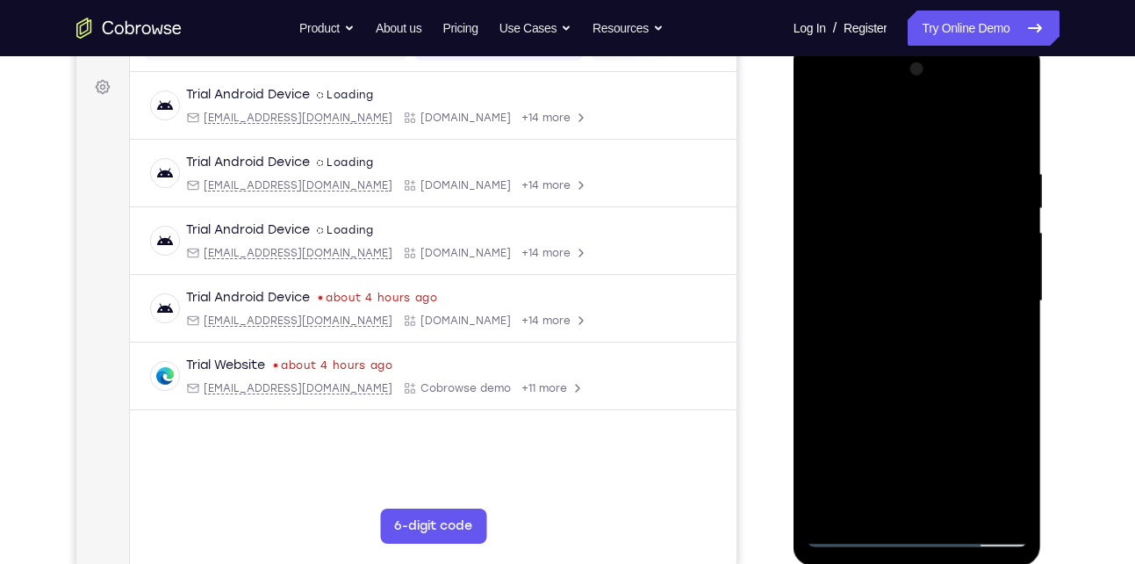
click at [1006, 192] on div at bounding box center [917, 301] width 221 height 492
drag, startPoint x: 1006, startPoint y: 192, endPoint x: 851, endPoint y: 188, distance: 155.4
click at [851, 188] on div at bounding box center [917, 301] width 221 height 492
drag, startPoint x: 979, startPoint y: 222, endPoint x: 869, endPoint y: 218, distance: 109.8
click at [869, 218] on div at bounding box center [917, 301] width 221 height 492
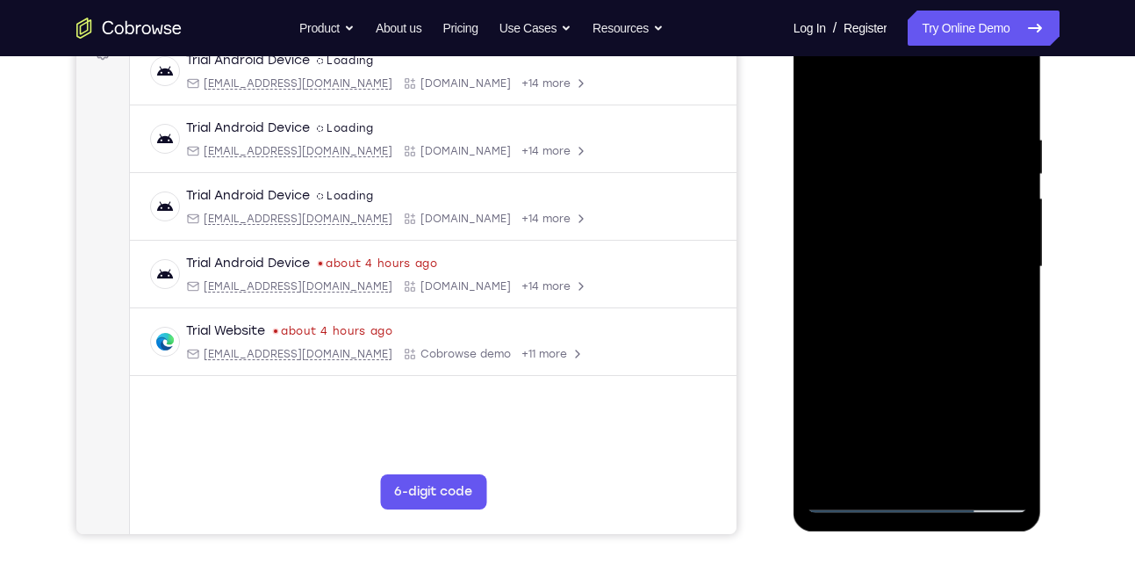
scroll to position [284, 0]
click at [1006, 215] on div at bounding box center [917, 266] width 221 height 492
click at [1002, 181] on div at bounding box center [917, 266] width 221 height 492
click at [850, 98] on div at bounding box center [917, 266] width 221 height 492
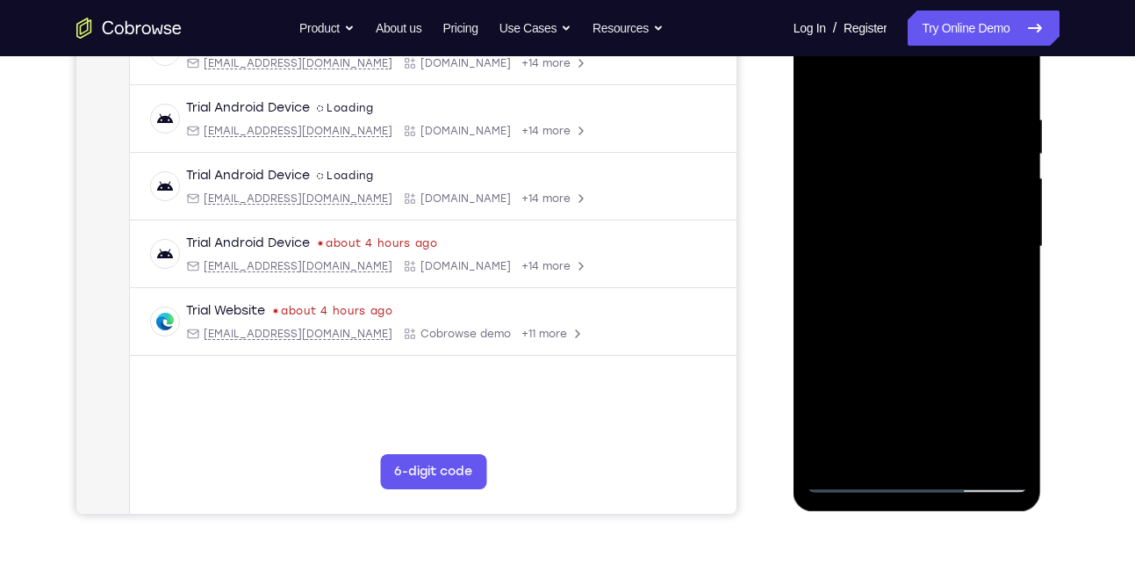
scroll to position [304, 0]
click at [821, 66] on div at bounding box center [917, 246] width 221 height 492
click at [824, 129] on div at bounding box center [917, 246] width 221 height 492
click at [832, 68] on div at bounding box center [917, 246] width 221 height 492
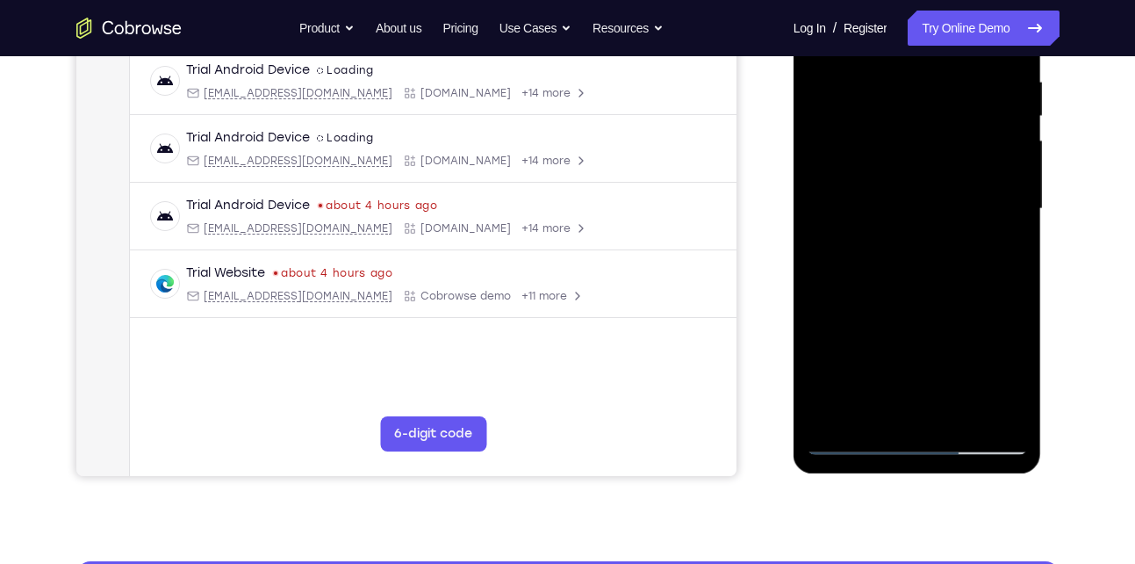
scroll to position [341, 0]
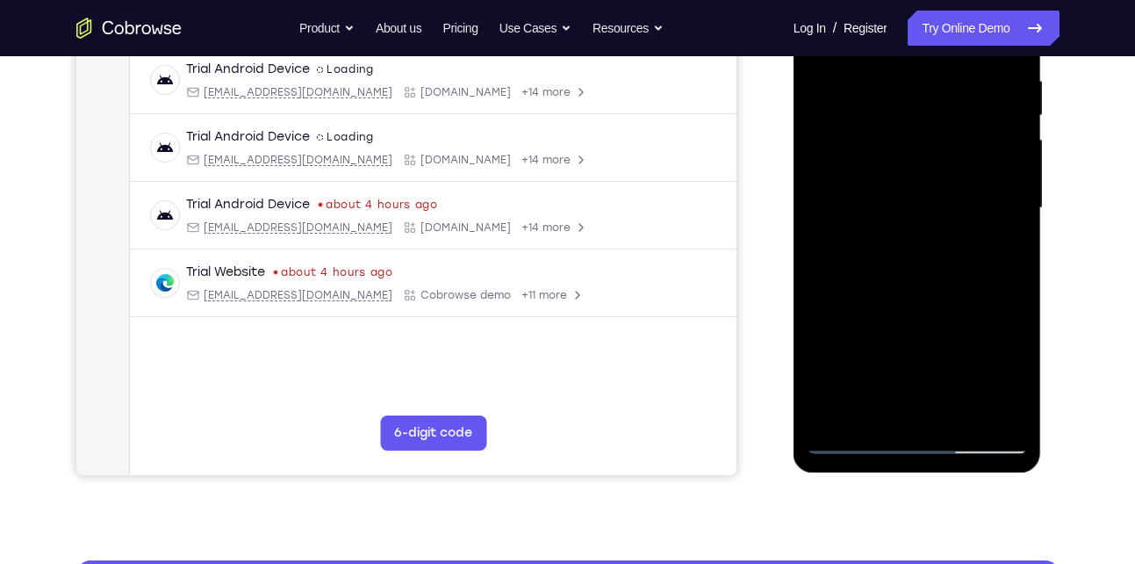
click at [914, 261] on div at bounding box center [917, 208] width 221 height 492
drag, startPoint x: 914, startPoint y: 261, endPoint x: 908, endPoint y: 145, distance: 116.0
click at [908, 145] on div at bounding box center [917, 208] width 221 height 492
drag, startPoint x: 913, startPoint y: 226, endPoint x: 920, endPoint y: 127, distance: 98.6
click at [920, 127] on div at bounding box center [917, 208] width 221 height 492
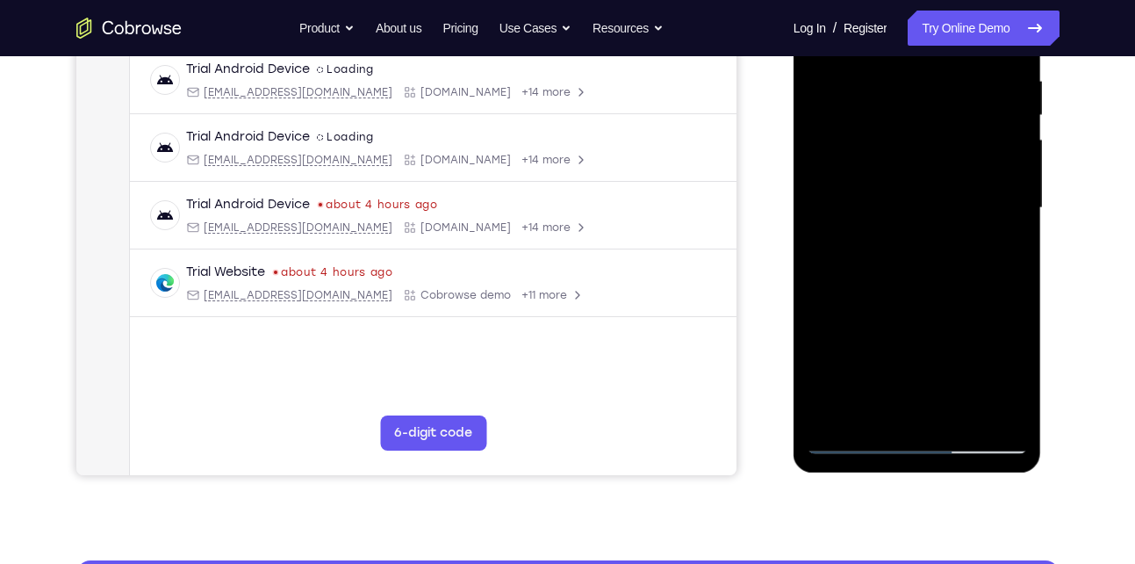
click at [1009, 237] on div at bounding box center [917, 208] width 221 height 492
drag, startPoint x: 976, startPoint y: 272, endPoint x: 973, endPoint y: 219, distance: 52.7
click at [973, 219] on div at bounding box center [917, 208] width 221 height 492
click at [1006, 197] on div at bounding box center [917, 208] width 221 height 492
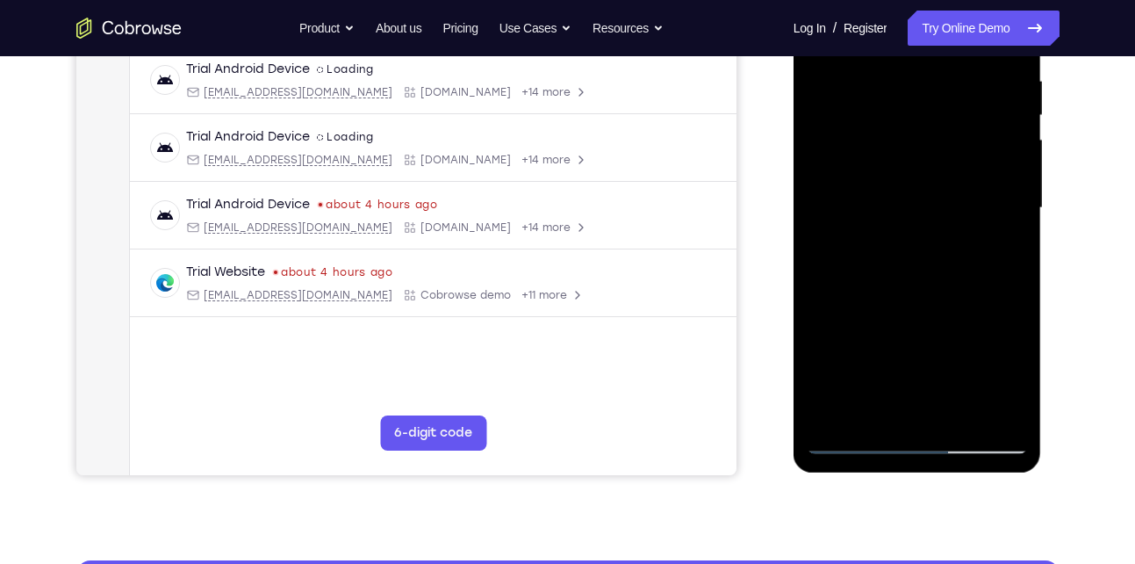
click at [1006, 197] on div at bounding box center [917, 208] width 221 height 492
drag, startPoint x: 973, startPoint y: 297, endPoint x: 947, endPoint y: 92, distance: 206.1
click at [947, 92] on div at bounding box center [917, 208] width 221 height 492
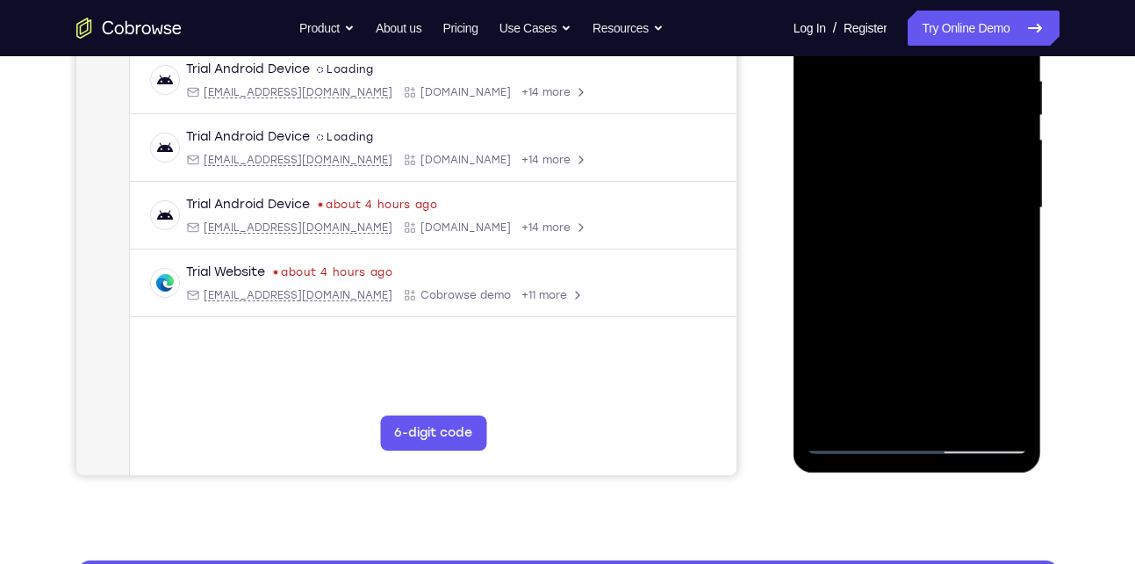
drag, startPoint x: 930, startPoint y: 319, endPoint x: 937, endPoint y: 226, distance: 93.2
click at [937, 226] on div at bounding box center [917, 208] width 221 height 492
click at [1009, 215] on div at bounding box center [917, 208] width 221 height 492
drag, startPoint x: 953, startPoint y: 301, endPoint x: 939, endPoint y: 119, distance: 182.2
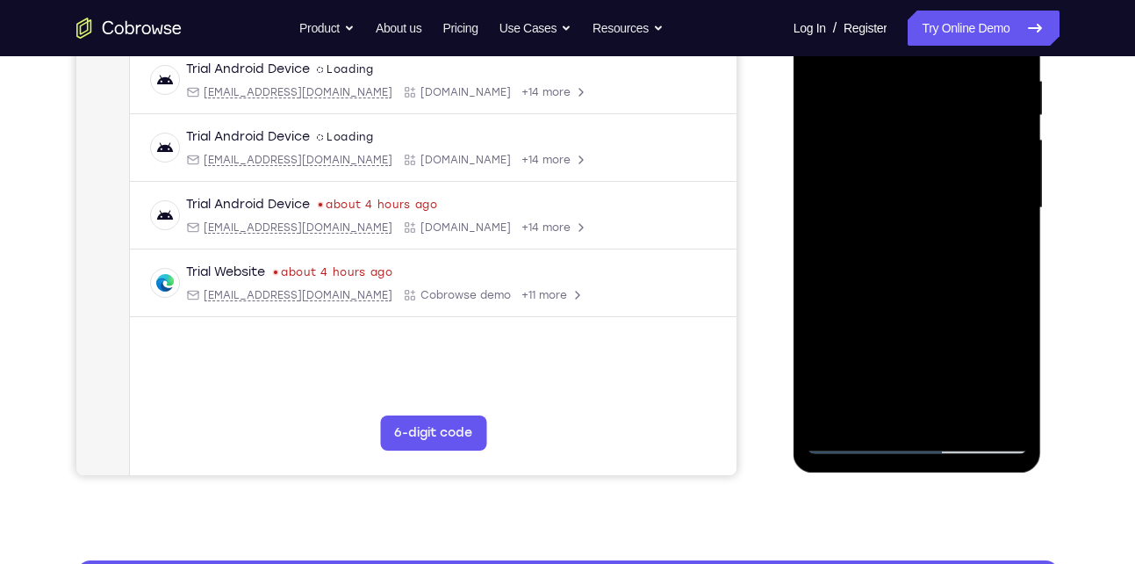
click at [939, 119] on div at bounding box center [917, 208] width 221 height 492
drag, startPoint x: 941, startPoint y: 343, endPoint x: 932, endPoint y: 149, distance: 194.2
click at [932, 149] on div at bounding box center [917, 208] width 221 height 492
drag, startPoint x: 941, startPoint y: 277, endPoint x: 921, endPoint y: 83, distance: 195.0
click at [921, 83] on div at bounding box center [917, 208] width 221 height 492
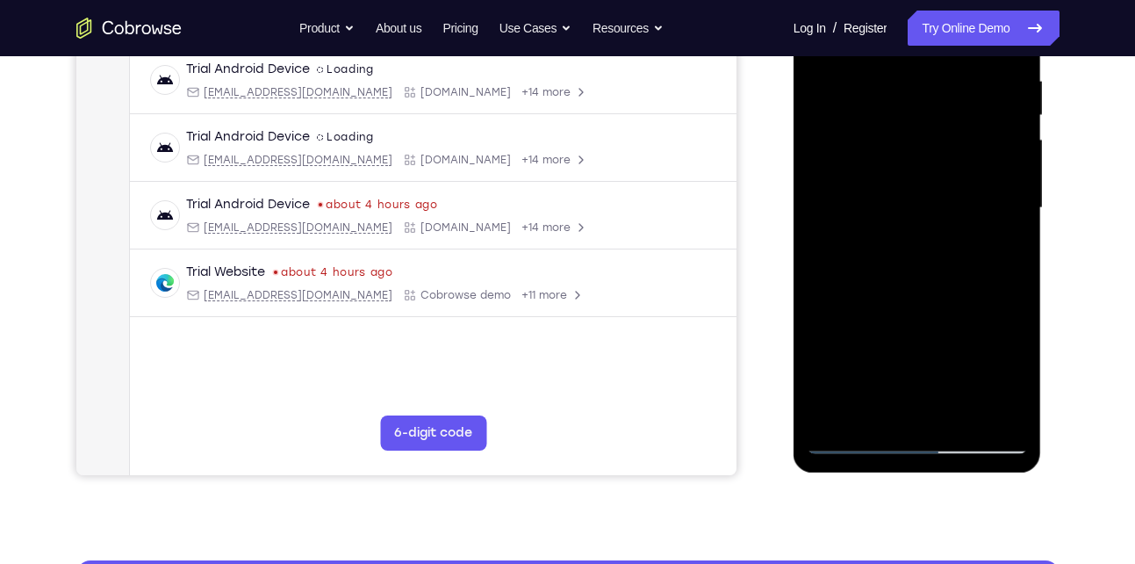
drag, startPoint x: 930, startPoint y: 309, endPoint x: 936, endPoint y: 107, distance: 202.0
click at [936, 107] on div at bounding box center [917, 208] width 221 height 492
drag, startPoint x: 925, startPoint y: 312, endPoint x: 966, endPoint y: 8, distance: 307.4
click at [966, 8] on div at bounding box center [917, 208] width 221 height 492
drag, startPoint x: 943, startPoint y: 219, endPoint x: 938, endPoint y: 123, distance: 95.8
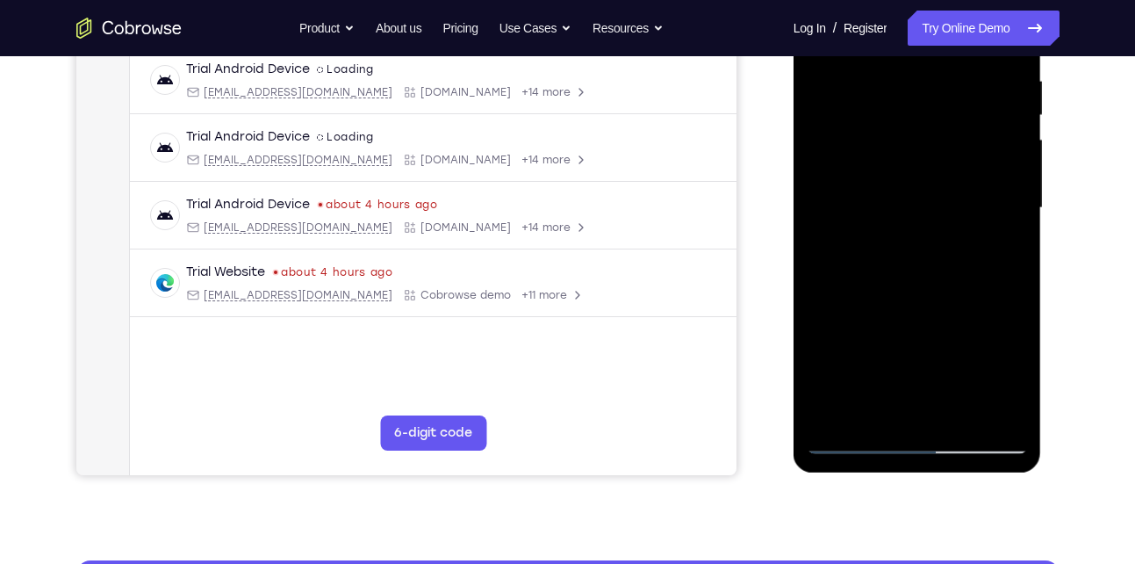
click at [938, 123] on div at bounding box center [917, 208] width 221 height 492
drag, startPoint x: 923, startPoint y: 339, endPoint x: 900, endPoint y: 140, distance: 199.7
click at [900, 140] on div at bounding box center [917, 208] width 221 height 492
click at [1018, 269] on div at bounding box center [917, 208] width 221 height 492
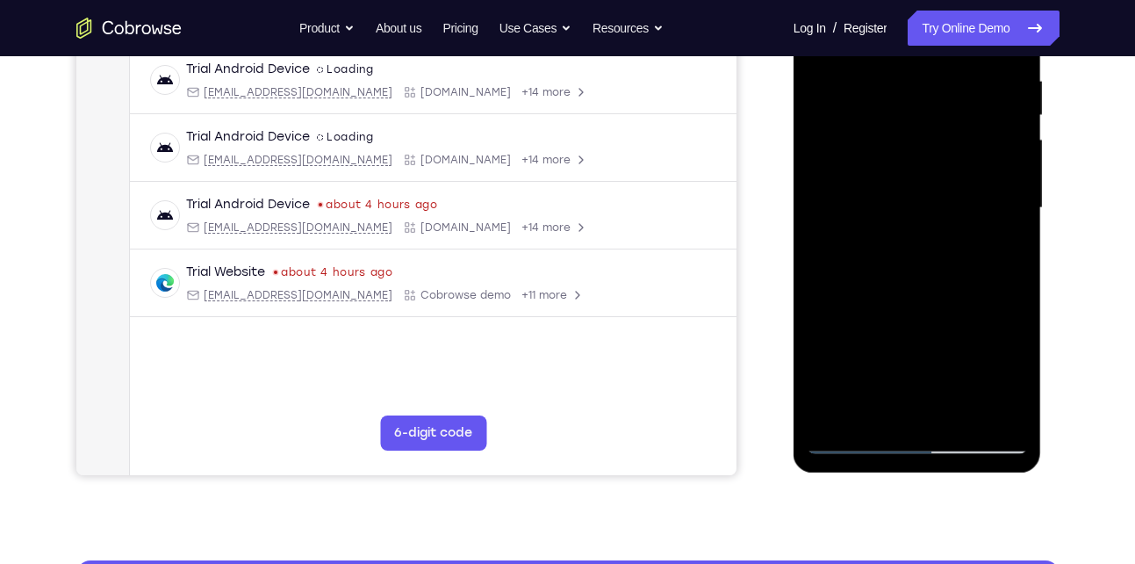
drag, startPoint x: 958, startPoint y: 315, endPoint x: 952, endPoint y: 54, distance: 260.7
click at [952, 54] on div at bounding box center [917, 208] width 221 height 492
drag, startPoint x: 929, startPoint y: 312, endPoint x: 929, endPoint y: 193, distance: 119.4
click at [929, 193] on div at bounding box center [917, 208] width 221 height 492
drag, startPoint x: 917, startPoint y: 308, endPoint x: 912, endPoint y: 241, distance: 66.9
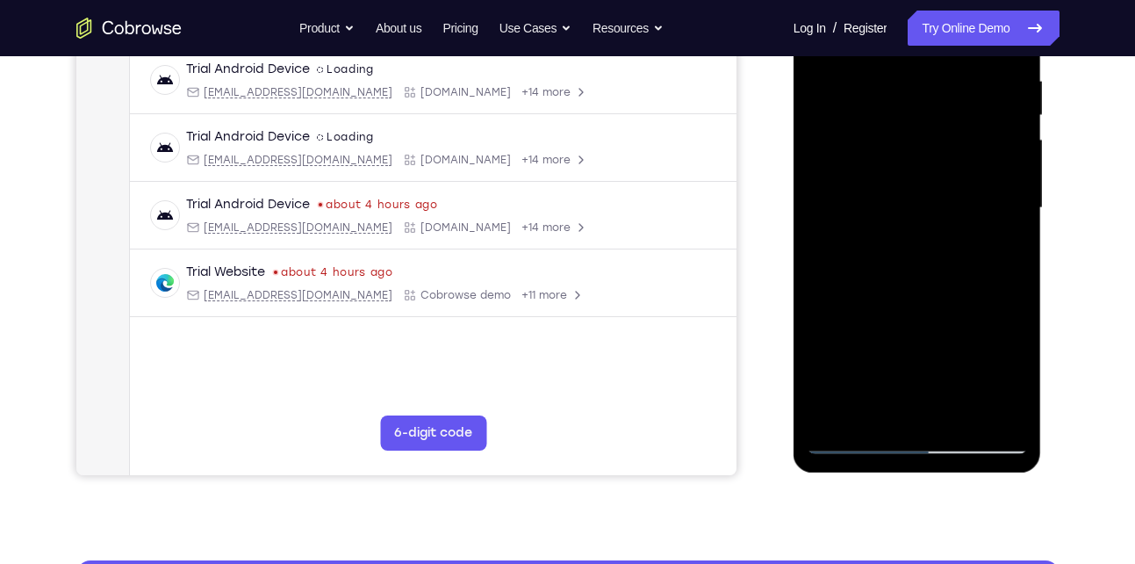
click at [912, 241] on div at bounding box center [917, 208] width 221 height 492
click at [1010, 236] on div at bounding box center [917, 208] width 221 height 492
click at [836, 417] on div at bounding box center [917, 208] width 221 height 492
drag, startPoint x: 920, startPoint y: 144, endPoint x: 926, endPoint y: 470, distance: 326.6
click at [926, 470] on div at bounding box center [917, 210] width 248 height 523
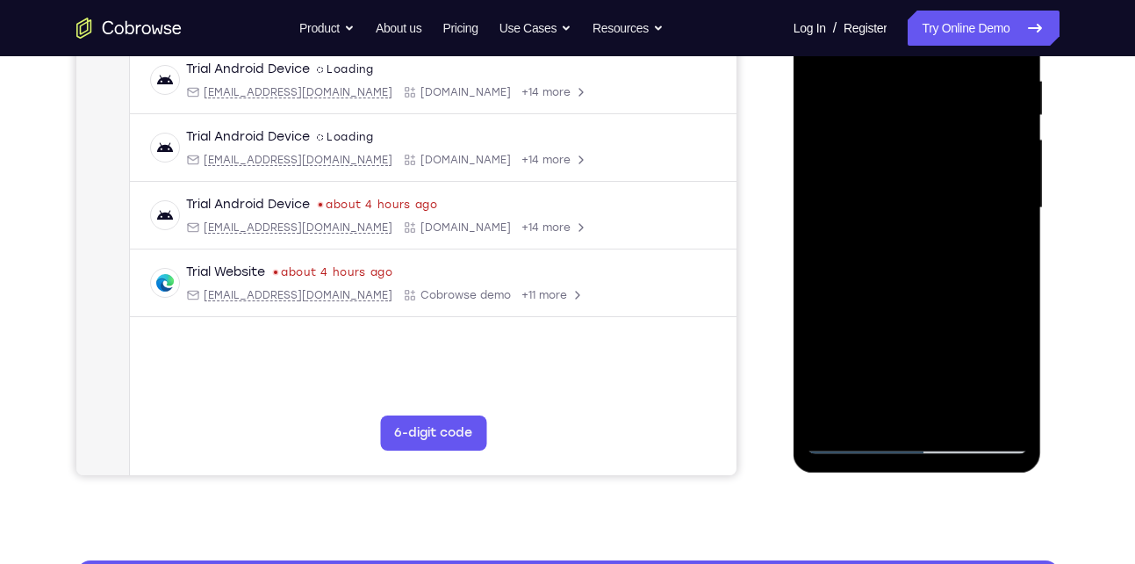
scroll to position [265, 0]
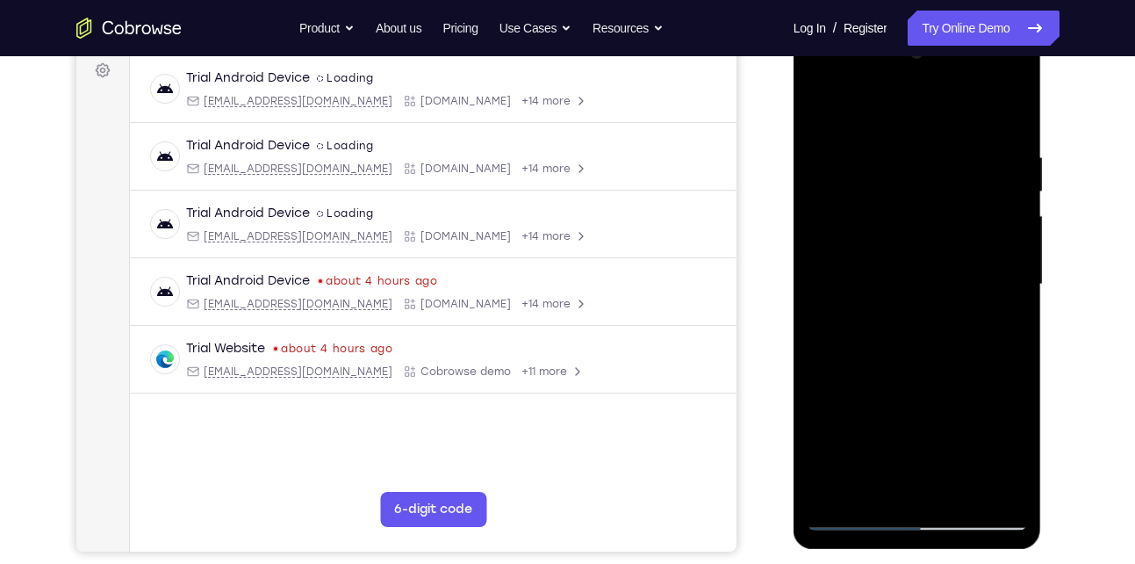
drag, startPoint x: 951, startPoint y: 142, endPoint x: 858, endPoint y: 157, distance: 93.4
click at [858, 157] on div at bounding box center [917, 285] width 221 height 492
drag, startPoint x: 989, startPoint y: 154, endPoint x: 874, endPoint y: 159, distance: 115.1
click at [874, 159] on div at bounding box center [917, 285] width 221 height 492
drag, startPoint x: 998, startPoint y: 142, endPoint x: 854, endPoint y: 151, distance: 144.2
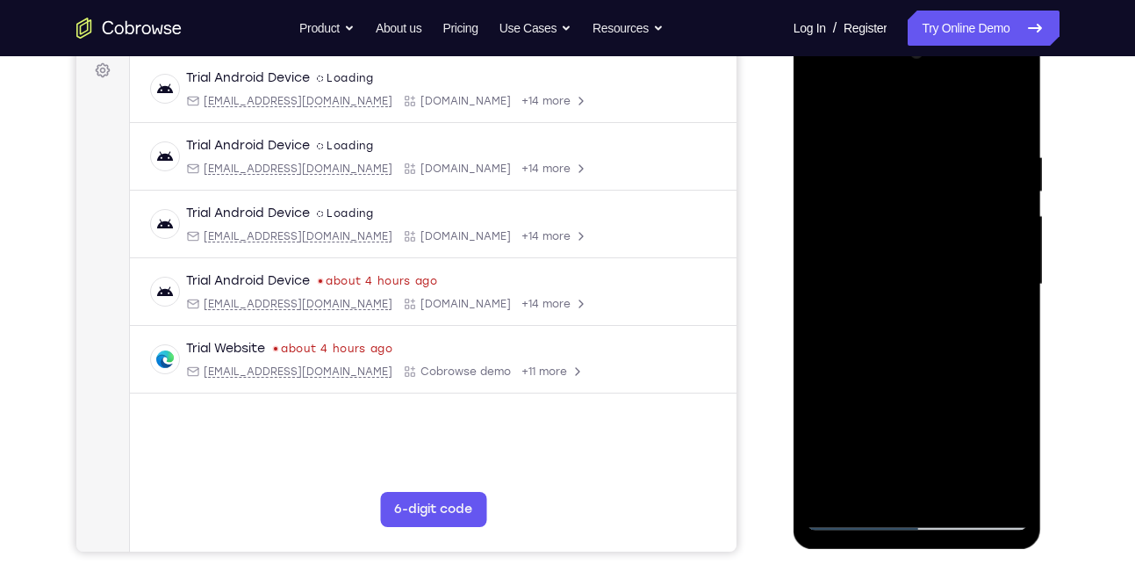
click at [854, 151] on div at bounding box center [917, 285] width 221 height 492
drag, startPoint x: 959, startPoint y: 146, endPoint x: 858, endPoint y: 146, distance: 101.8
click at [858, 146] on div at bounding box center [917, 285] width 221 height 492
drag, startPoint x: 963, startPoint y: 144, endPoint x: 856, endPoint y: 141, distance: 107.1
click at [856, 141] on div at bounding box center [917, 285] width 221 height 492
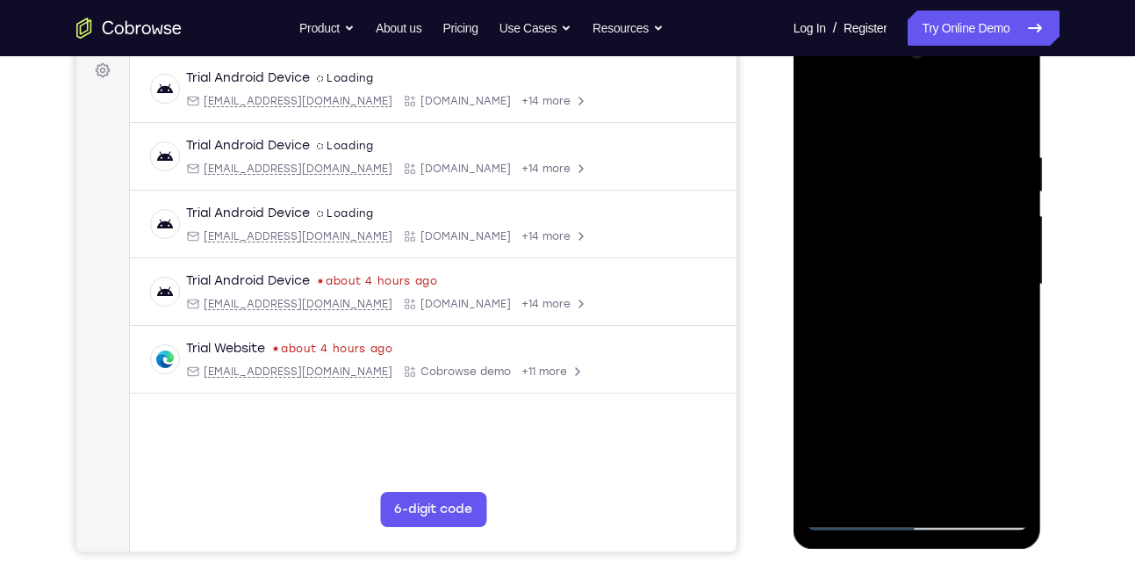
drag, startPoint x: 944, startPoint y: 142, endPoint x: 808, endPoint y: 154, distance: 135.7
click at [808, 154] on div at bounding box center [917, 285] width 221 height 492
drag, startPoint x: 973, startPoint y: 151, endPoint x: 859, endPoint y: 151, distance: 113.2
click at [859, 151] on div at bounding box center [917, 285] width 221 height 492
drag, startPoint x: 961, startPoint y: 149, endPoint x: 852, endPoint y: 147, distance: 108.9
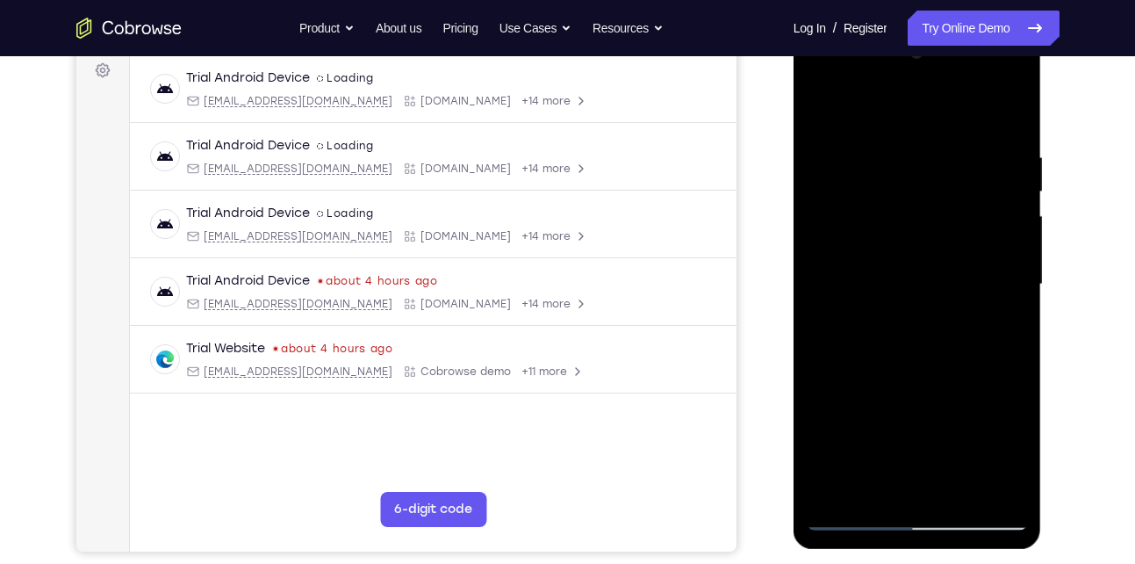
click at [852, 147] on div at bounding box center [917, 285] width 221 height 492
drag, startPoint x: 930, startPoint y: 150, endPoint x: 805, endPoint y: 154, distance: 124.7
click at [805, 154] on div at bounding box center [917, 286] width 248 height 523
drag, startPoint x: 987, startPoint y: 148, endPoint x: 840, endPoint y: 144, distance: 147.5
click at [840, 144] on div at bounding box center [917, 285] width 221 height 492
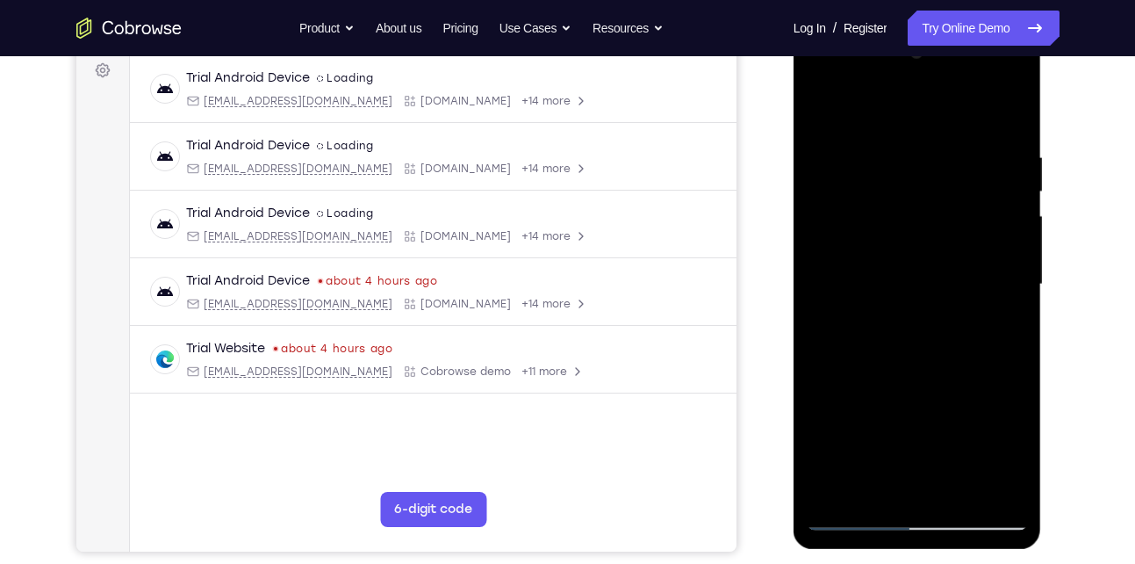
drag, startPoint x: 986, startPoint y: 152, endPoint x: 838, endPoint y: 147, distance: 147.5
click at [838, 147] on div at bounding box center [917, 285] width 221 height 492
drag, startPoint x: 980, startPoint y: 157, endPoint x: 832, endPoint y: 146, distance: 148.8
click at [832, 146] on div at bounding box center [917, 285] width 221 height 492
drag, startPoint x: 970, startPoint y: 147, endPoint x: 857, endPoint y: 150, distance: 113.3
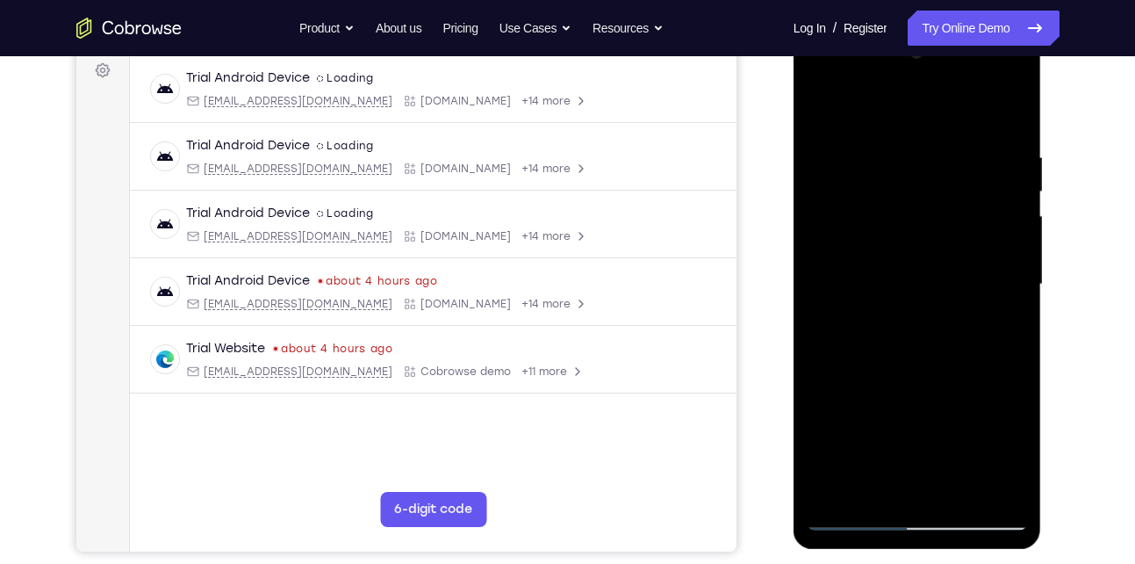
click at [857, 150] on div at bounding box center [917, 285] width 221 height 492
drag, startPoint x: 980, startPoint y: 147, endPoint x: 866, endPoint y: 150, distance: 113.3
click at [866, 150] on div at bounding box center [917, 285] width 221 height 492
drag, startPoint x: 957, startPoint y: 142, endPoint x: 816, endPoint y: 145, distance: 140.5
click at [816, 145] on div at bounding box center [917, 285] width 221 height 492
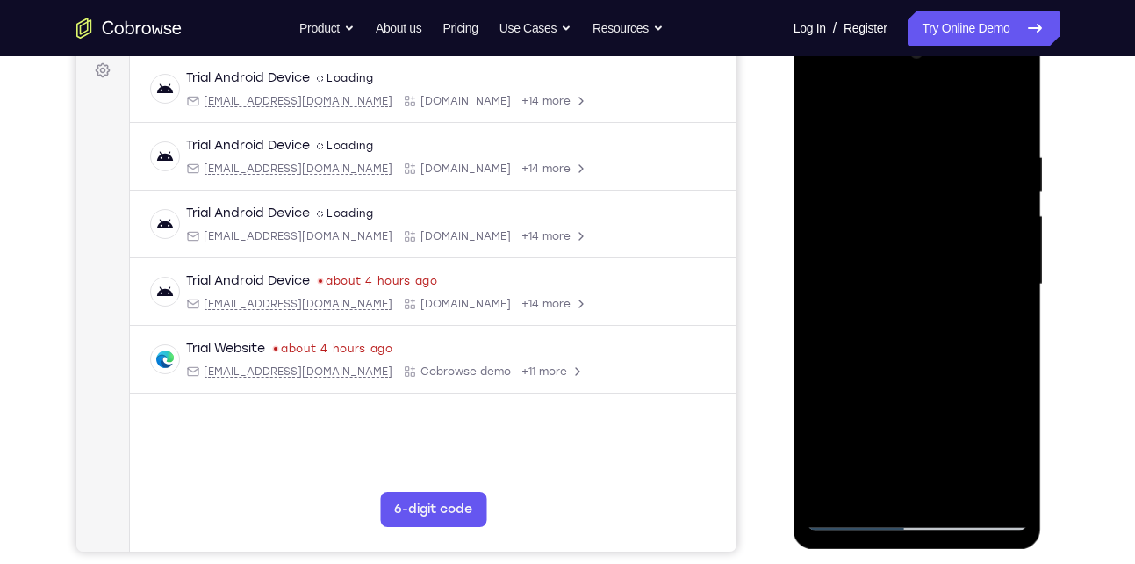
drag, startPoint x: 953, startPoint y: 160, endPoint x: 811, endPoint y: 159, distance: 142.2
click at [811, 159] on div at bounding box center [917, 285] width 221 height 492
drag, startPoint x: 952, startPoint y: 161, endPoint x: 825, endPoint y: 156, distance: 127.3
click at [825, 156] on div at bounding box center [917, 285] width 221 height 492
drag
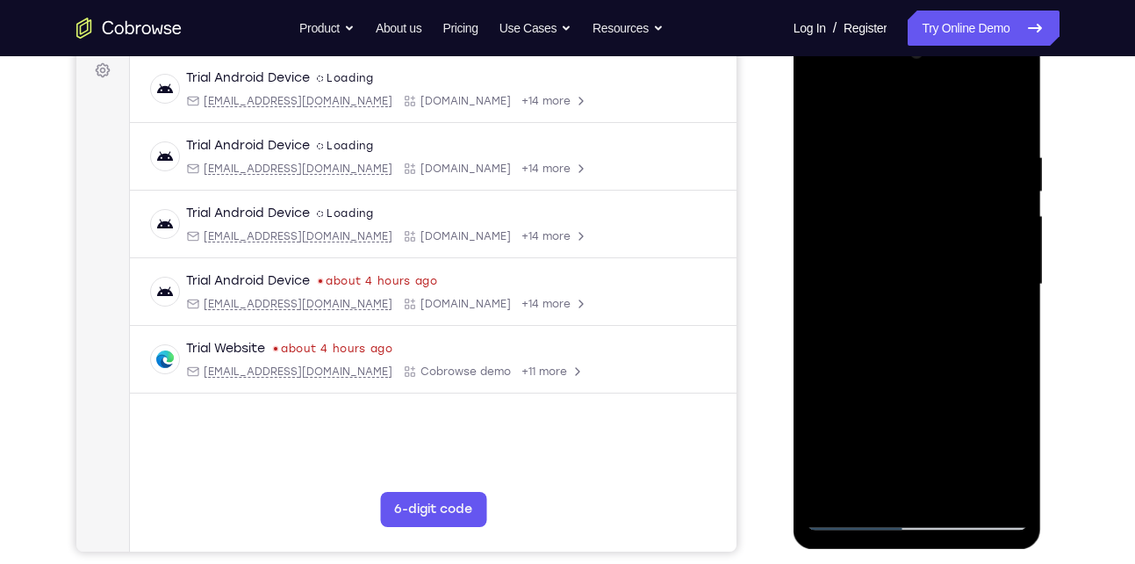
click at [822, 156] on div at bounding box center [917, 285] width 221 height 492
click at [851, 155] on div at bounding box center [917, 285] width 221 height 492
click at [851, 153] on div at bounding box center [917, 285] width 221 height 492
click at [832, 146] on div at bounding box center [917, 285] width 221 height 492
click at [858, 147] on div at bounding box center [917, 285] width 221 height 492
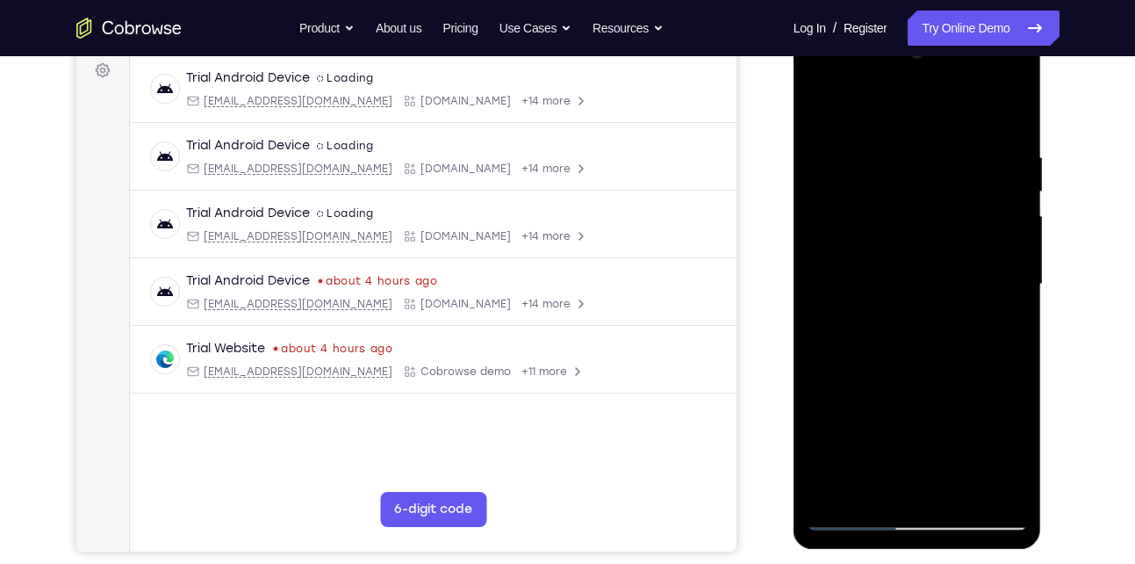
click at [978, 121] on div at bounding box center [917, 285] width 221 height 492
click at [848, 129] on div at bounding box center [917, 285] width 221 height 492
click at [1006, 195] on div at bounding box center [917, 285] width 221 height 492
click at [1002, 118] on div at bounding box center [917, 285] width 221 height 492
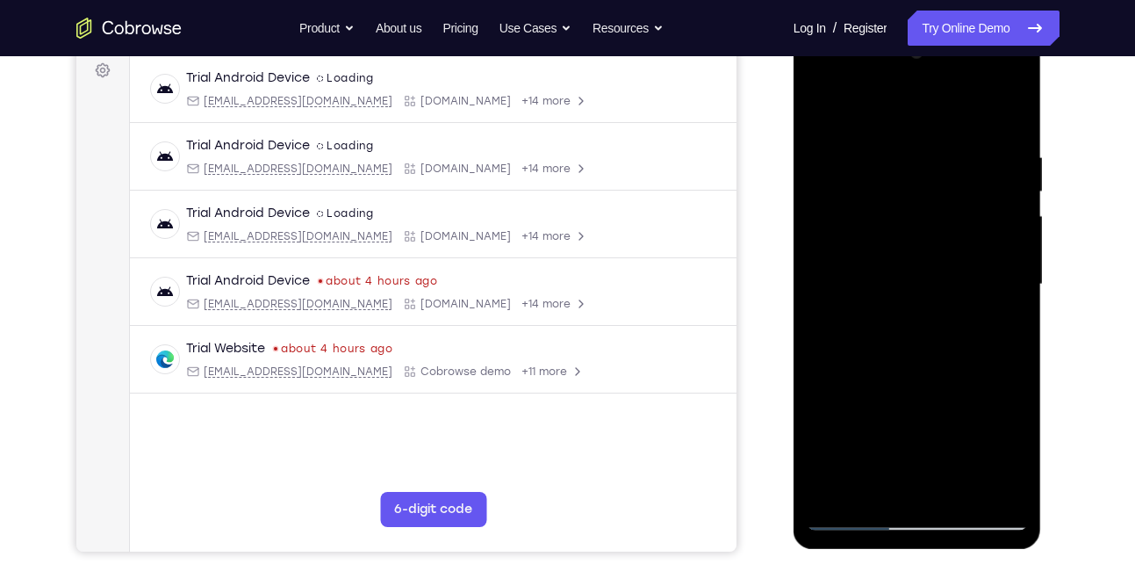
drag, startPoint x: 988, startPoint y: 168, endPoint x: 838, endPoint y: 176, distance: 150.4
click at [838, 176] on div at bounding box center [917, 285] width 221 height 492
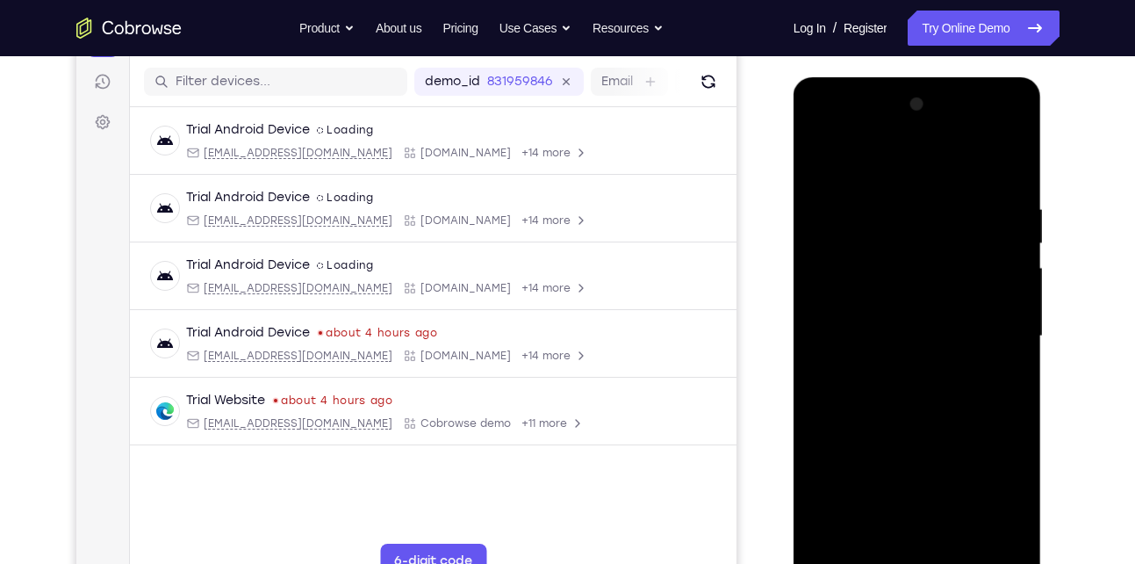
scroll to position [212, 0]
drag, startPoint x: 978, startPoint y: 197, endPoint x: 821, endPoint y: 198, distance: 157.1
click at [821, 198] on div at bounding box center [917, 337] width 221 height 492
drag, startPoint x: 978, startPoint y: 209, endPoint x: 821, endPoint y: 215, distance: 157.2
click at [821, 215] on div at bounding box center [917, 337] width 221 height 492
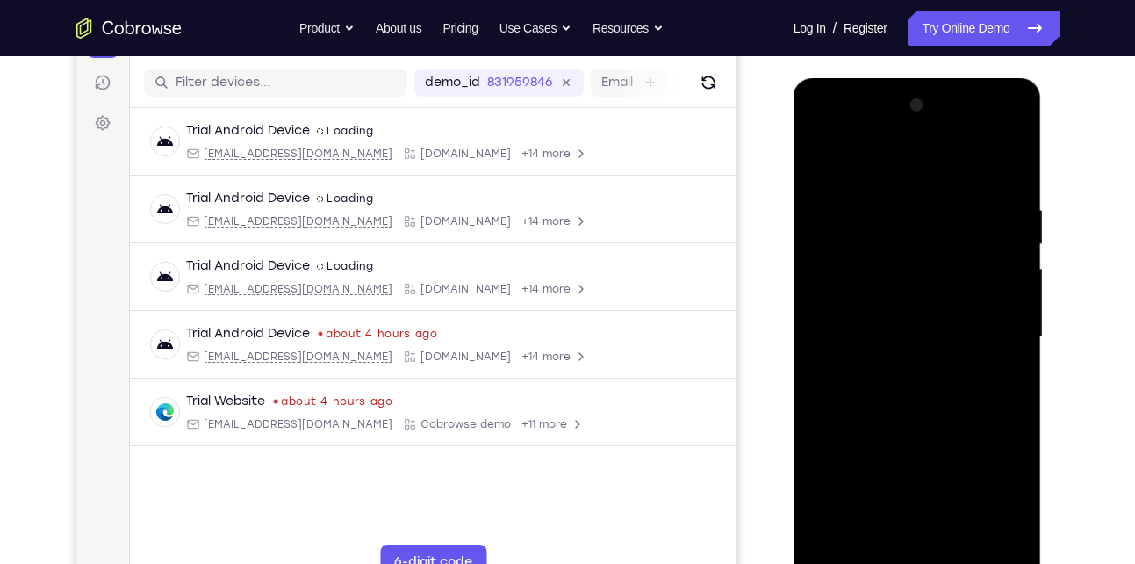
drag, startPoint x: 967, startPoint y: 205, endPoint x: 815, endPoint y: 210, distance: 151.9
click at [815, 210] on div at bounding box center [917, 337] width 221 height 492
drag, startPoint x: 968, startPoint y: 210, endPoint x: 808, endPoint y: 203, distance: 159.9
click at [808, 203] on div at bounding box center [917, 337] width 221 height 492
drag, startPoint x: 969, startPoint y: 201, endPoint x: 808, endPoint y: 197, distance: 161.5
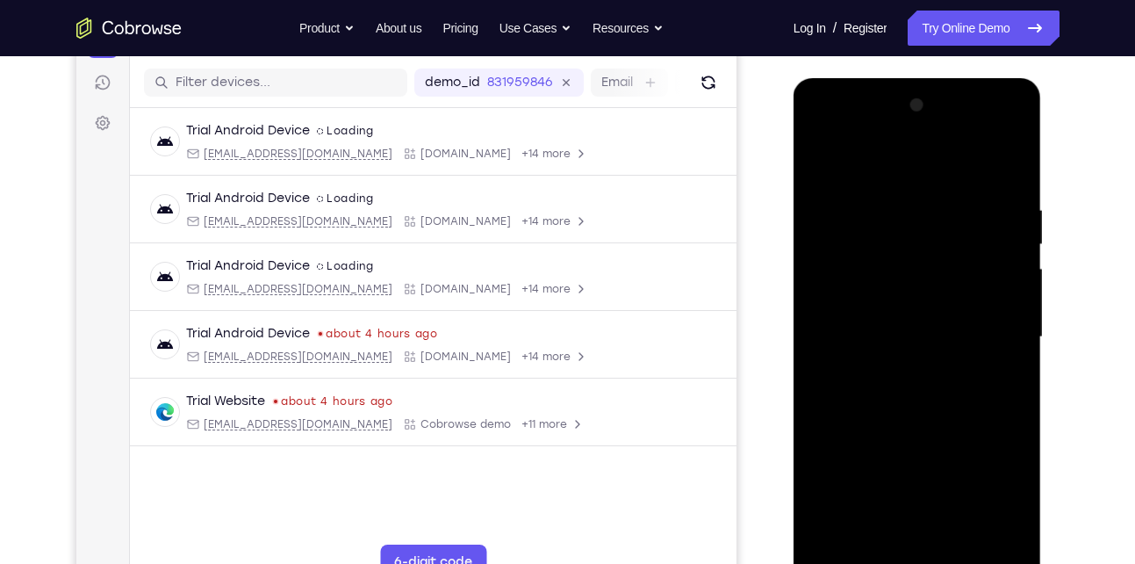
click at [808, 197] on div at bounding box center [917, 337] width 221 height 492
click at [840, 193] on div at bounding box center [917, 337] width 221 height 492
click at [797, 193] on div at bounding box center [917, 339] width 248 height 523
click at [832, 227] on div at bounding box center [917, 337] width 221 height 492
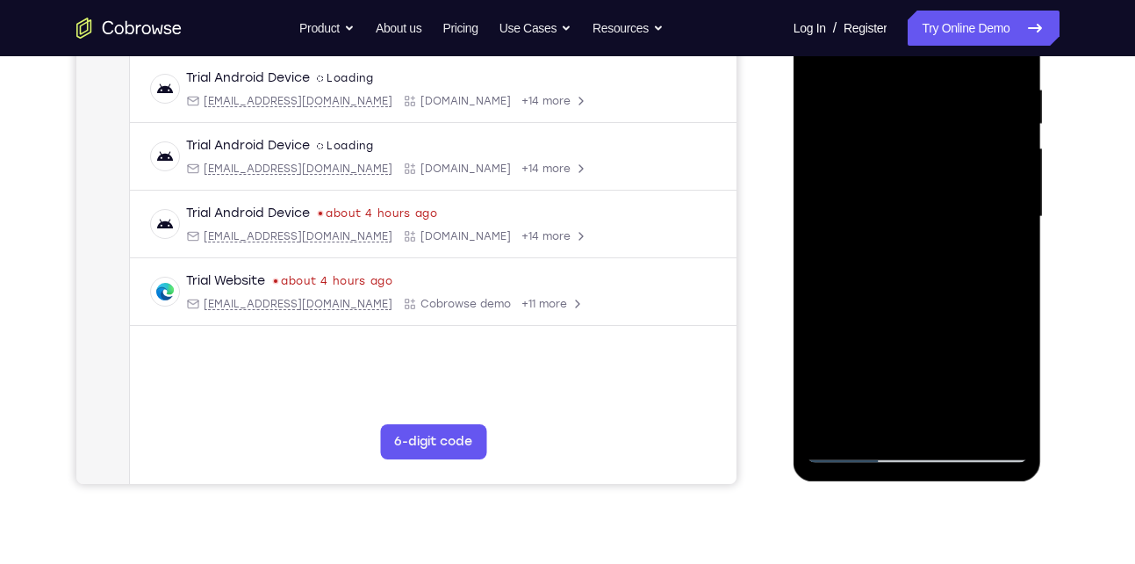
click at [872, 422] on div at bounding box center [917, 217] width 221 height 492
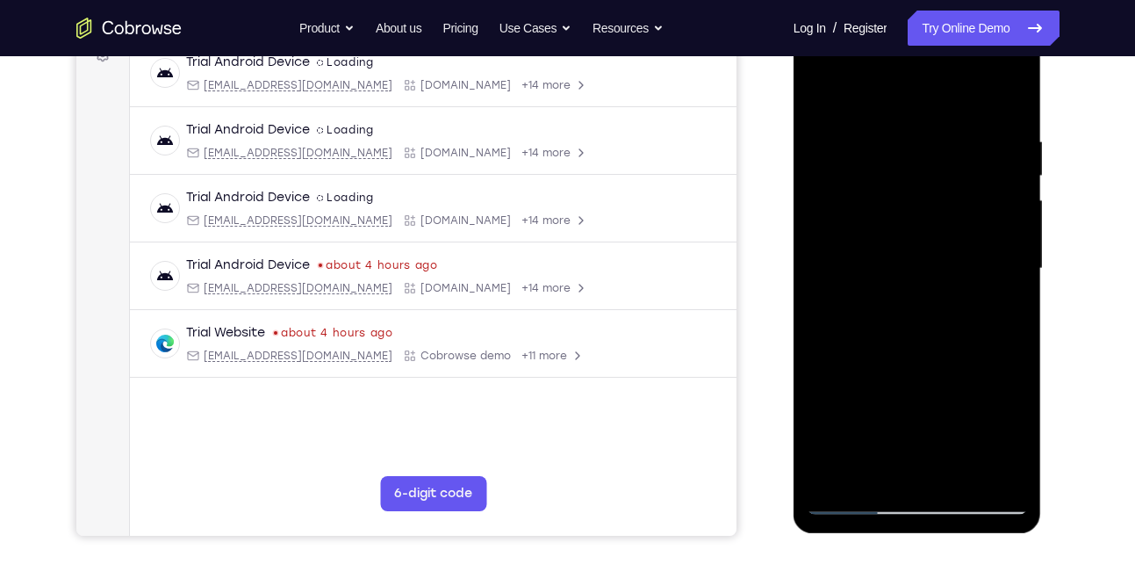
scroll to position [276, 0]
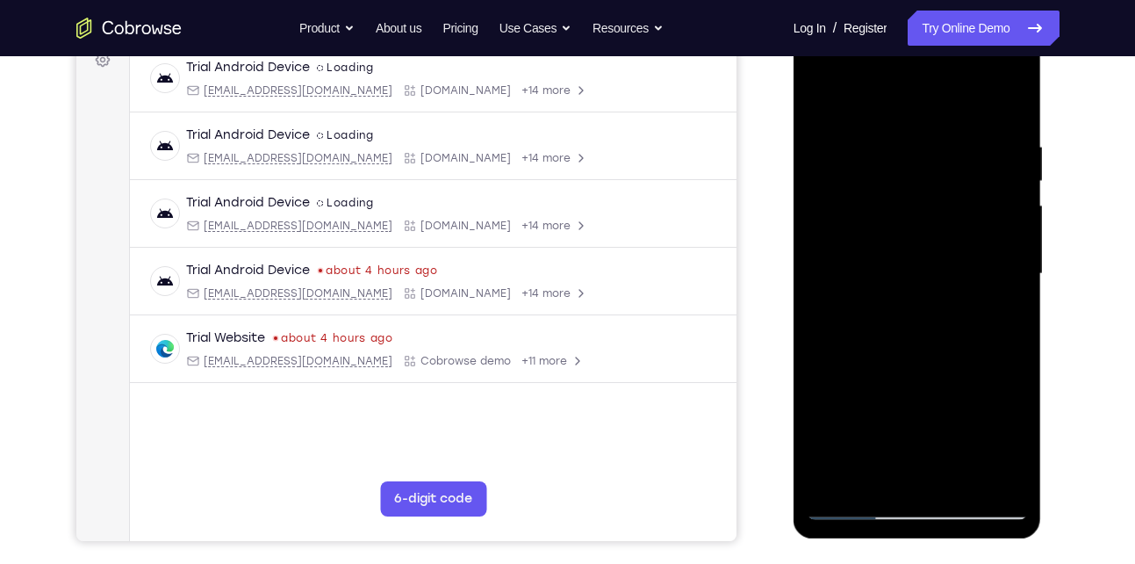
click at [893, 98] on div at bounding box center [917, 274] width 221 height 492
click at [880, 192] on div at bounding box center [917, 274] width 221 height 492
click at [832, 140] on div at bounding box center [917, 274] width 221 height 492
click at [1009, 257] on div at bounding box center [917, 274] width 221 height 492
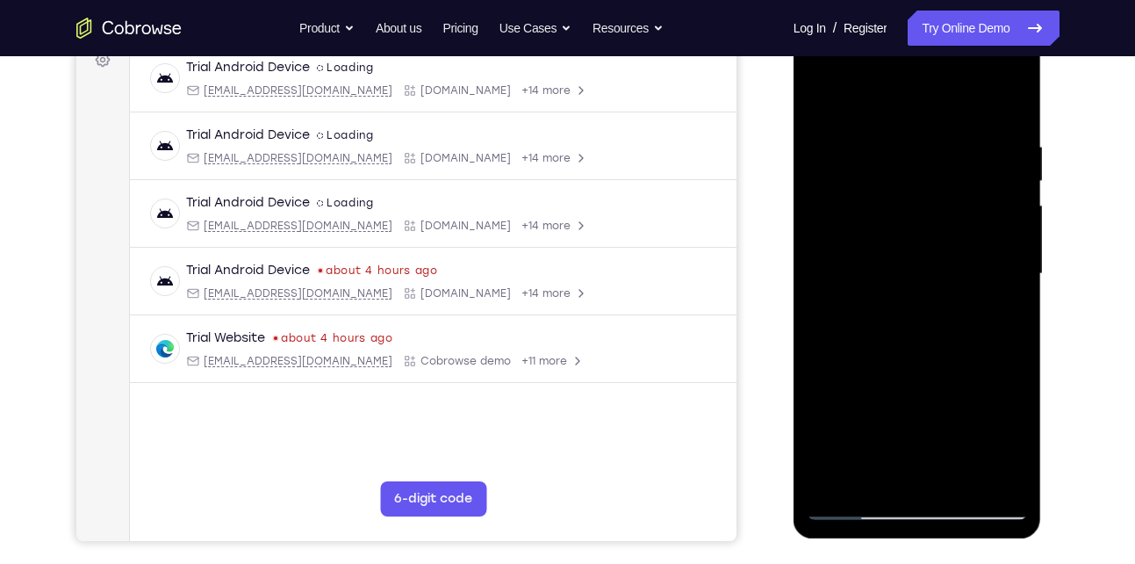
click at [1009, 257] on div at bounding box center [917, 274] width 221 height 492
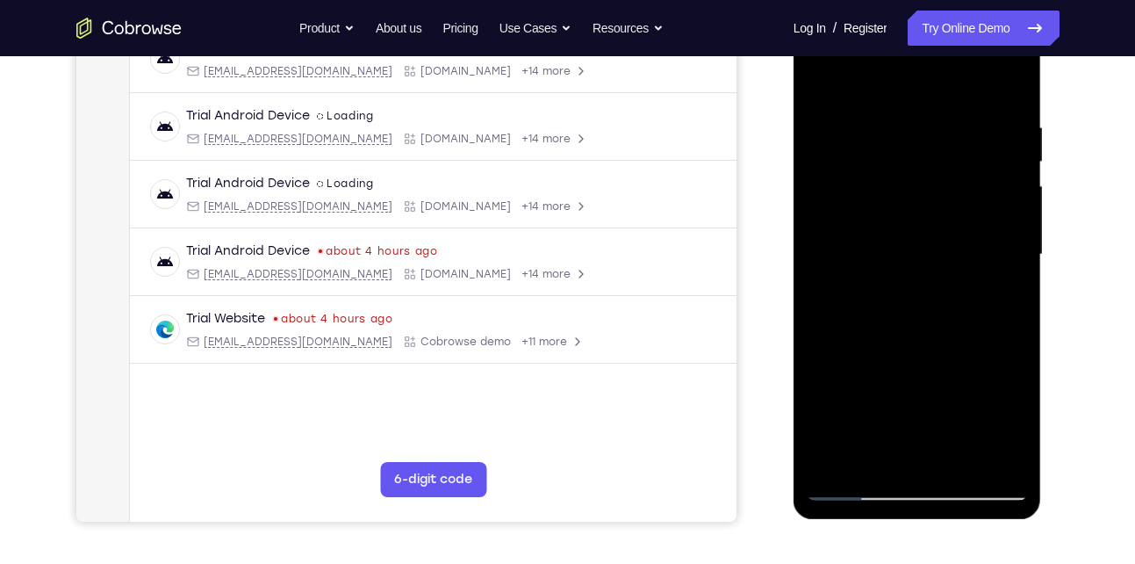
scroll to position [296, 0]
click at [1009, 257] on div at bounding box center [917, 254] width 221 height 492
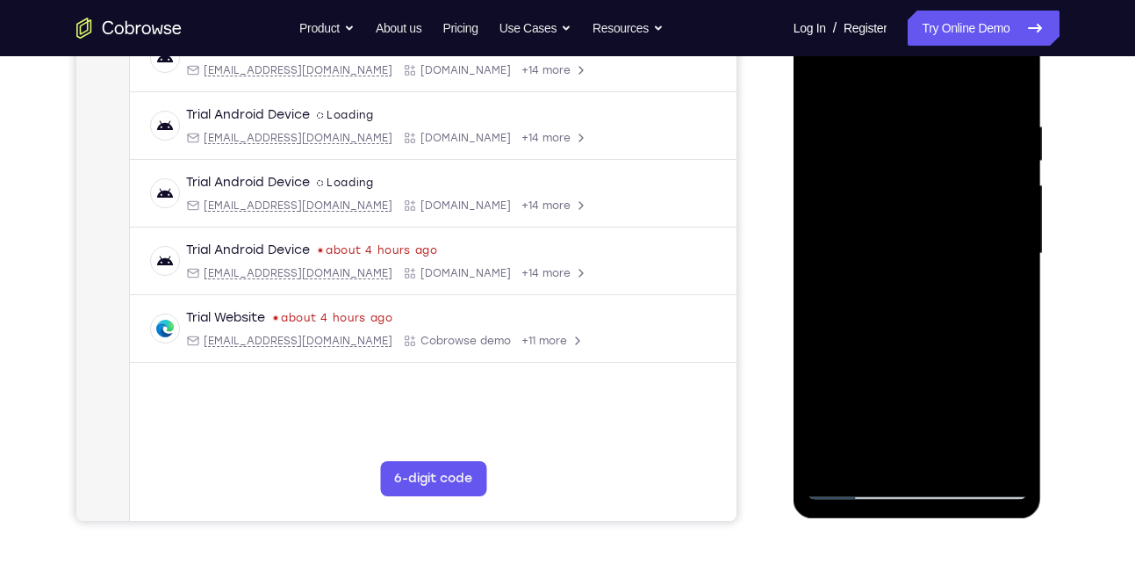
drag, startPoint x: 931, startPoint y: 290, endPoint x: 908, endPoint y: 164, distance: 127.6
click at [908, 164] on div at bounding box center [917, 254] width 221 height 492
click at [894, 188] on div at bounding box center [917, 254] width 221 height 492
drag, startPoint x: 918, startPoint y: 339, endPoint x: 897, endPoint y: 124, distance: 216.1
click at [897, 124] on div at bounding box center [917, 254] width 221 height 492
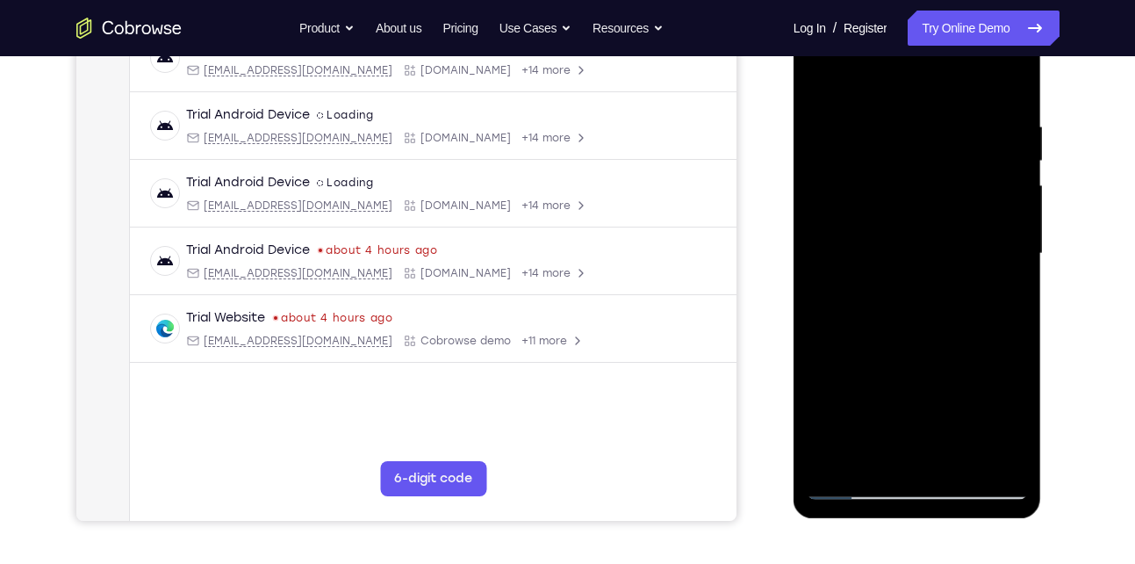
drag, startPoint x: 915, startPoint y: 305, endPoint x: 894, endPoint y: 98, distance: 207.4
click at [894, 98] on div at bounding box center [917, 254] width 221 height 492
drag, startPoint x: 926, startPoint y: 323, endPoint x: 916, endPoint y: 219, distance: 104.0
click at [916, 219] on div at bounding box center [917, 254] width 221 height 492
click at [1012, 291] on div at bounding box center [917, 254] width 221 height 492
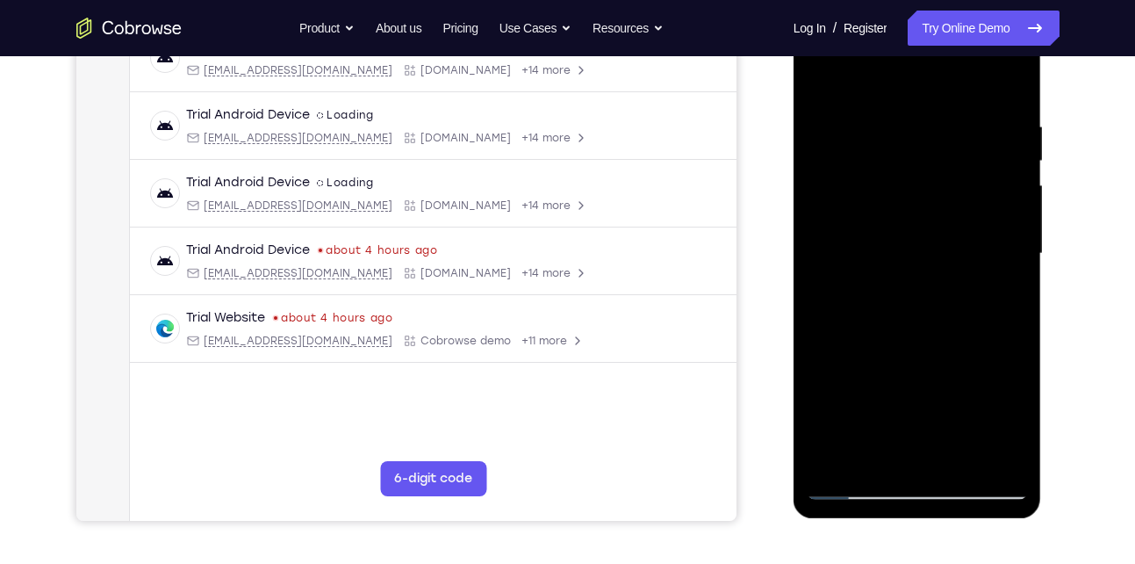
click at [1012, 291] on div at bounding box center [917, 254] width 221 height 492
drag, startPoint x: 956, startPoint y: 349, endPoint x: 923, endPoint y: 141, distance: 210.7
click at [923, 141] on div at bounding box center [917, 254] width 221 height 492
drag, startPoint x: 938, startPoint y: 344, endPoint x: 918, endPoint y: 220, distance: 125.4
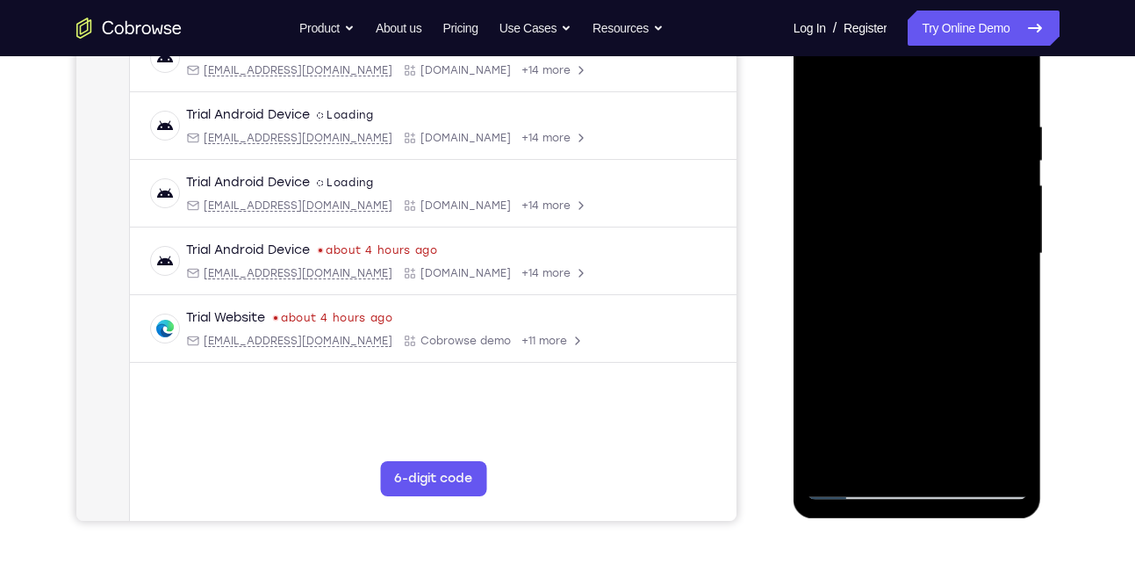
click at [918, 220] on div at bounding box center [917, 254] width 221 height 492
click at [1006, 279] on div at bounding box center [917, 254] width 221 height 492
drag, startPoint x: 955, startPoint y: 314, endPoint x: 937, endPoint y: 97, distance: 217.6
click at [937, 97] on div at bounding box center [917, 254] width 221 height 492
drag, startPoint x: 936, startPoint y: 379, endPoint x: 908, endPoint y: 237, distance: 144.9
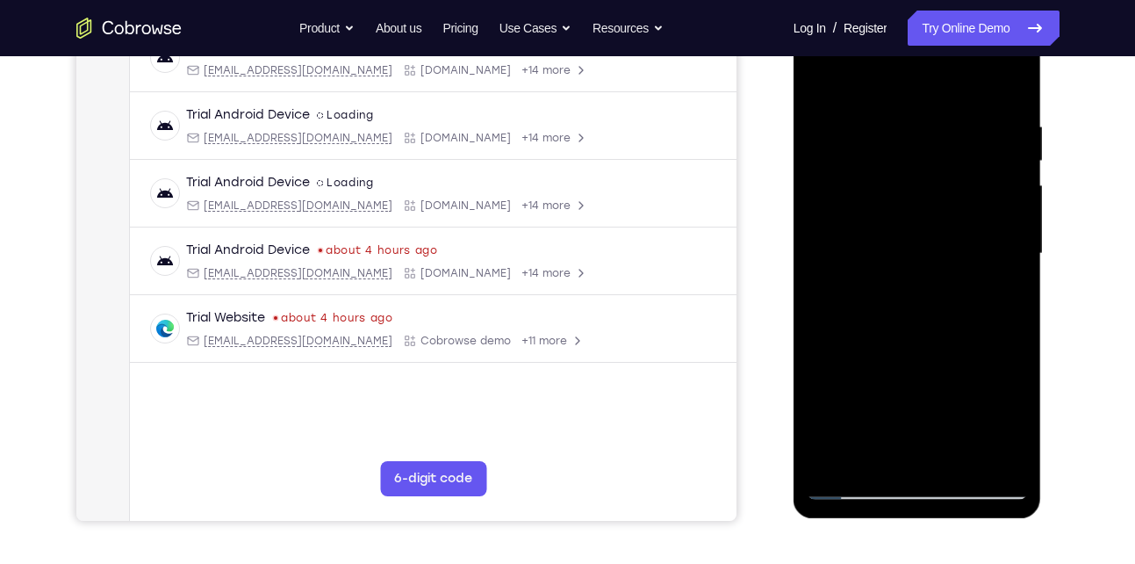
click at [908, 237] on div at bounding box center [917, 254] width 221 height 492
click at [1003, 269] on div at bounding box center [917, 254] width 221 height 492
click at [1015, 267] on div at bounding box center [917, 254] width 221 height 492
drag, startPoint x: 947, startPoint y: 315, endPoint x: 908, endPoint y: 147, distance: 172.9
click at [908, 147] on div at bounding box center [917, 254] width 221 height 492
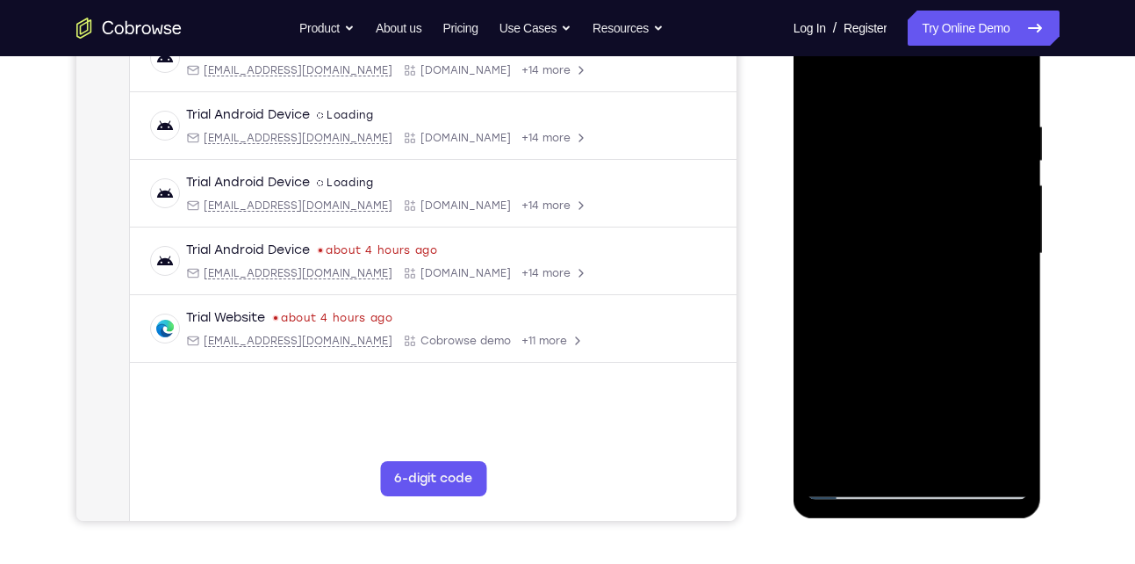
drag, startPoint x: 944, startPoint y: 349, endPoint x: 923, endPoint y: 127, distance: 223.1
click at [923, 127] on div at bounding box center [917, 254] width 221 height 492
drag, startPoint x: 952, startPoint y: 205, endPoint x: 970, endPoint y: 347, distance: 143.3
click at [970, 347] on div at bounding box center [917, 254] width 221 height 492
click at [1012, 229] on div at bounding box center [917, 254] width 221 height 492
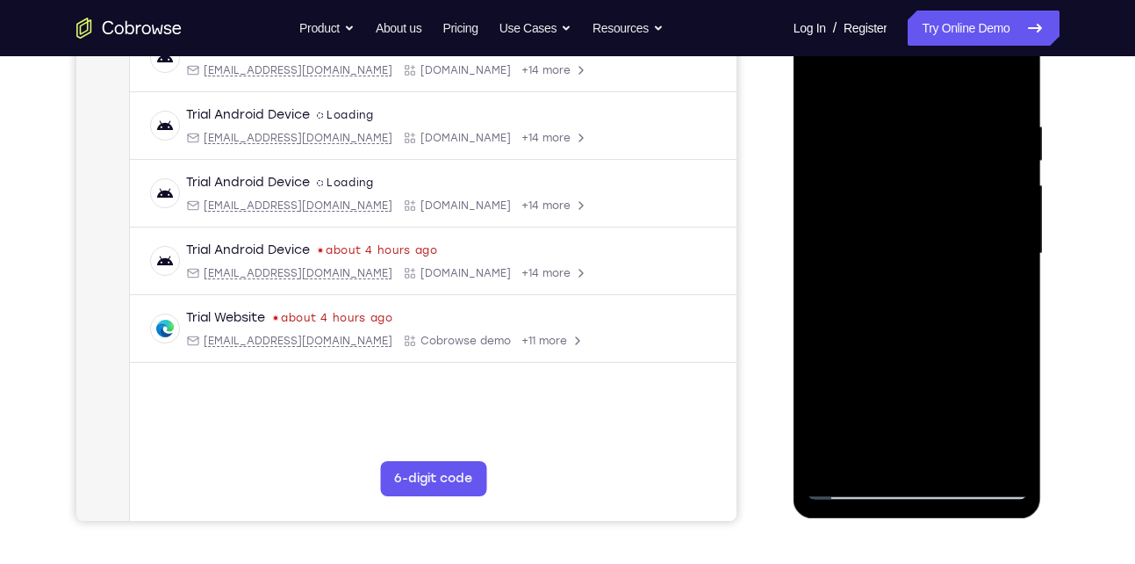
drag, startPoint x: 971, startPoint y: 320, endPoint x: 920, endPoint y: 130, distance: 196.3
click at [920, 130] on div at bounding box center [917, 254] width 221 height 492
click at [1017, 183] on div at bounding box center [917, 254] width 221 height 492
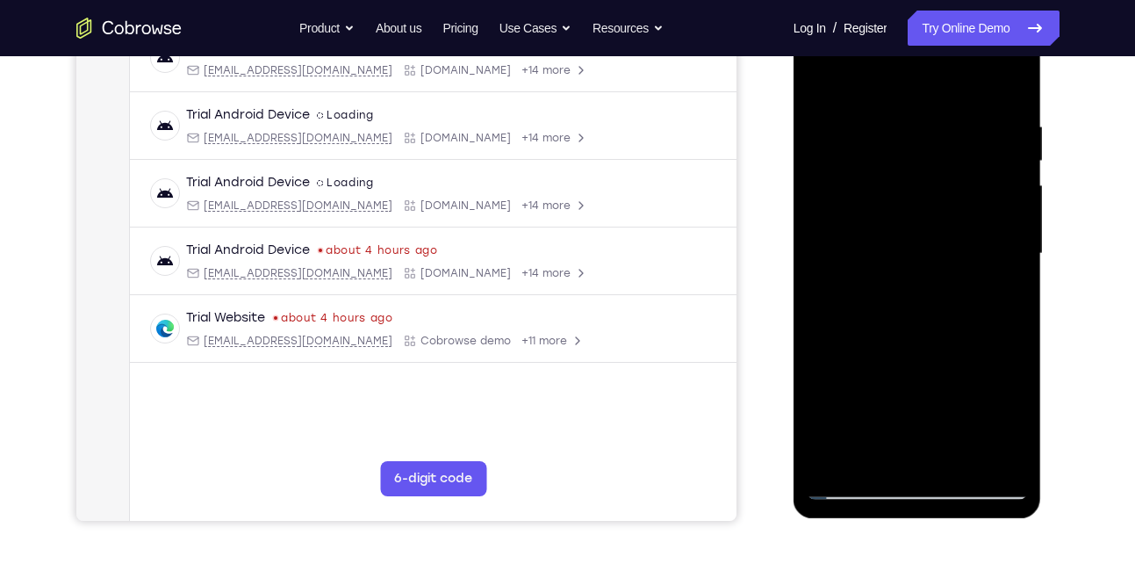
click at [1017, 183] on div at bounding box center [917, 254] width 221 height 492
click at [1016, 190] on div at bounding box center [917, 254] width 221 height 492
drag, startPoint x: 930, startPoint y: 335, endPoint x: 909, endPoint y: 45, distance: 291.2
click at [909, 45] on div at bounding box center [917, 254] width 221 height 492
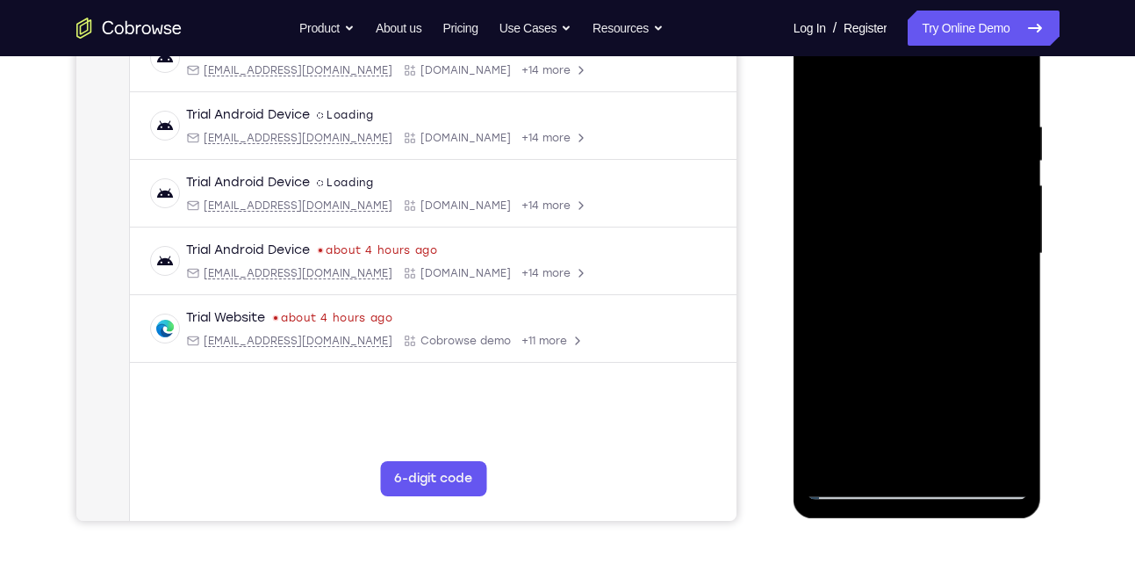
click at [1023, 282] on div at bounding box center [917, 254] width 221 height 492
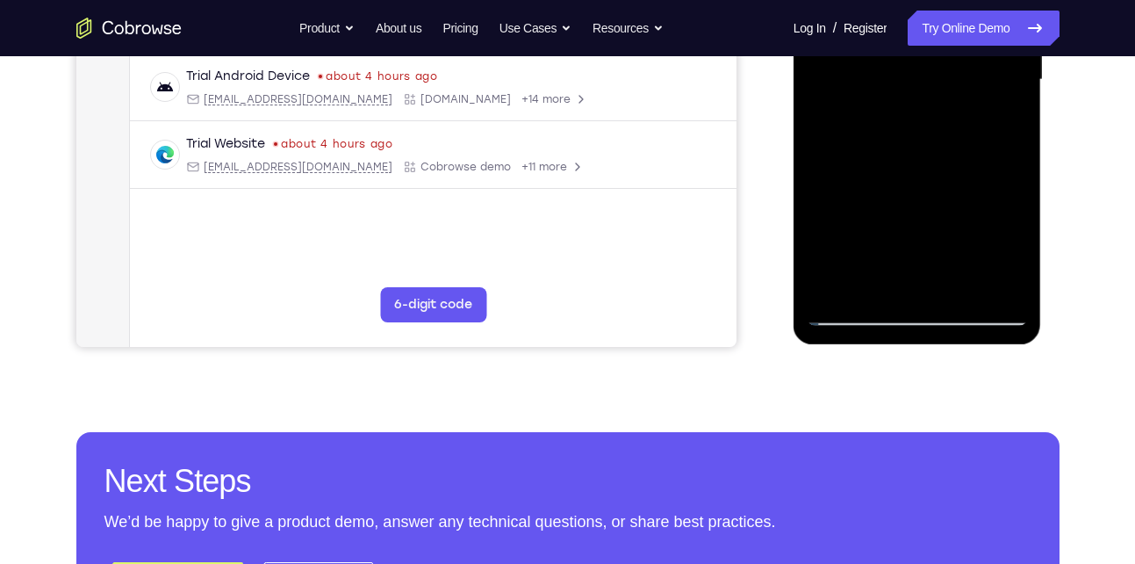
scroll to position [470, 0]
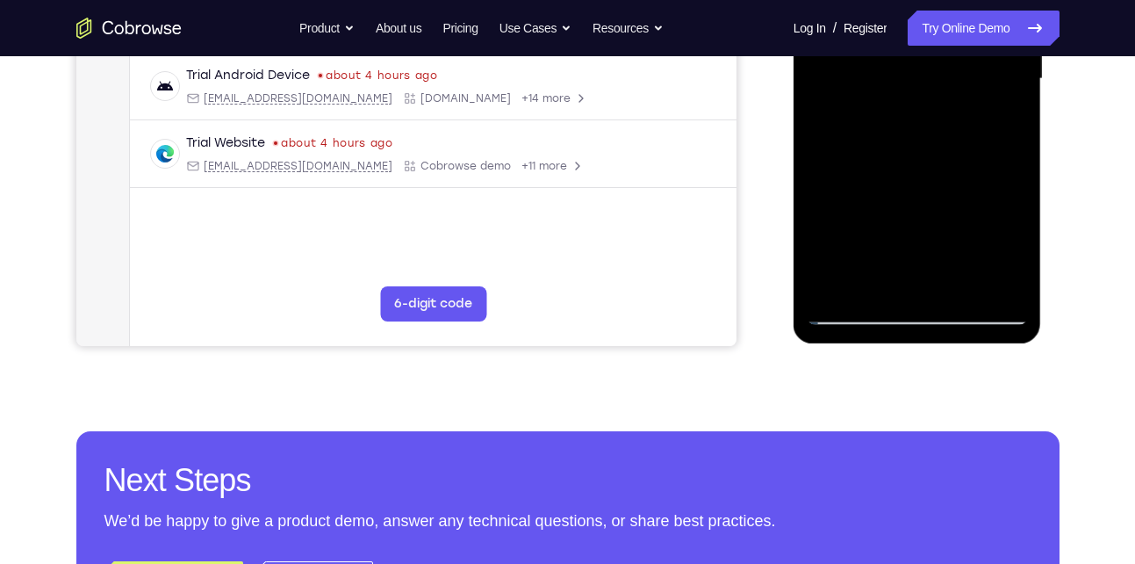
click at [832, 291] on div at bounding box center [917, 79] width 221 height 492
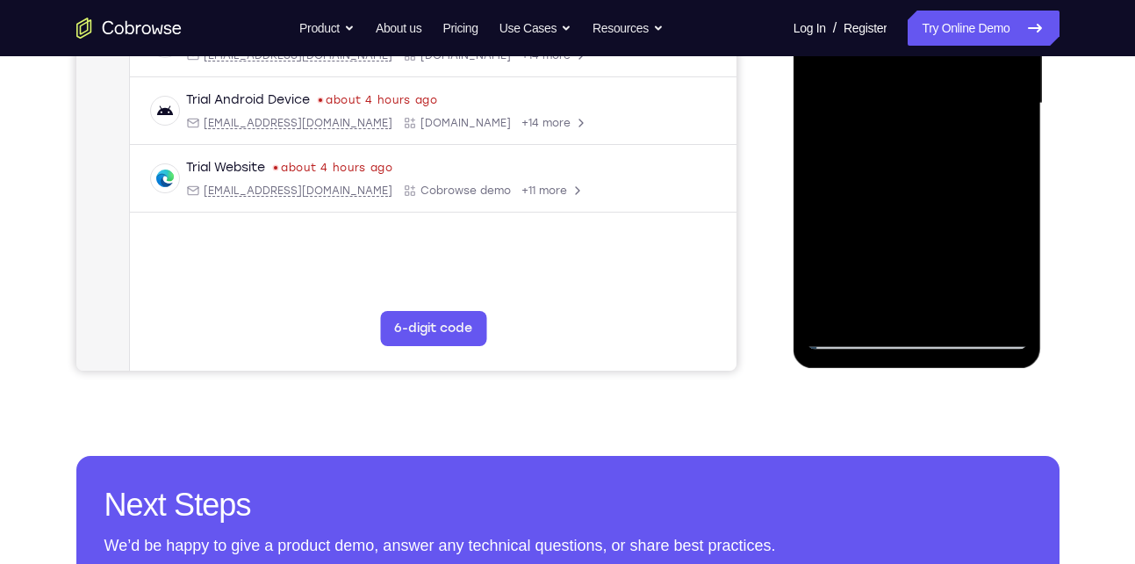
click at [966, 312] on div at bounding box center [917, 104] width 221 height 492
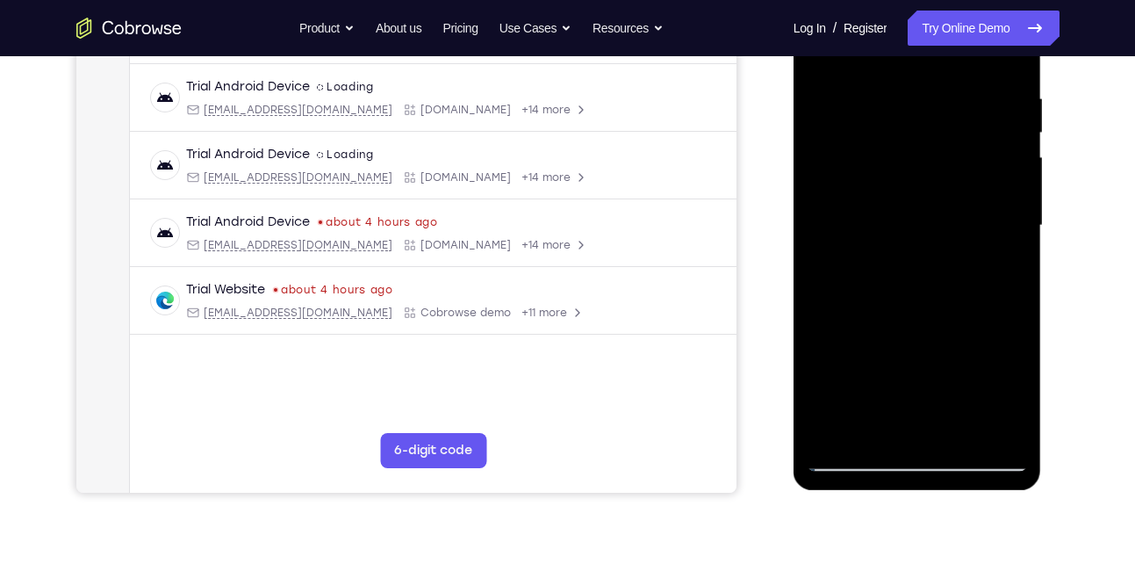
scroll to position [291, 0]
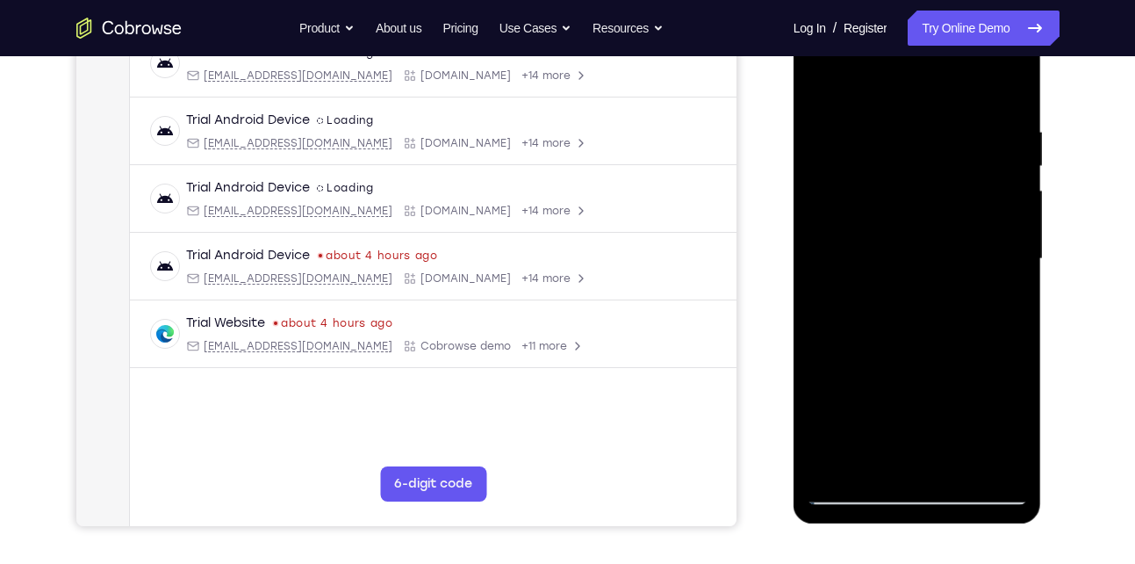
click at [889, 349] on div at bounding box center [917, 259] width 221 height 492
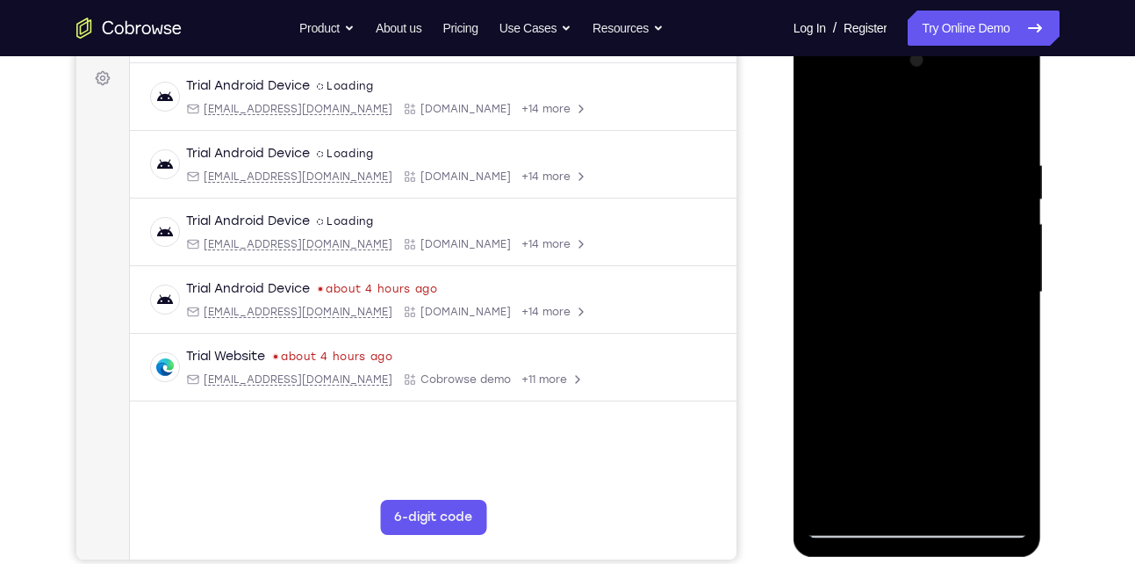
click at [825, 106] on div at bounding box center [917, 293] width 221 height 492
drag, startPoint x: 883, startPoint y: 169, endPoint x: 877, endPoint y: 362, distance: 192.3
click at [877, 362] on div at bounding box center [917, 293] width 221 height 492
